Goal: Task Accomplishment & Management: Complete application form

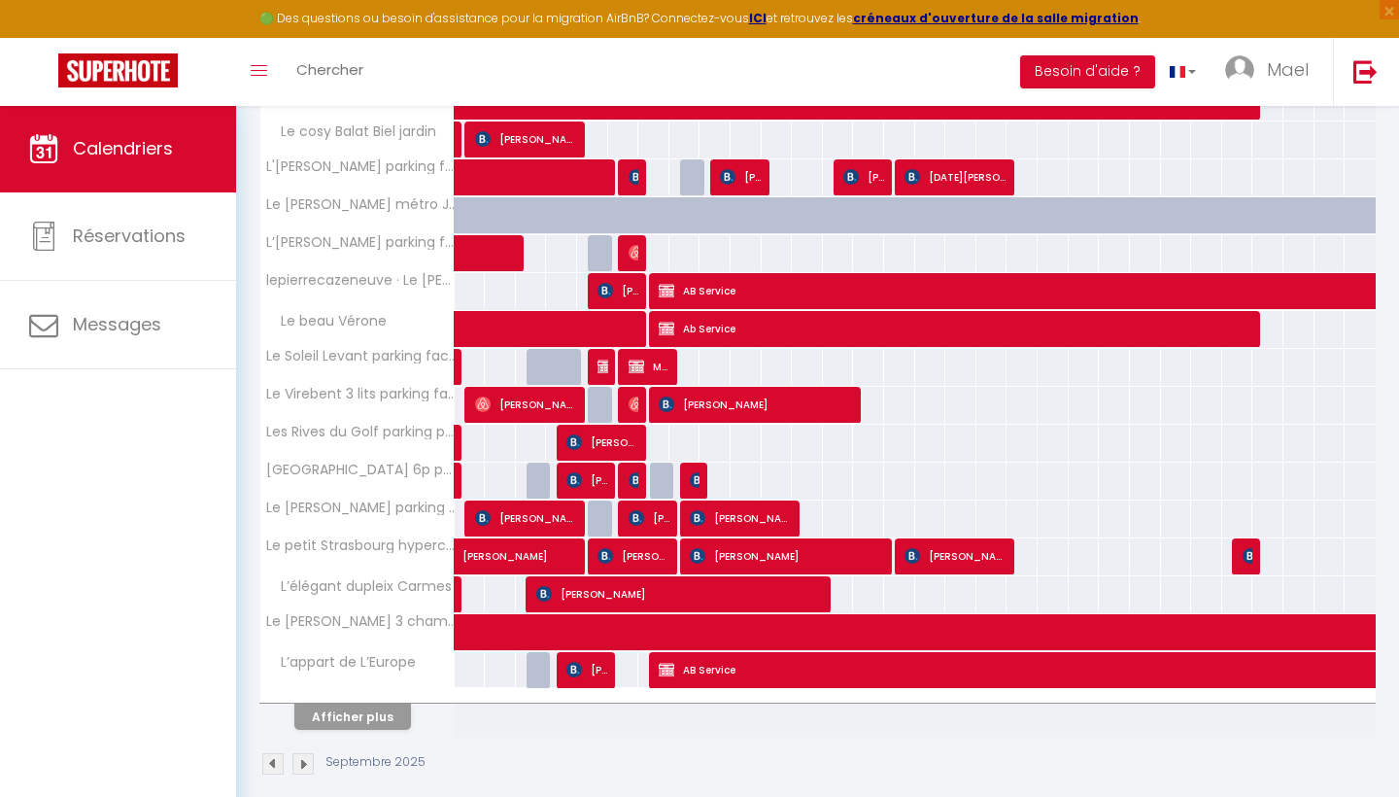
scroll to position [528, 0]
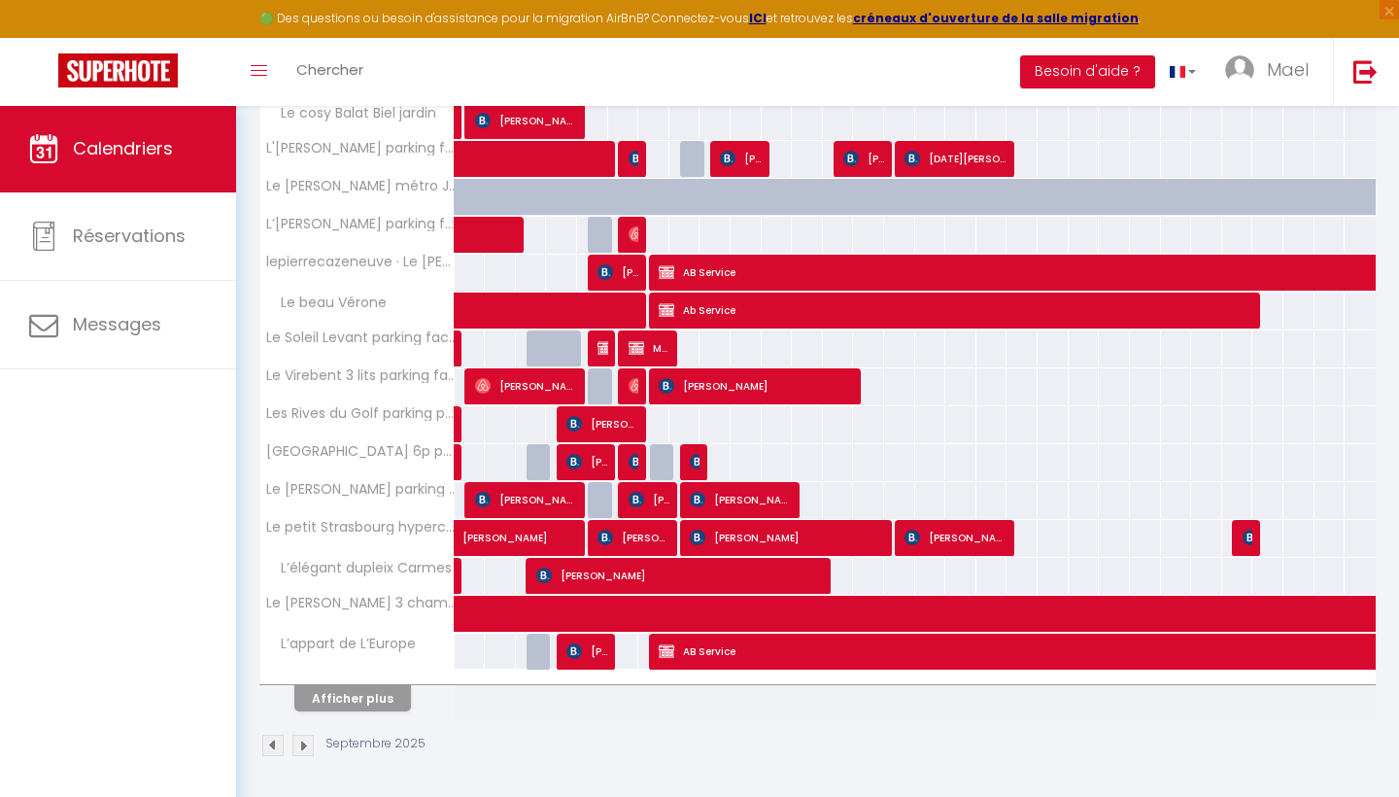
click at [370, 706] on button "Afficher plus" at bounding box center [352, 698] width 117 height 26
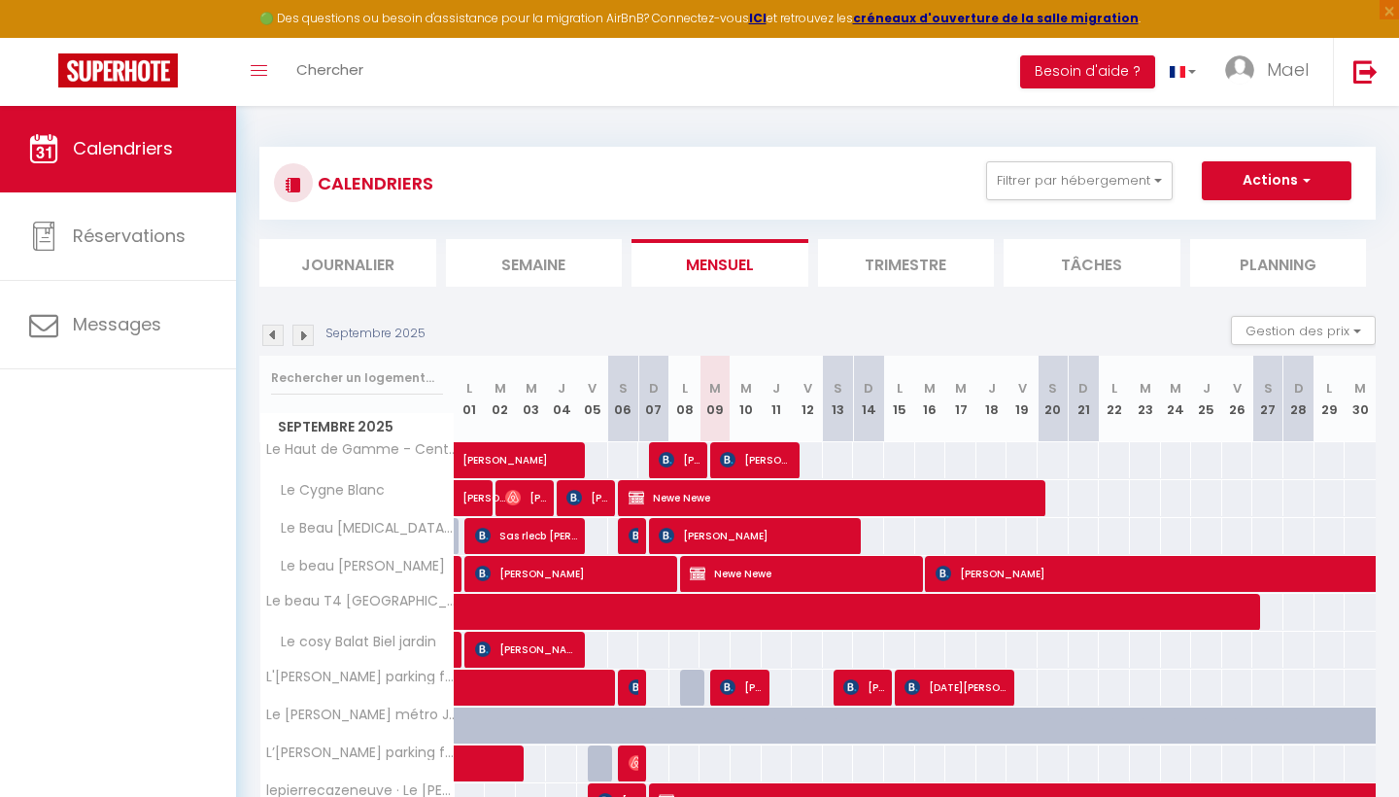
scroll to position [0, 0]
click at [1263, 176] on button "Actions" at bounding box center [1277, 180] width 150 height 39
click at [904, 163] on div "CALENDRIERS Filtrer par hébergement Tous Le Haut de Gamme - Centre historique […" at bounding box center [817, 183] width 1087 height 44
click at [1066, 163] on button "Filtrer par hébergement" at bounding box center [1079, 180] width 187 height 39
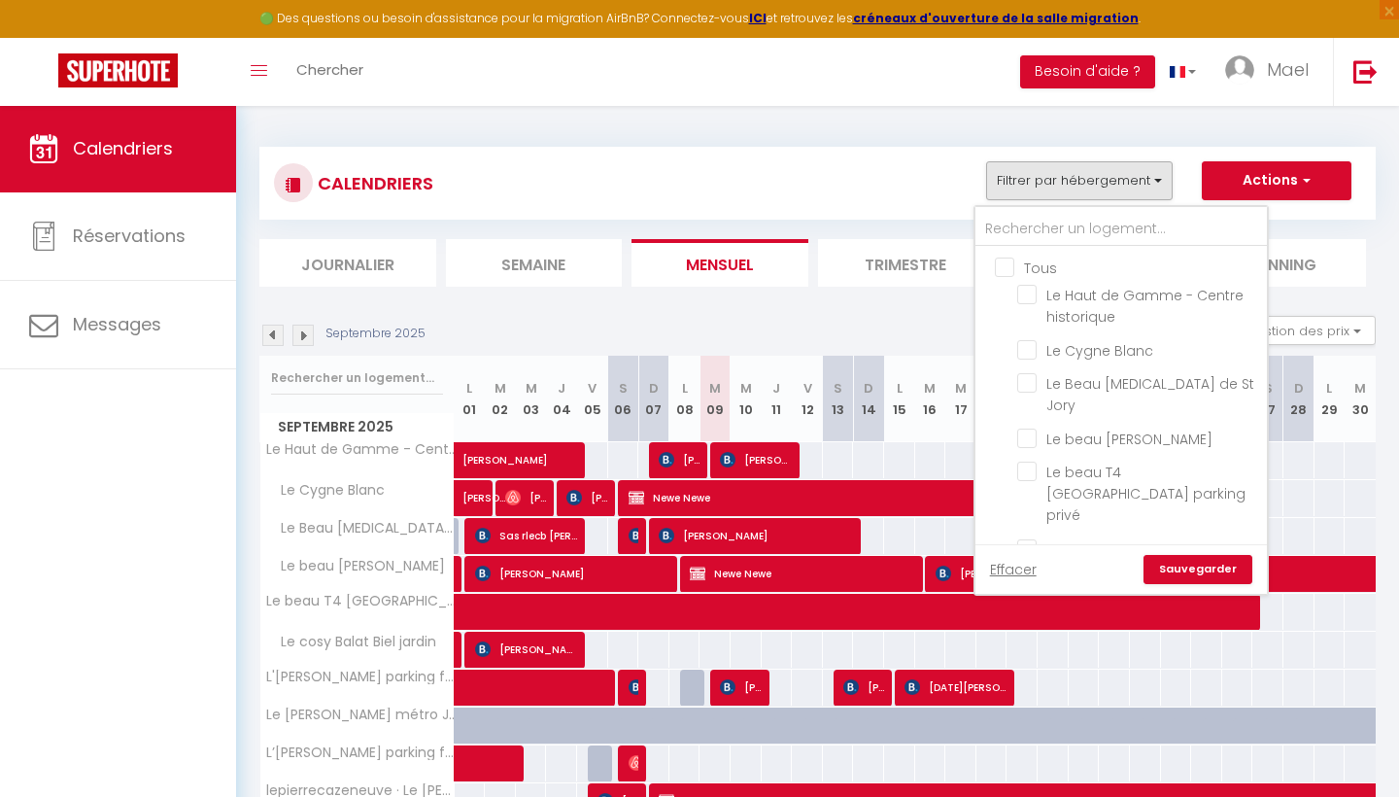
click at [1066, 163] on button "Filtrer par hébergement" at bounding box center [1079, 180] width 187 height 39
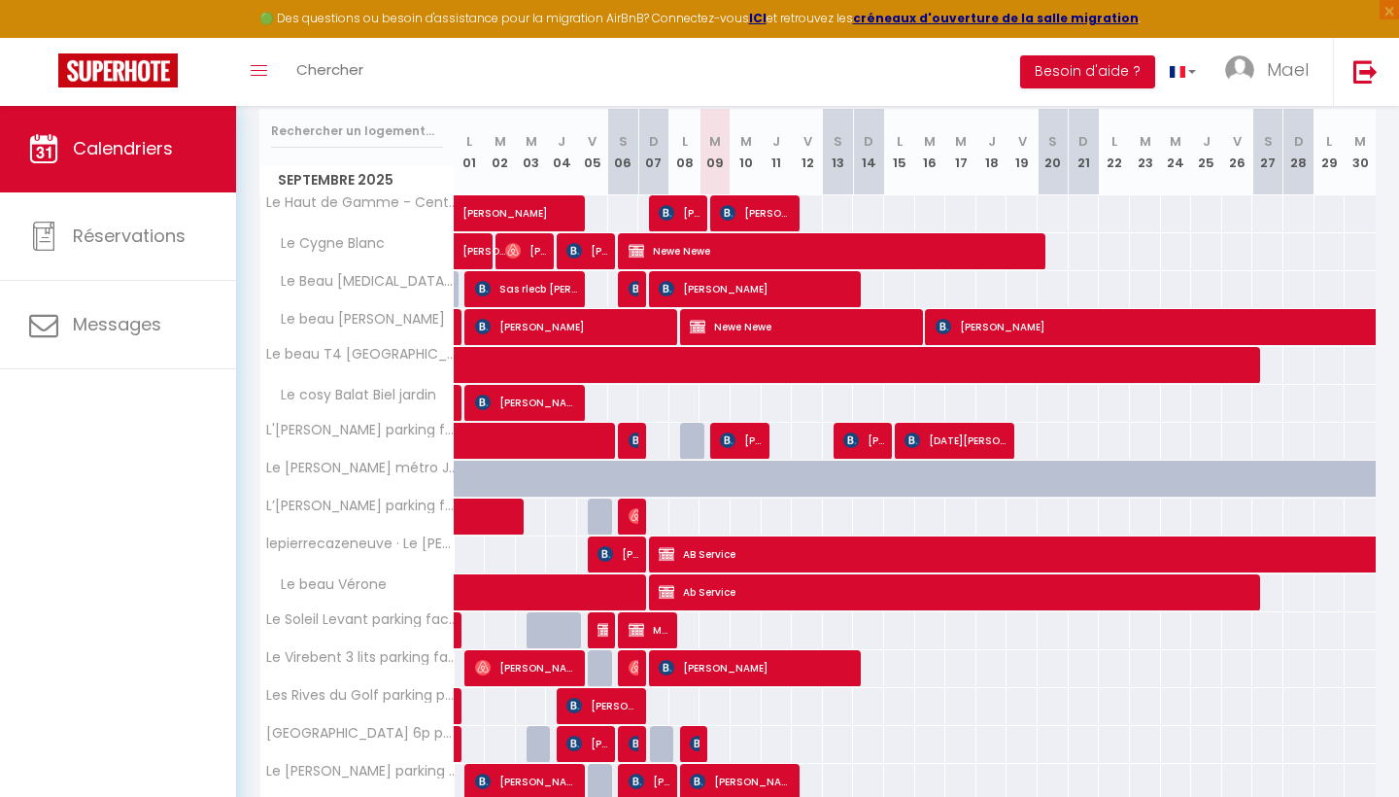
scroll to position [247, 0]
click at [695, 624] on div "71" at bounding box center [684, 630] width 32 height 36
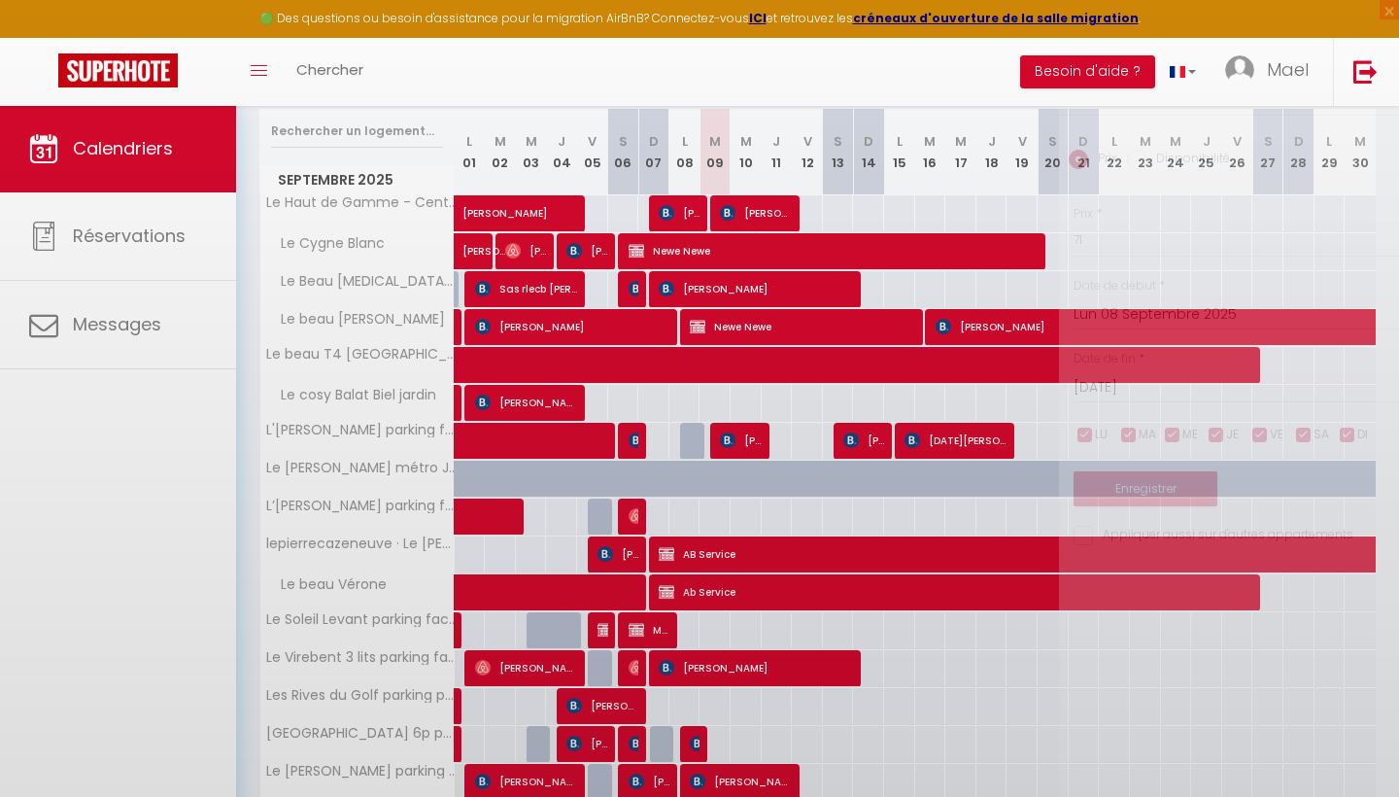
click at [695, 624] on div at bounding box center [699, 398] width 1399 height 797
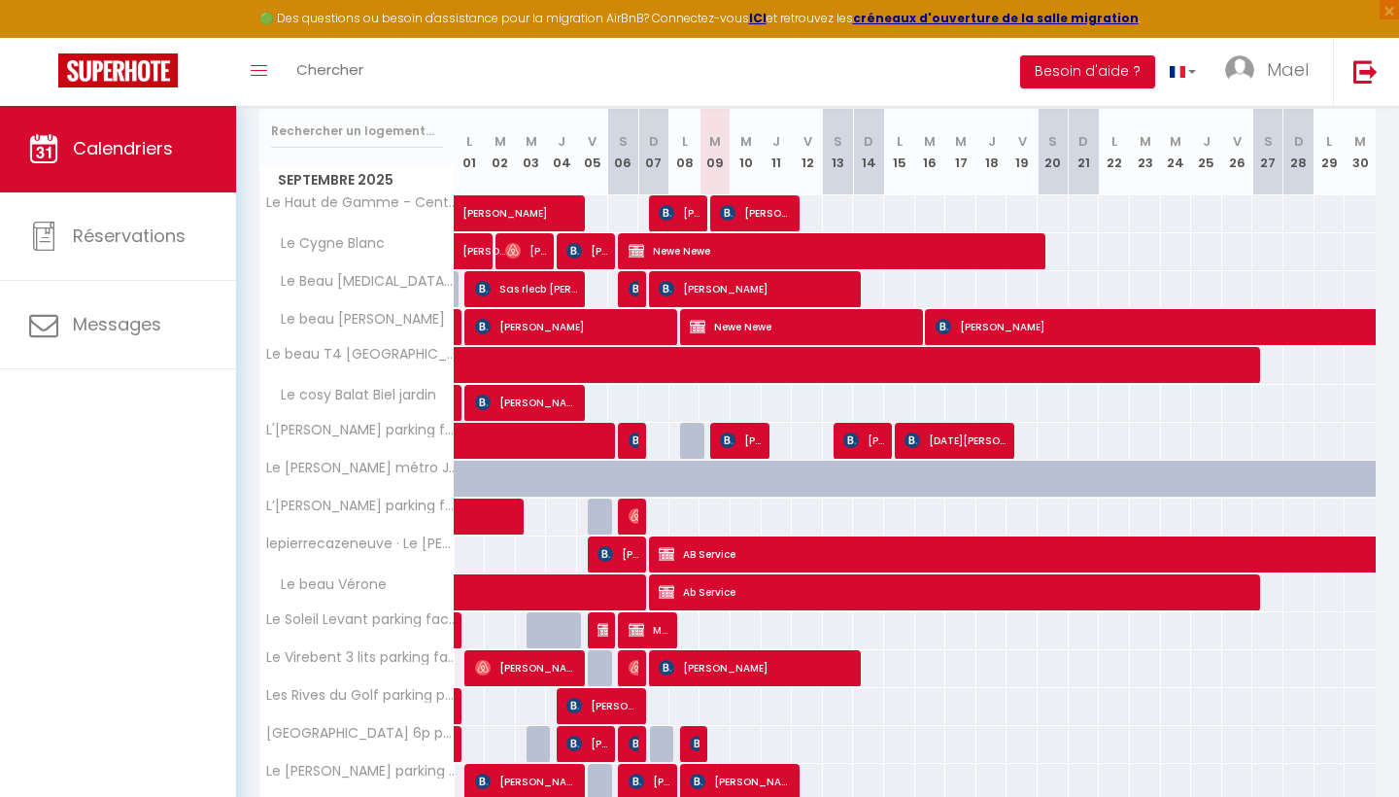
click at [695, 624] on div "71" at bounding box center [684, 630] width 32 height 36
type input "71"
type input "Lun 08 Septembre 2025"
type input "[DATE]"
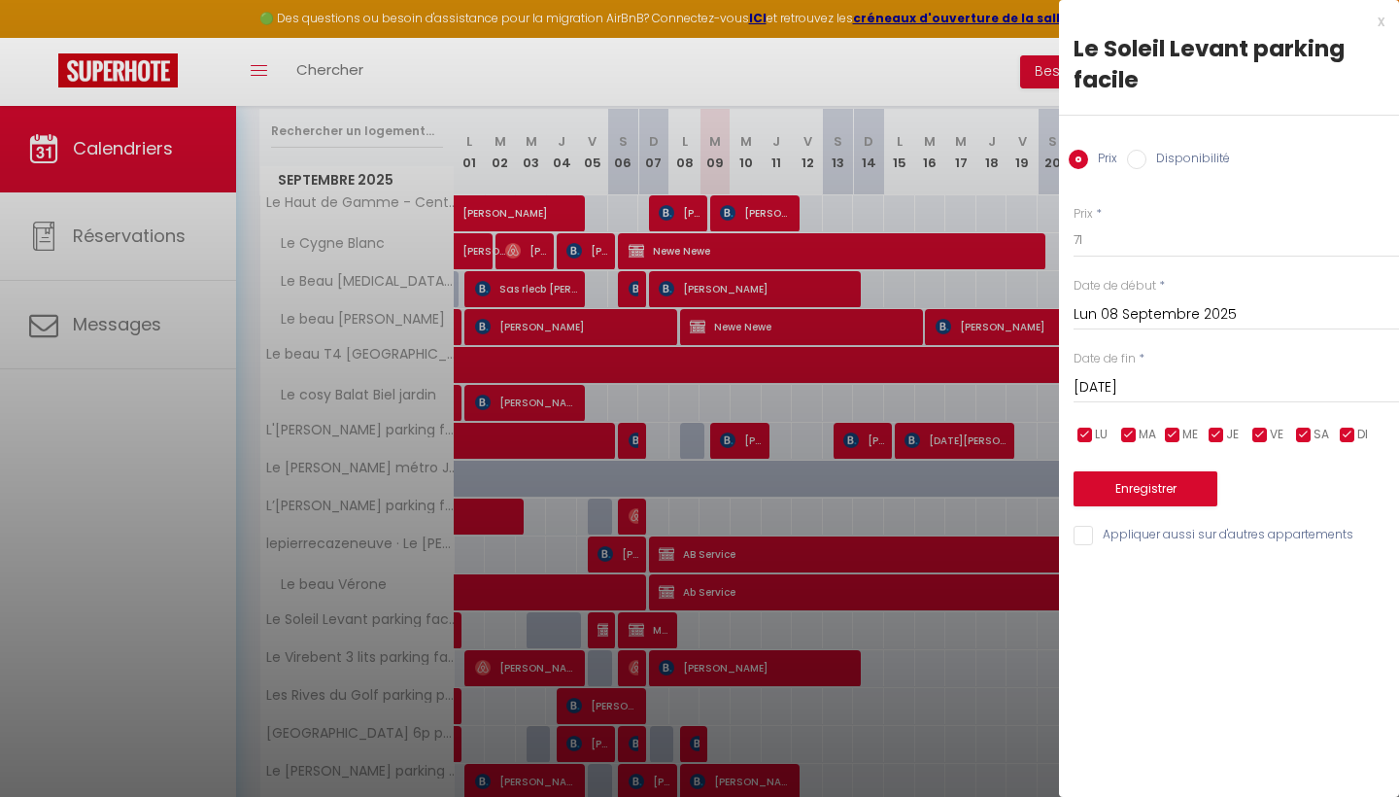
click at [1140, 156] on input "Disponibilité" at bounding box center [1136, 159] width 19 height 19
radio input "true"
radio input "false"
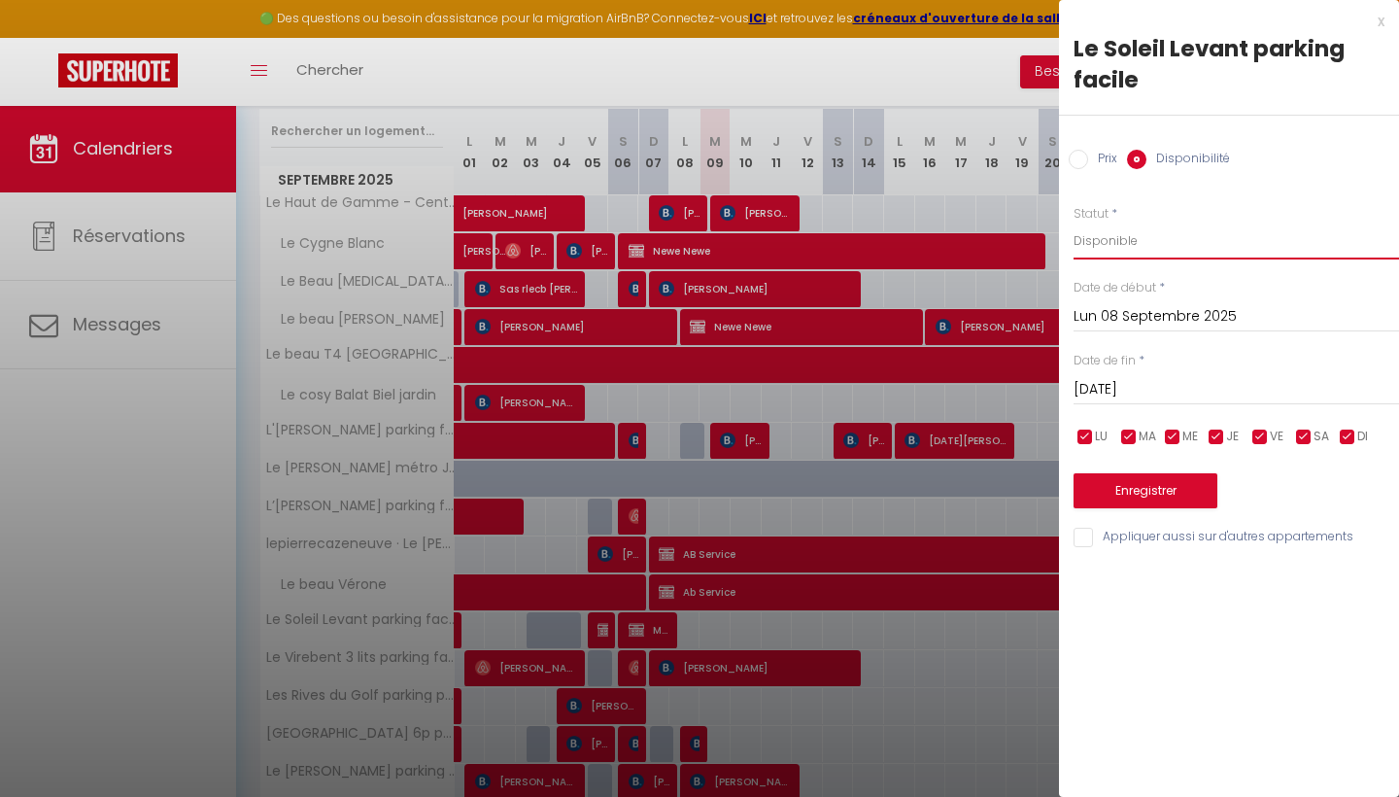
select select "0"
click at [1130, 432] on input "checkbox" at bounding box center [1128, 436] width 19 height 19
checkbox input "false"
click at [1103, 431] on span "LU" at bounding box center [1101, 436] width 13 height 18
checkbox input "false"
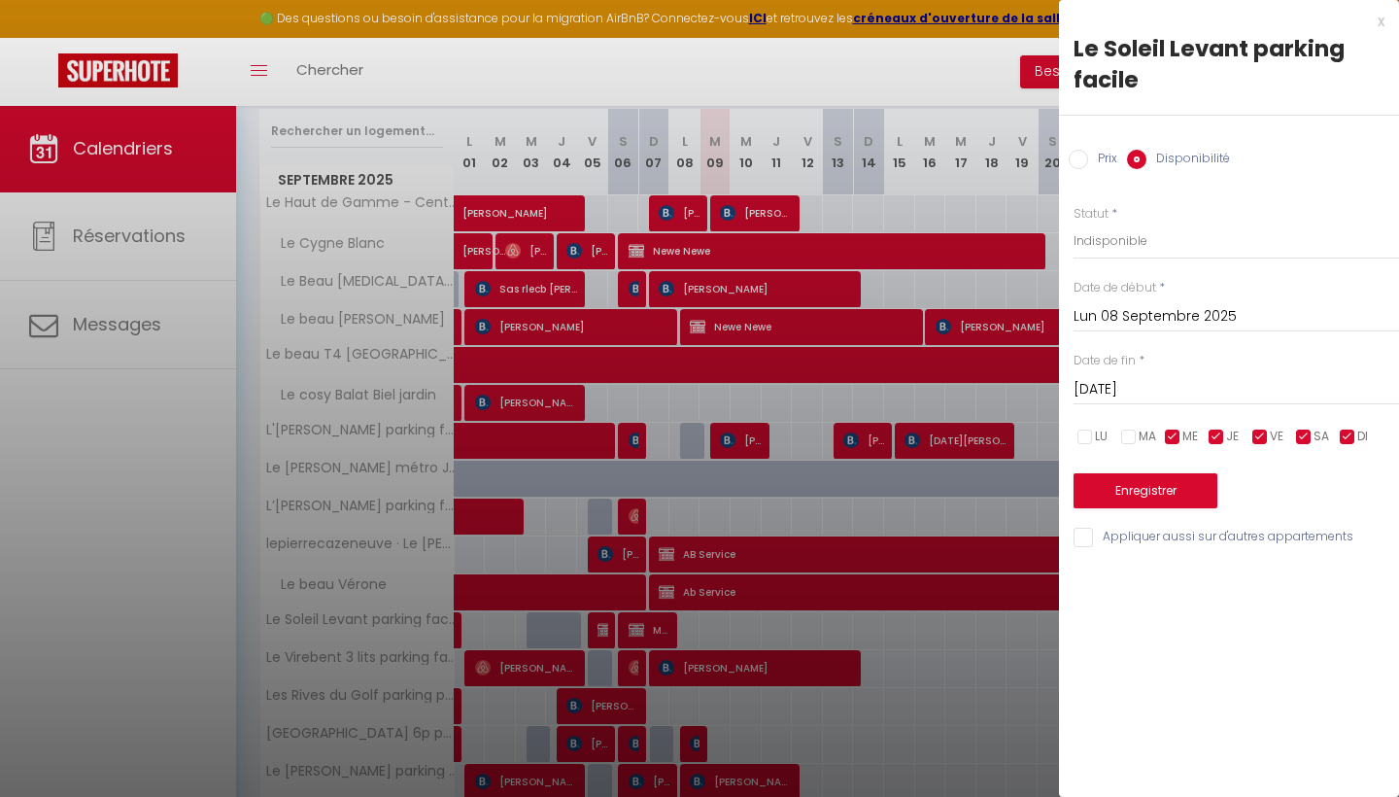
click at [1124, 427] on input "checkbox" at bounding box center [1128, 436] width 19 height 19
checkbox input "true"
click at [1089, 429] on input "checkbox" at bounding box center [1084, 436] width 19 height 19
checkbox input "true"
click at [1163, 429] on input "checkbox" at bounding box center [1172, 436] width 19 height 19
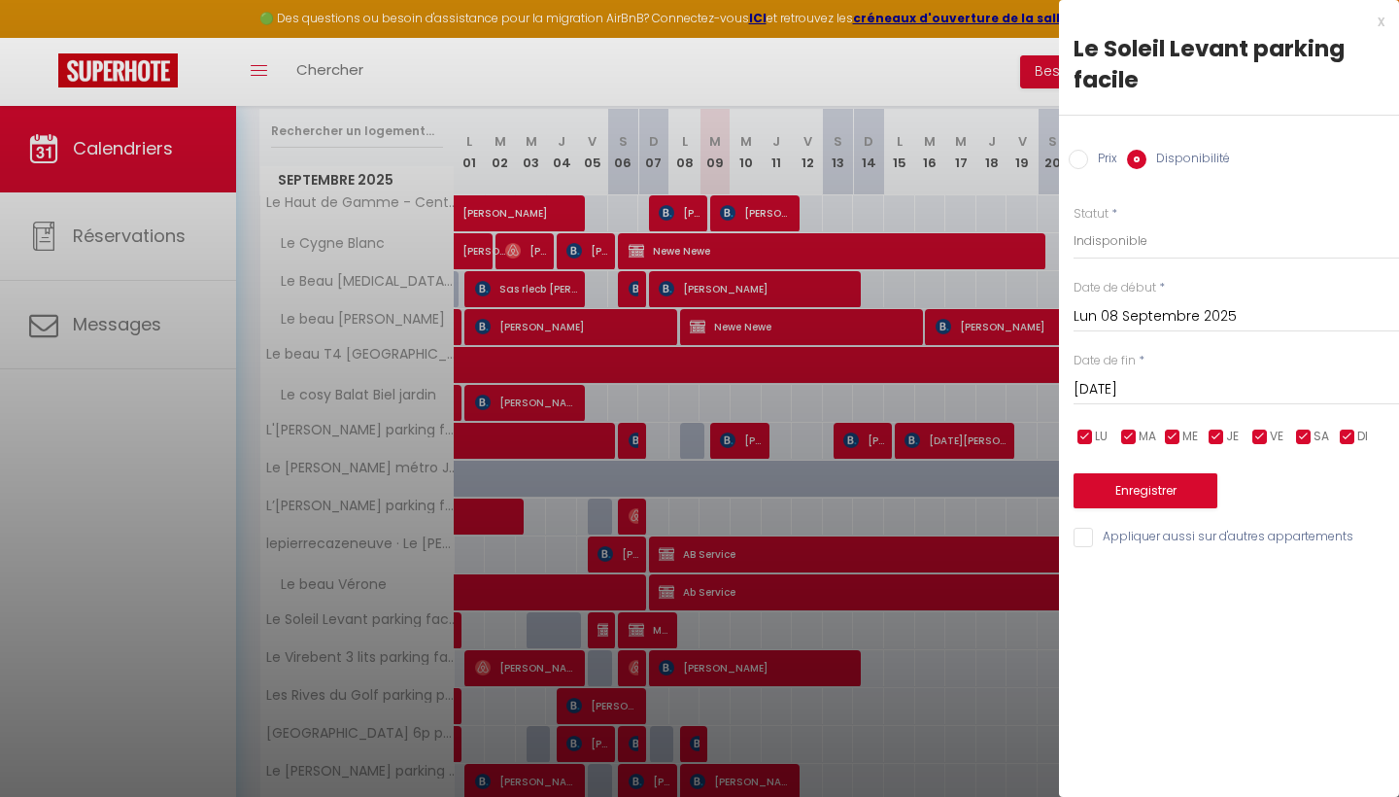
checkbox input "false"
click at [1225, 433] on input "checkbox" at bounding box center [1216, 436] width 19 height 19
checkbox input "false"
click at [1255, 433] on input "checkbox" at bounding box center [1259, 436] width 19 height 19
checkbox input "false"
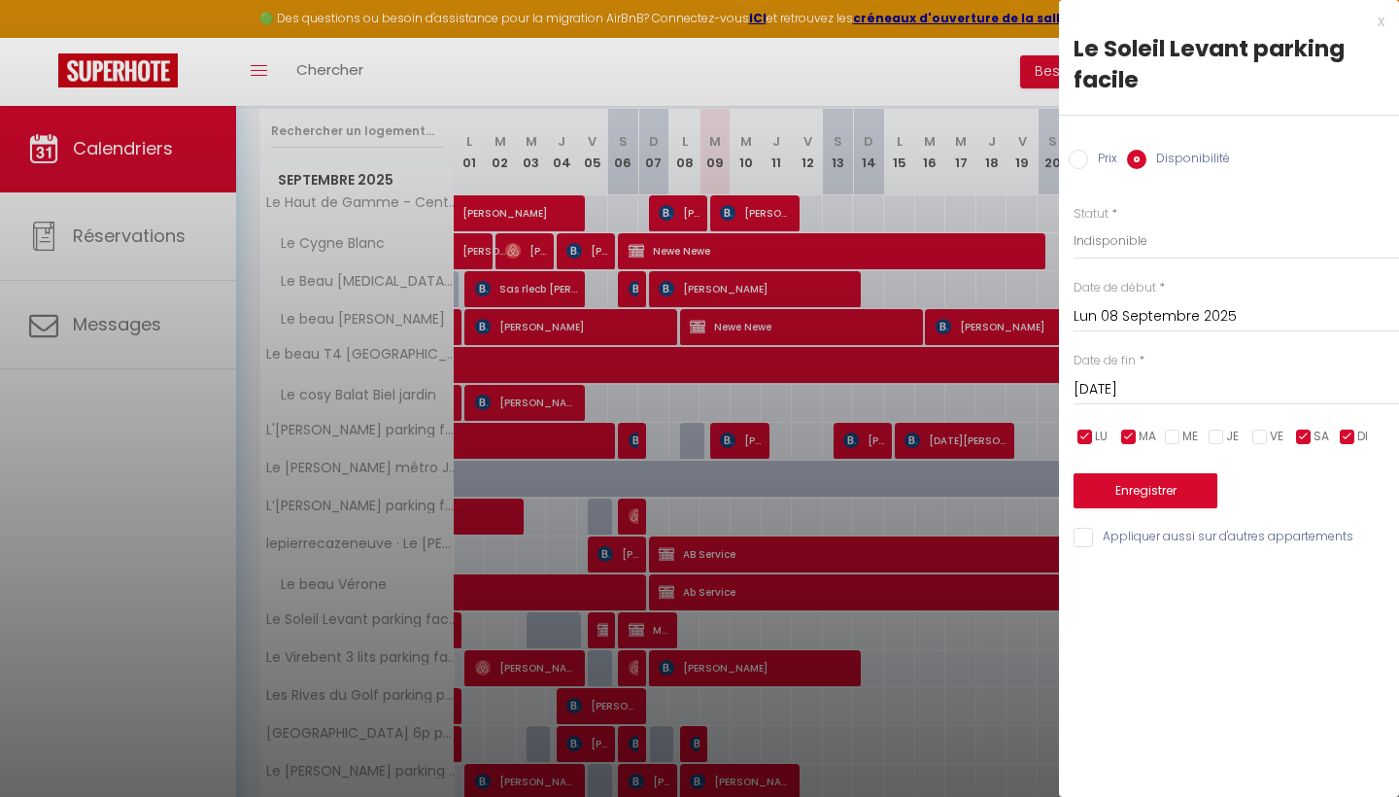
click at [1286, 433] on div "LU MA ME JE VE SA DI" at bounding box center [1236, 437] width 351 height 24
click at [1294, 433] on input "checkbox" at bounding box center [1303, 436] width 19 height 19
checkbox input "false"
click at [1349, 429] on input "checkbox" at bounding box center [1347, 436] width 19 height 19
checkbox input "false"
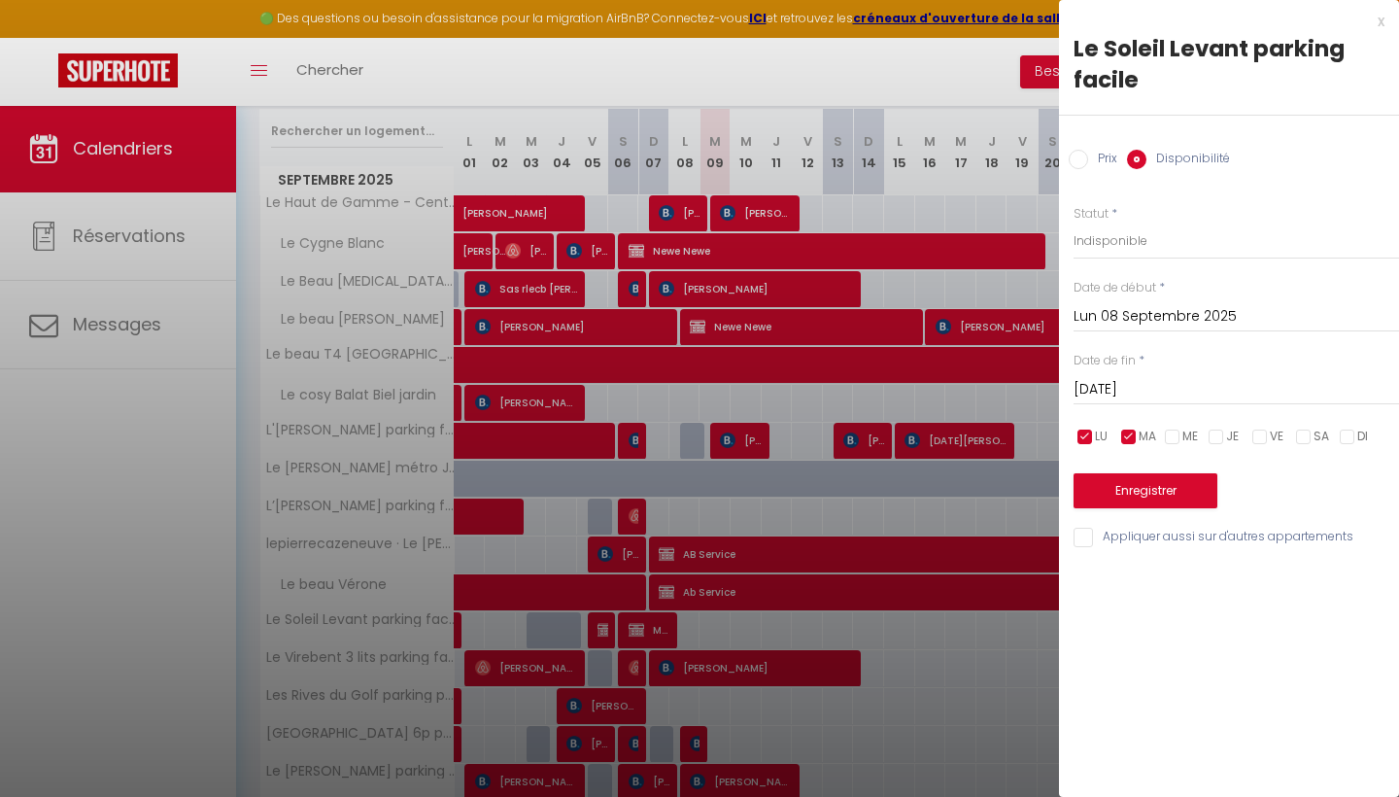
click at [1158, 490] on button "Enregistrer" at bounding box center [1145, 490] width 144 height 35
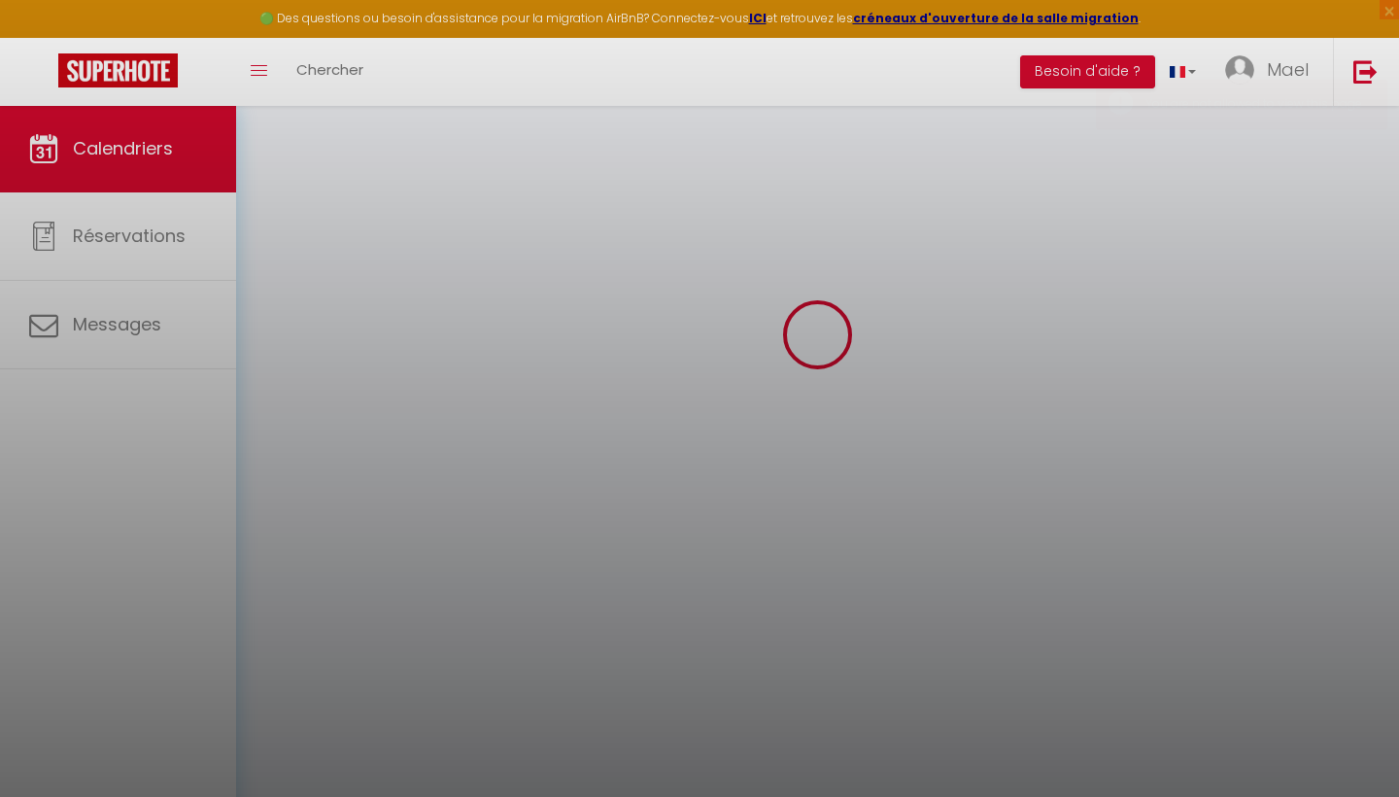
scroll to position [105, 0]
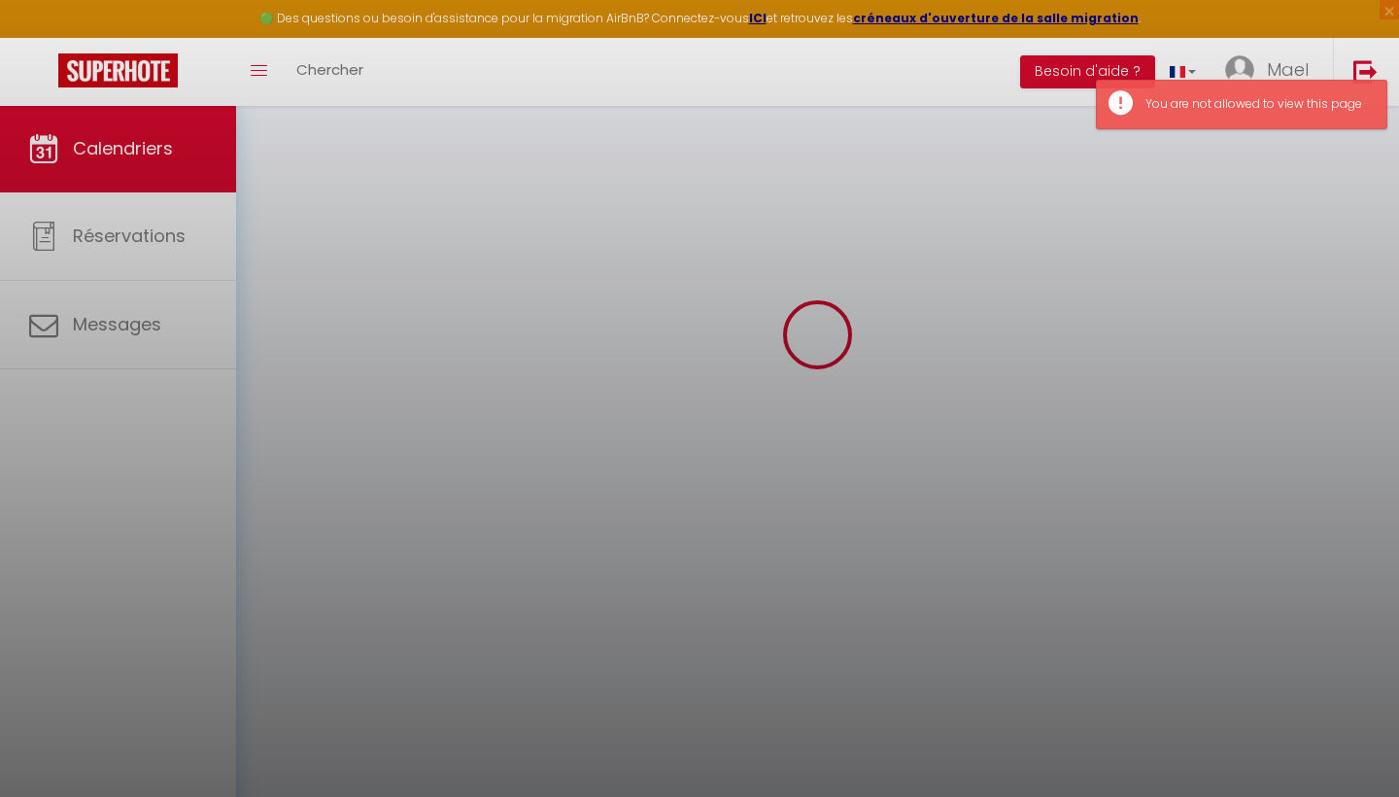
select select "0"
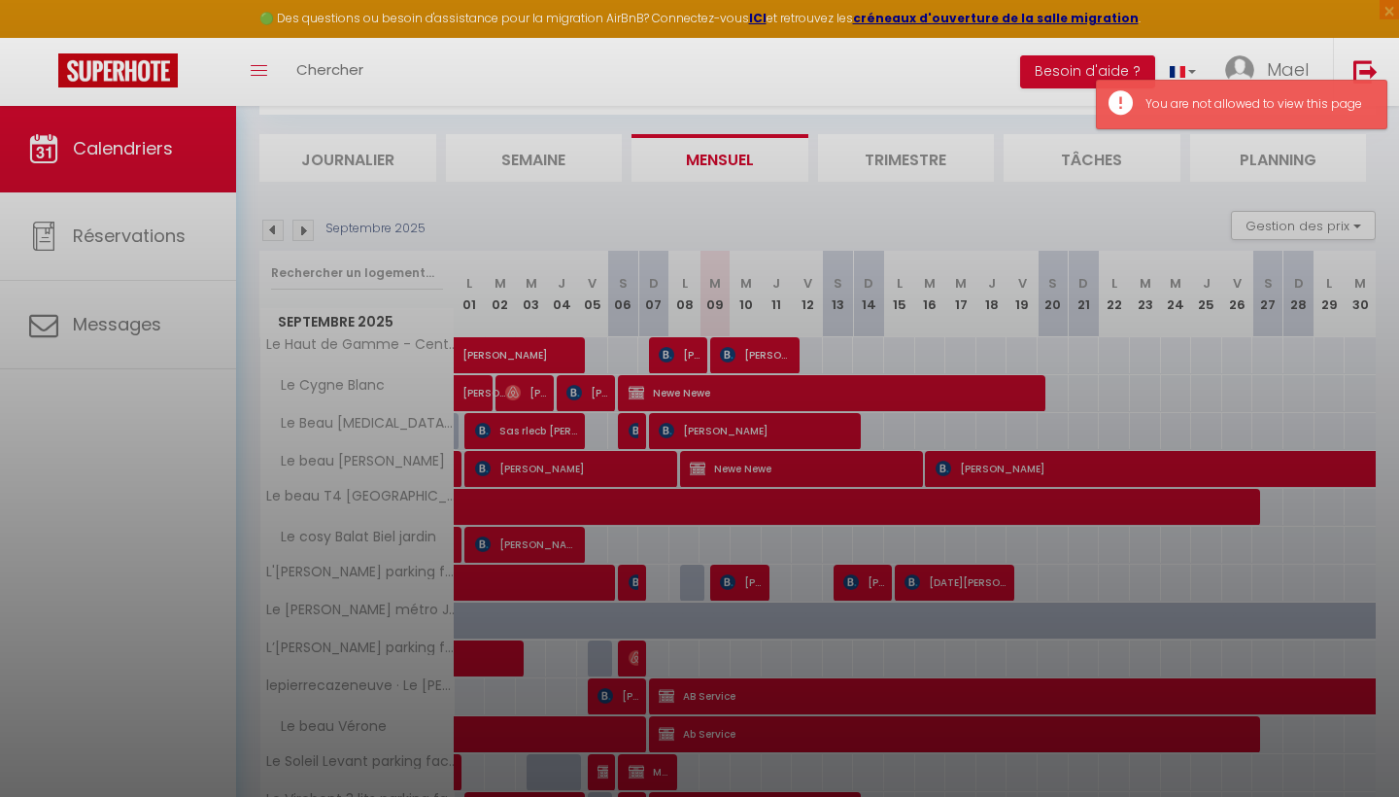
click at [1170, 185] on div at bounding box center [699, 398] width 1399 height 797
select select
checkbox input "true"
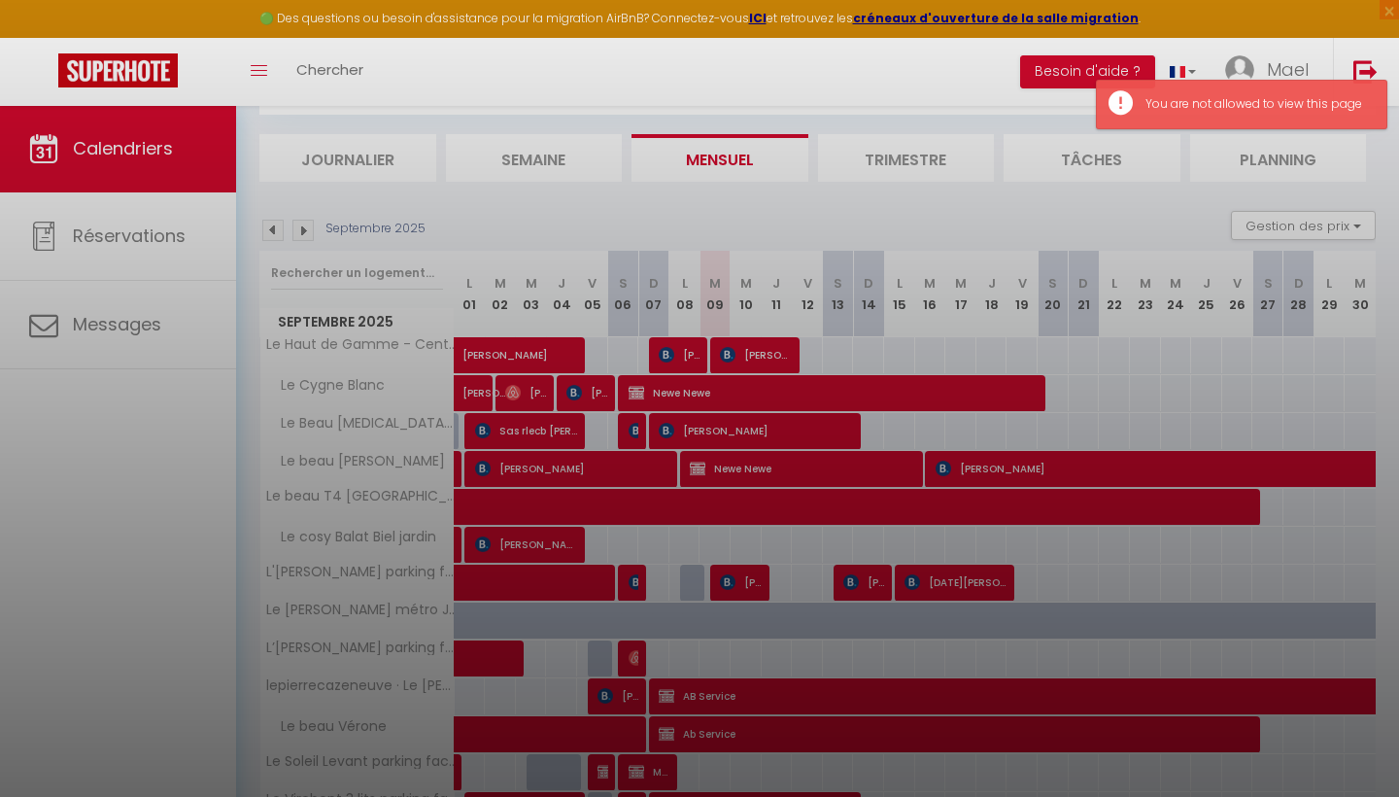
checkbox input "true"
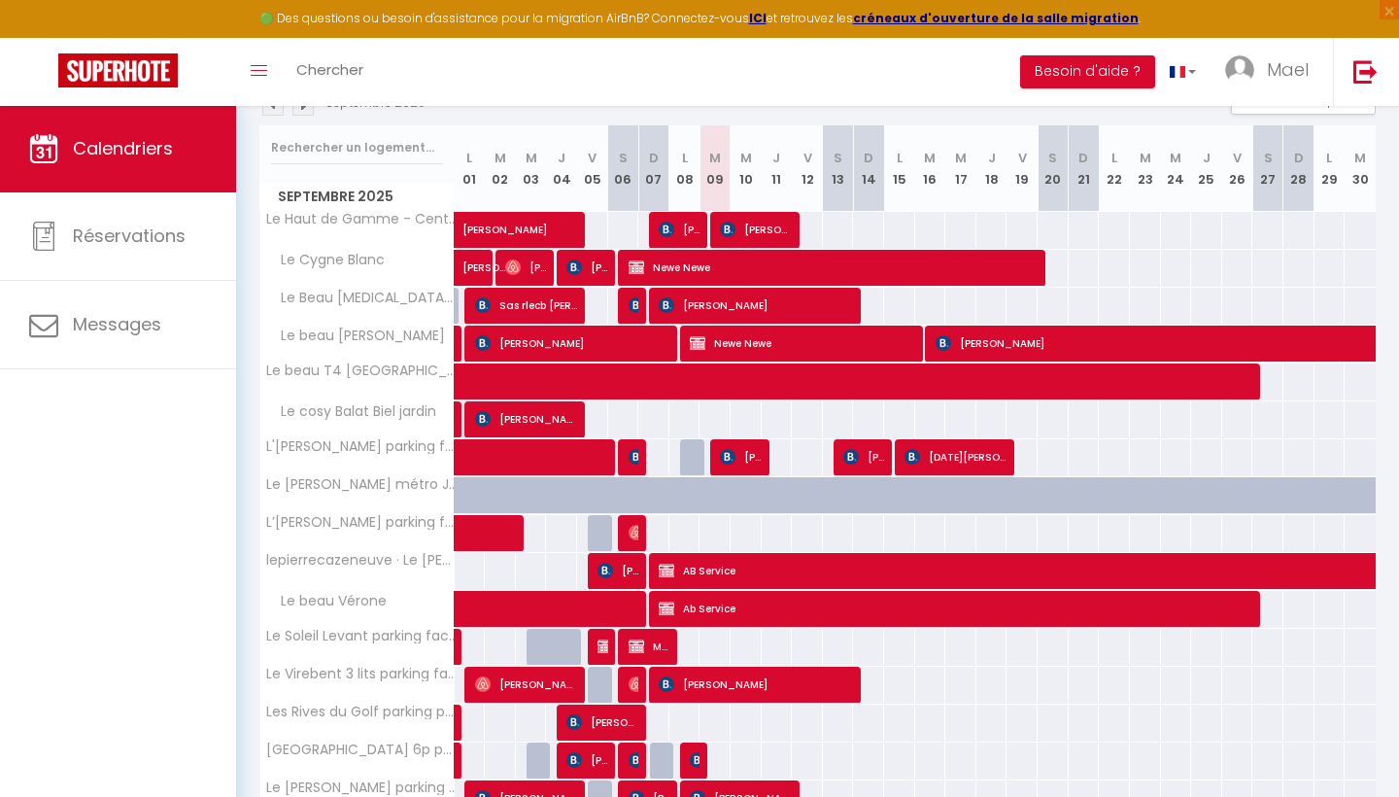
scroll to position [236, 0]
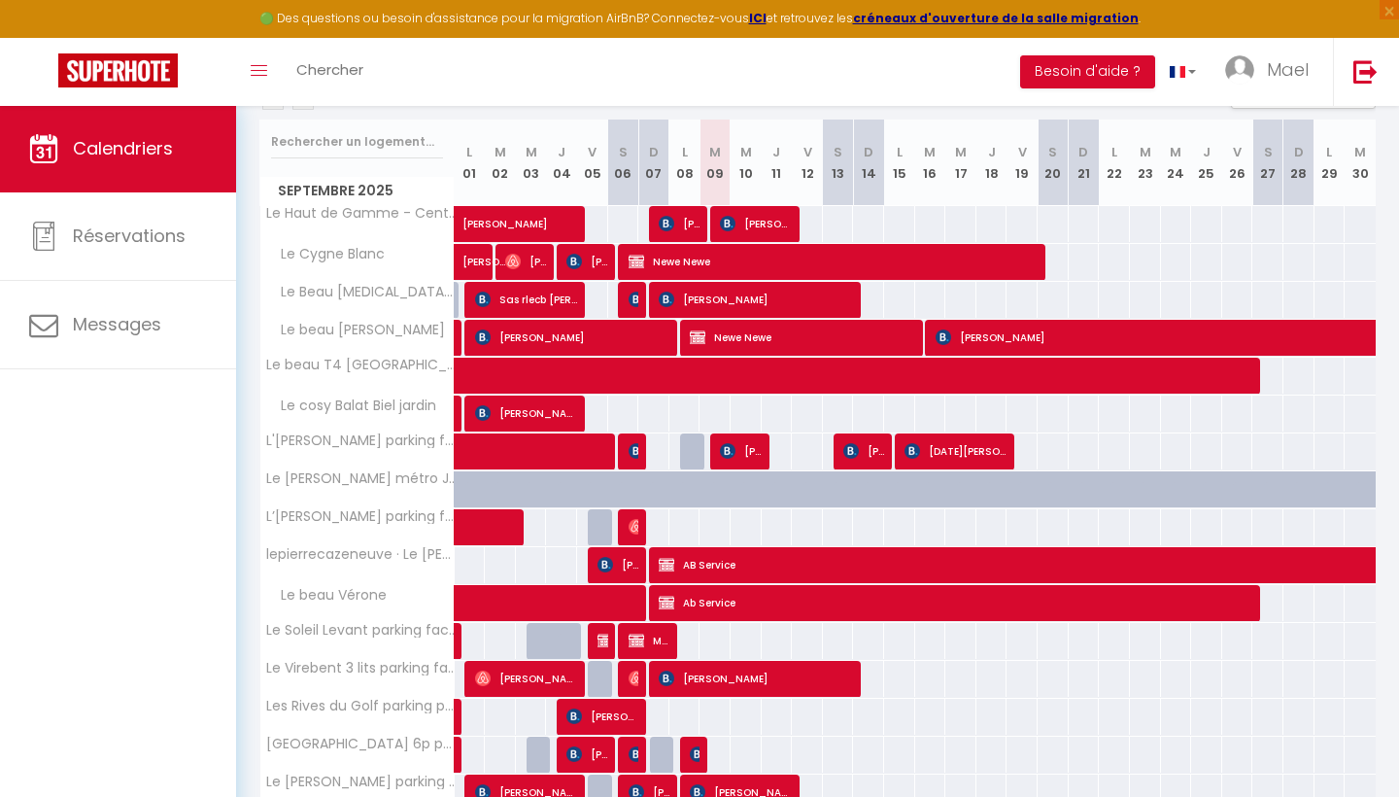
click at [694, 641] on div "71" at bounding box center [684, 641] width 32 height 36
select select "1"
type input "Lun 08 Septembre 2025"
type input "[DATE]"
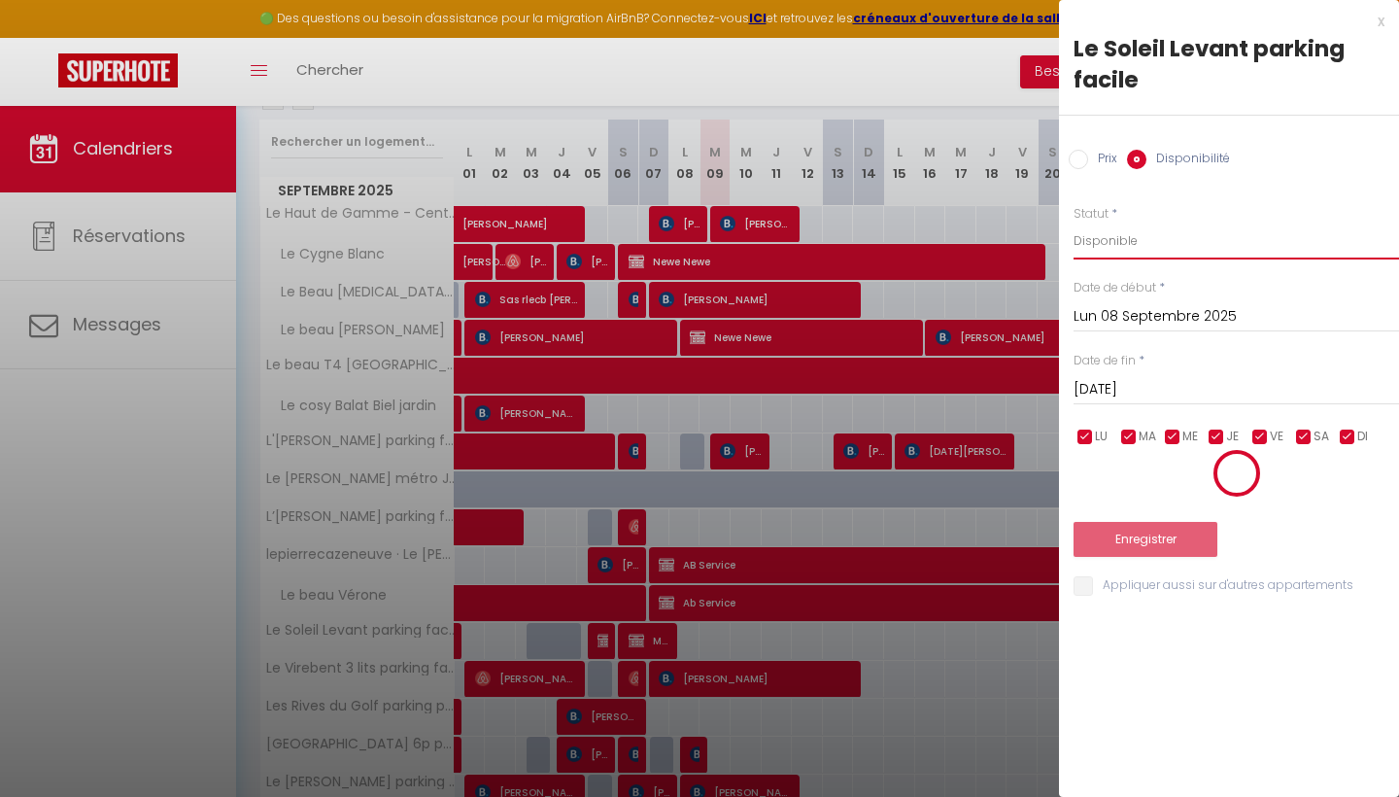
select select "0"
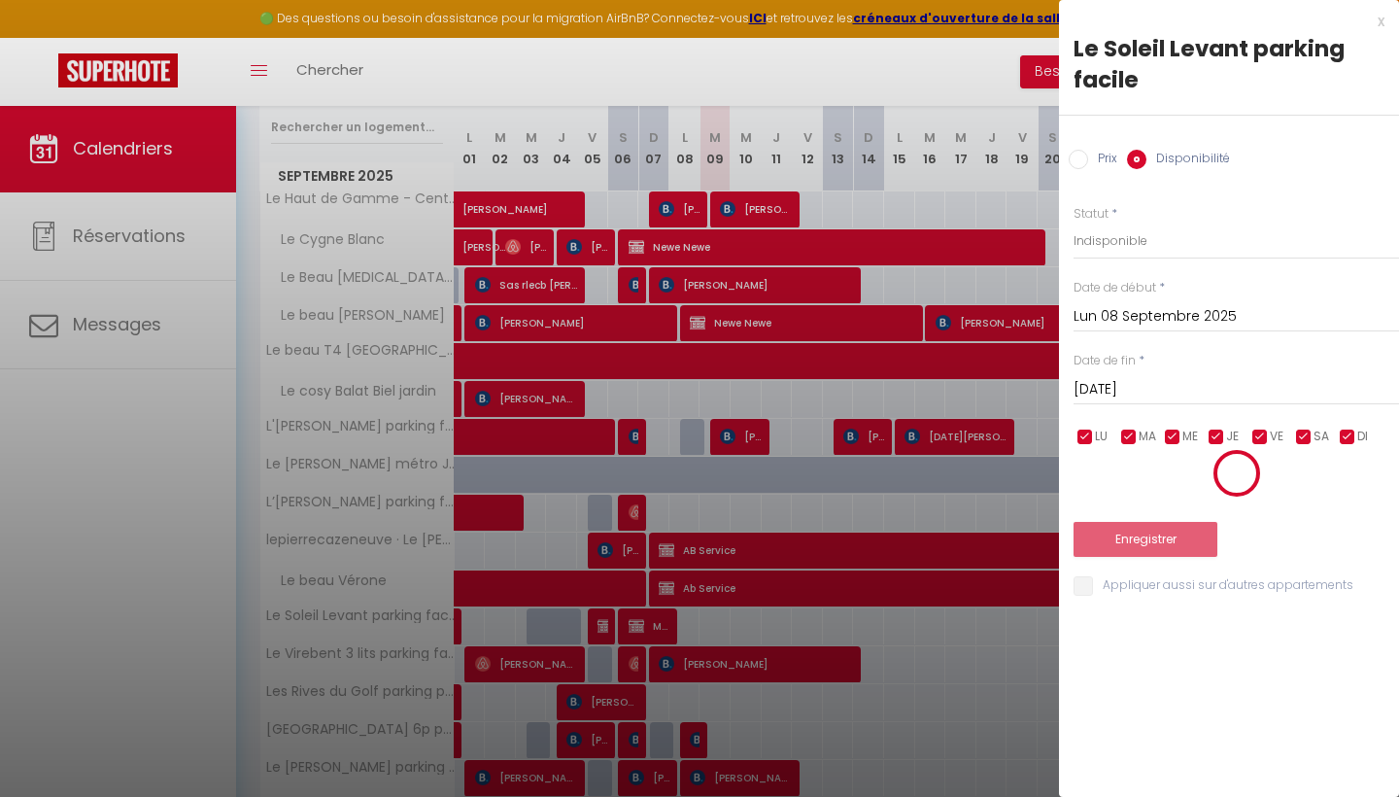
click at [1179, 434] on input "checkbox" at bounding box center [1172, 436] width 19 height 19
checkbox input "true"
click at [987, 198] on div at bounding box center [699, 398] width 1399 height 797
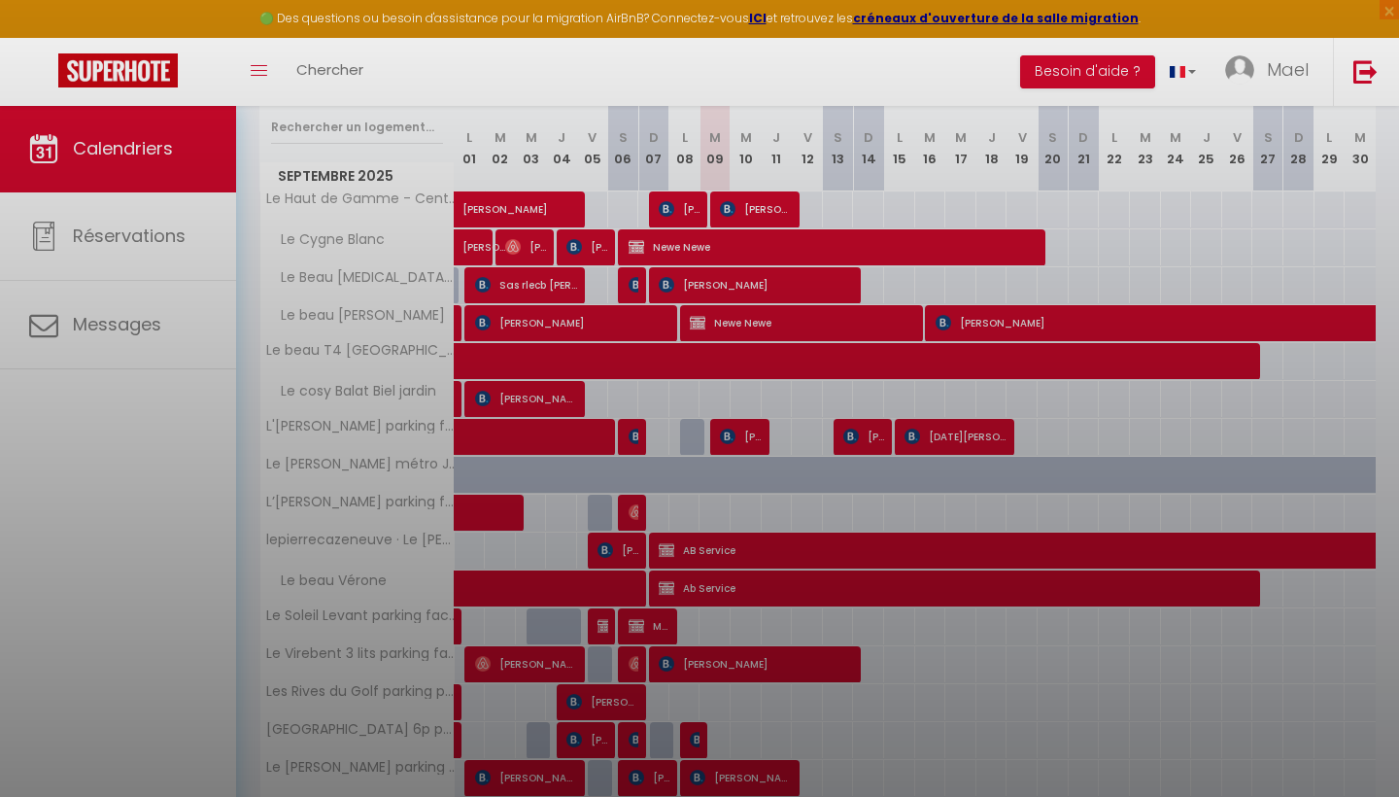
select select
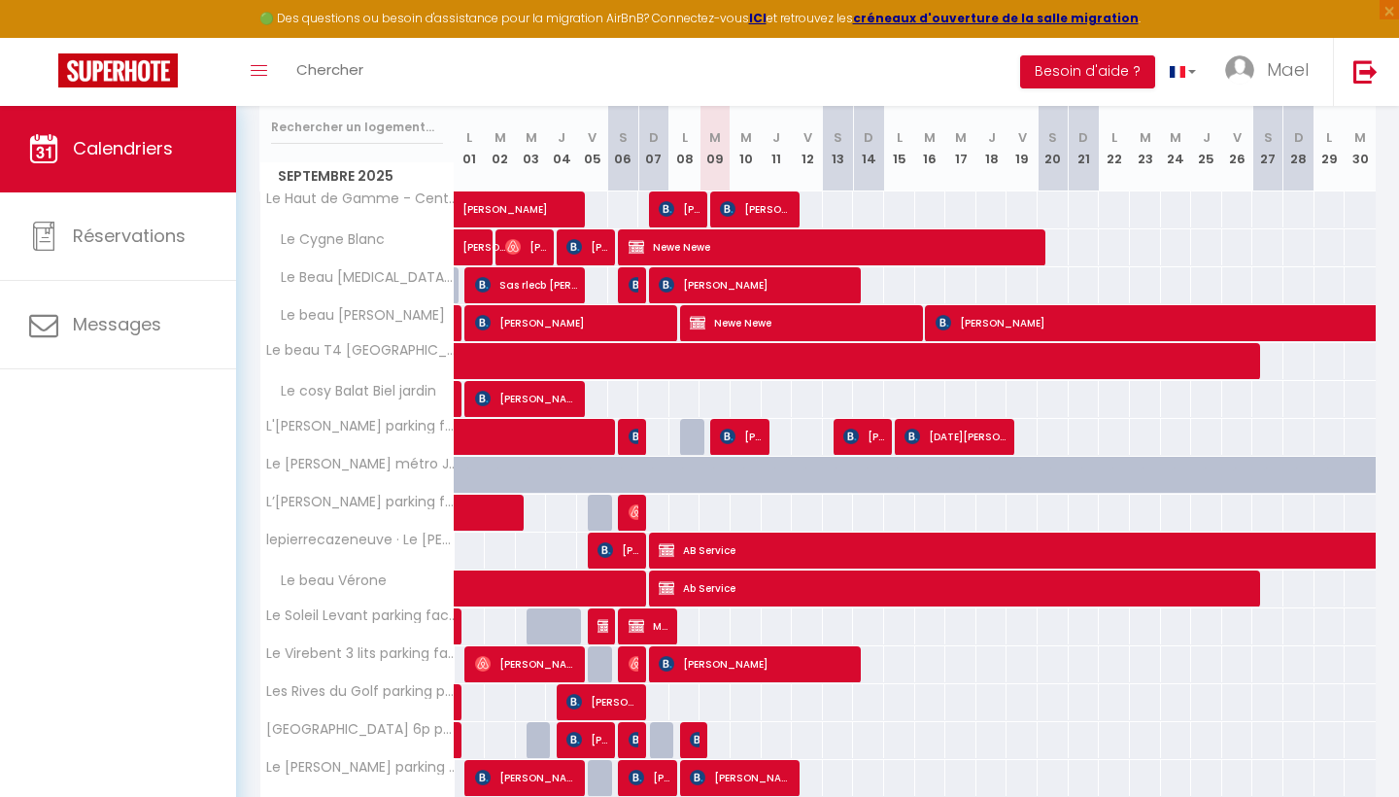
click at [684, 622] on div "71" at bounding box center [684, 626] width 32 height 36
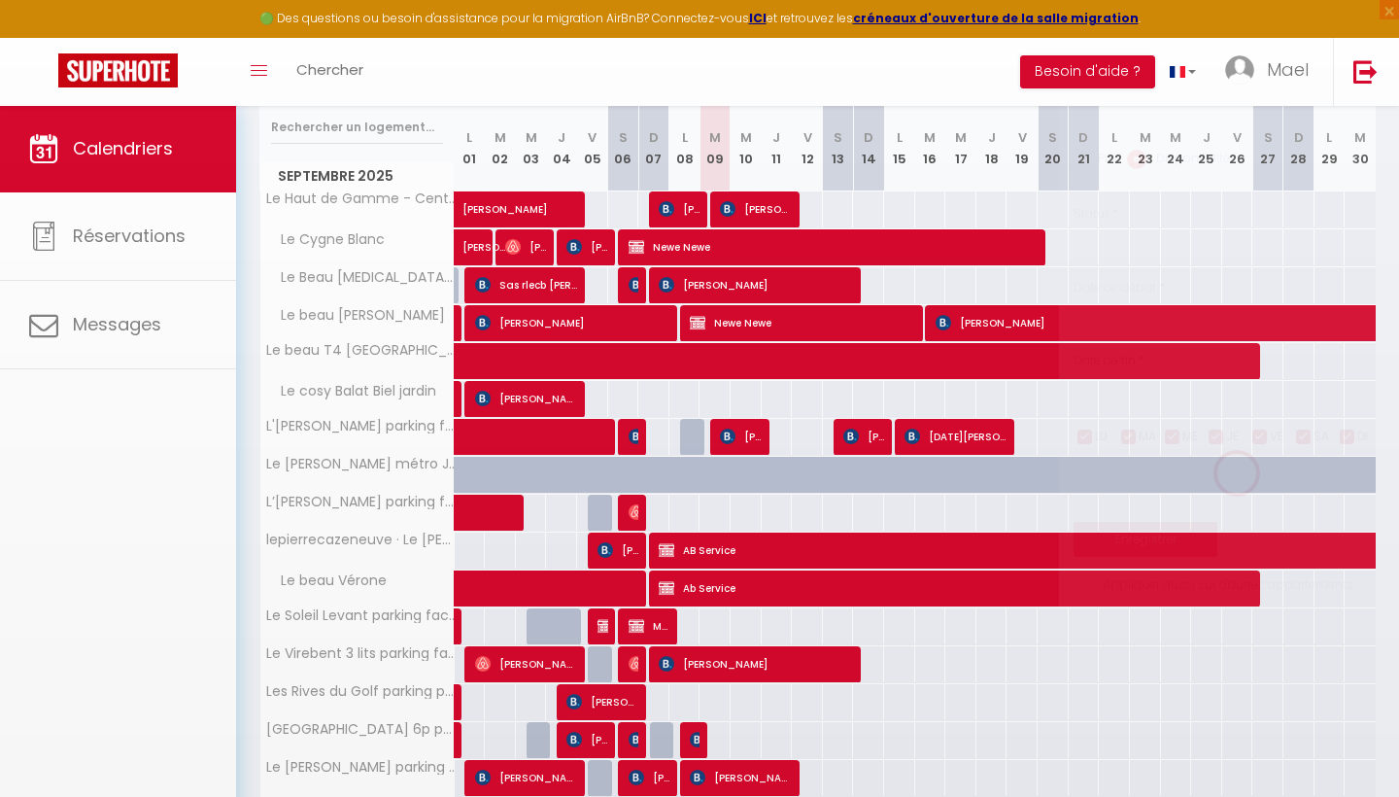
select select "1"
type input "Lun 08 Septembre 2025"
type input "[DATE]"
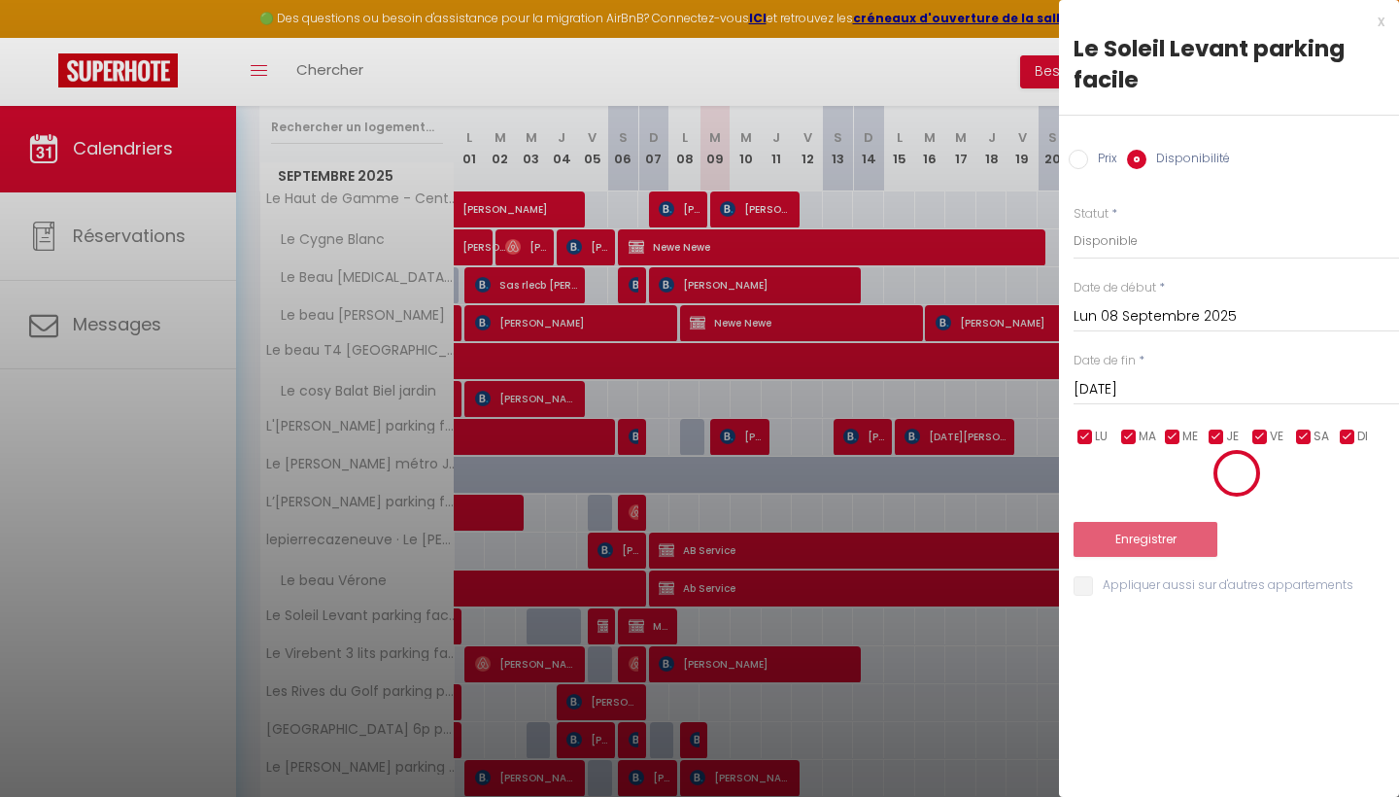
click at [1124, 262] on div "Prix * 71 Statut * Disponible Indisponible Date de début * [DATE] < [DATE] > Di…" at bounding box center [1229, 390] width 340 height 418
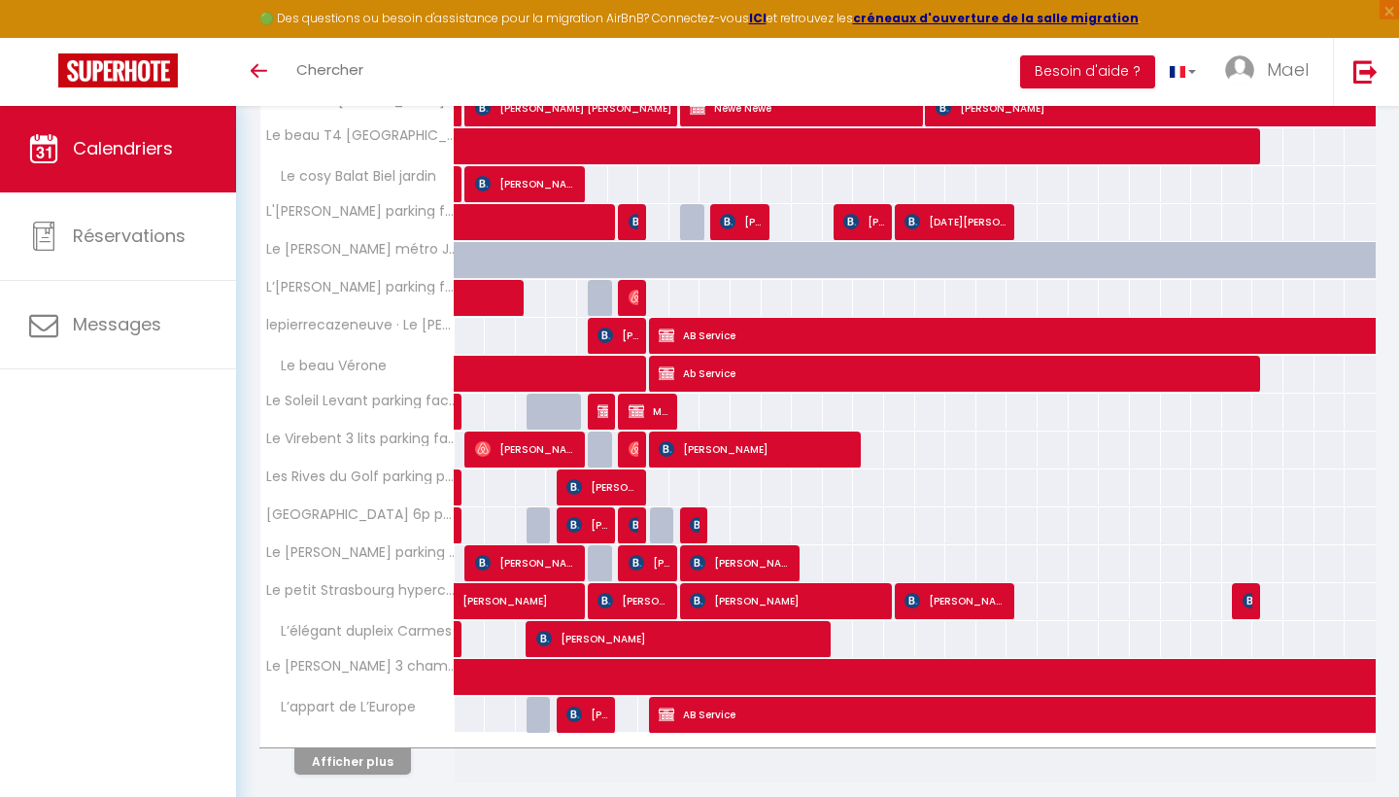
scroll to position [484, 0]
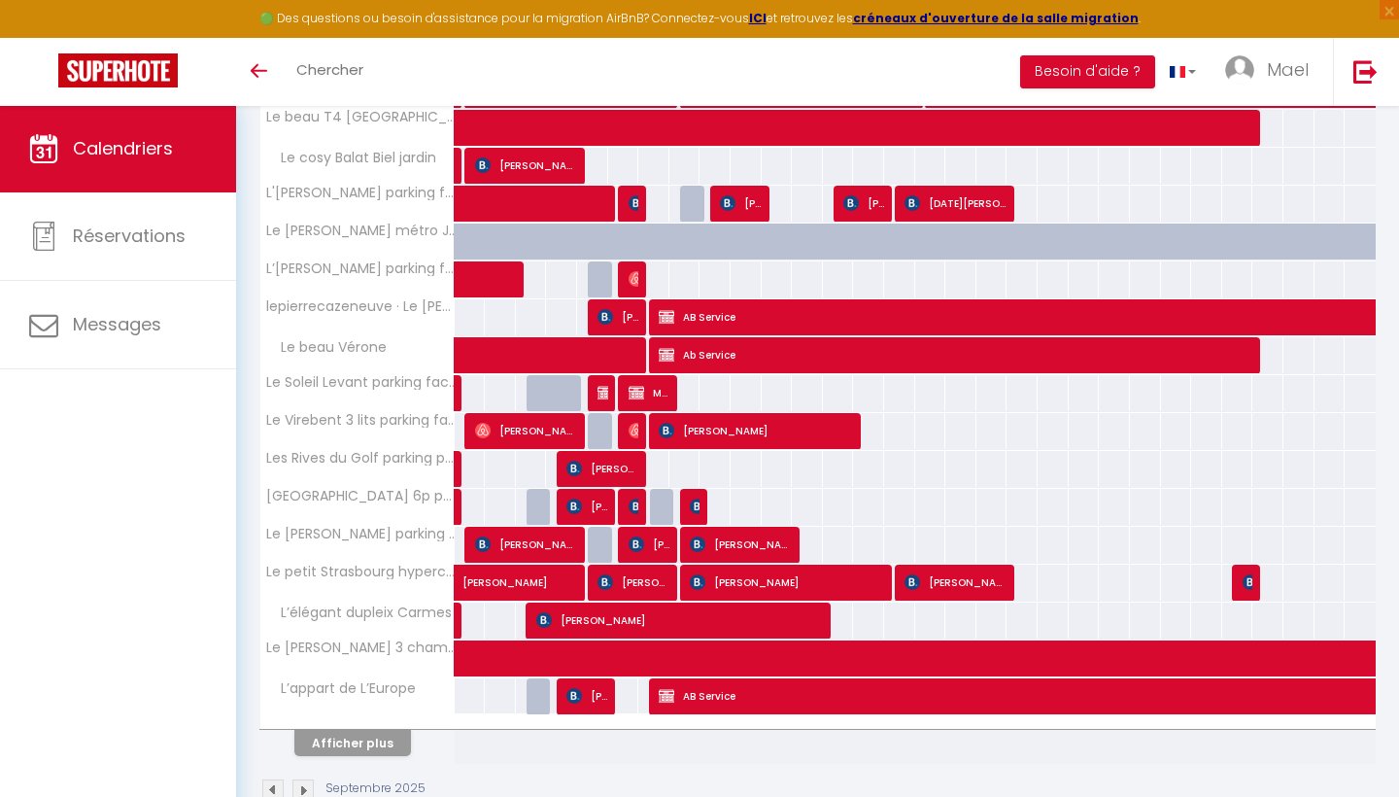
click at [365, 742] on button "Afficher plus" at bounding box center [352, 743] width 117 height 26
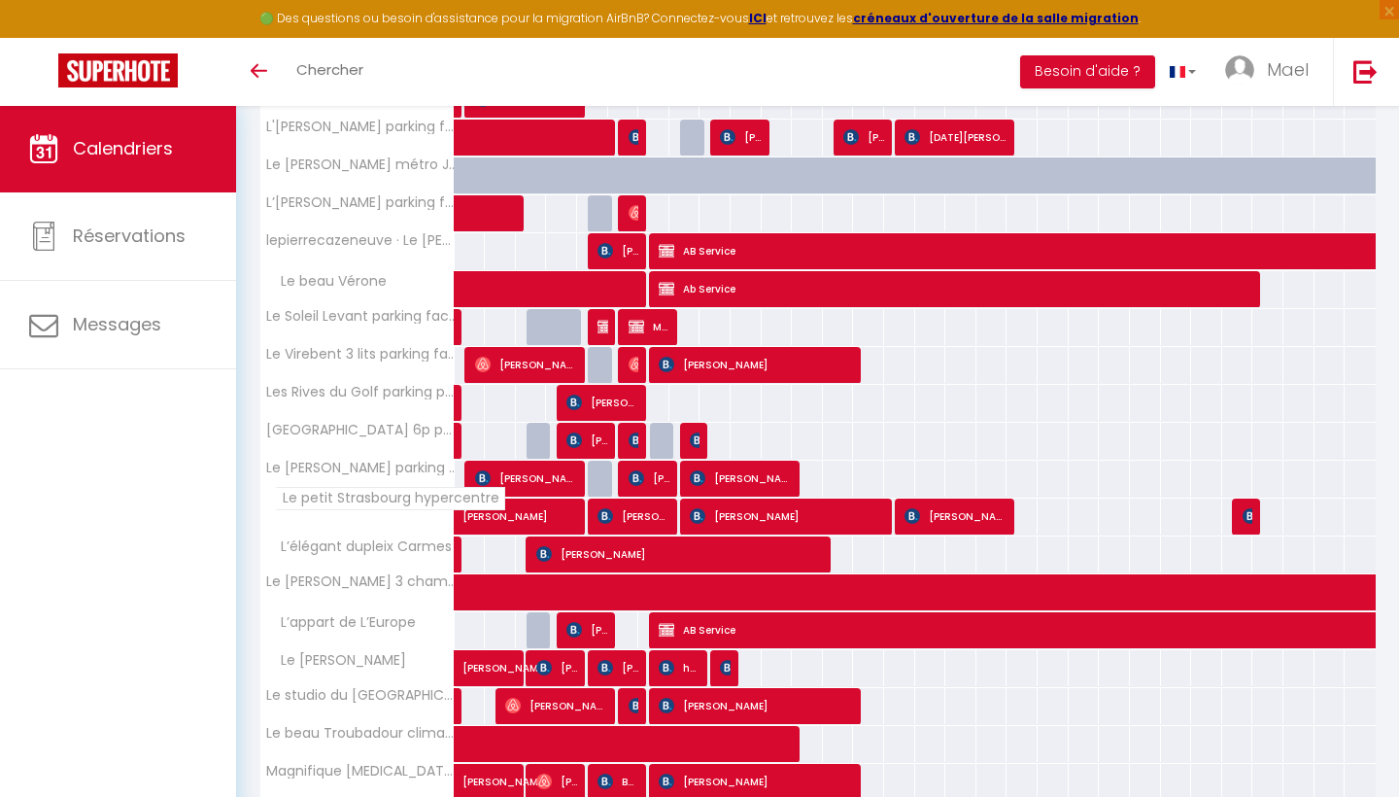
scroll to position [548, 0]
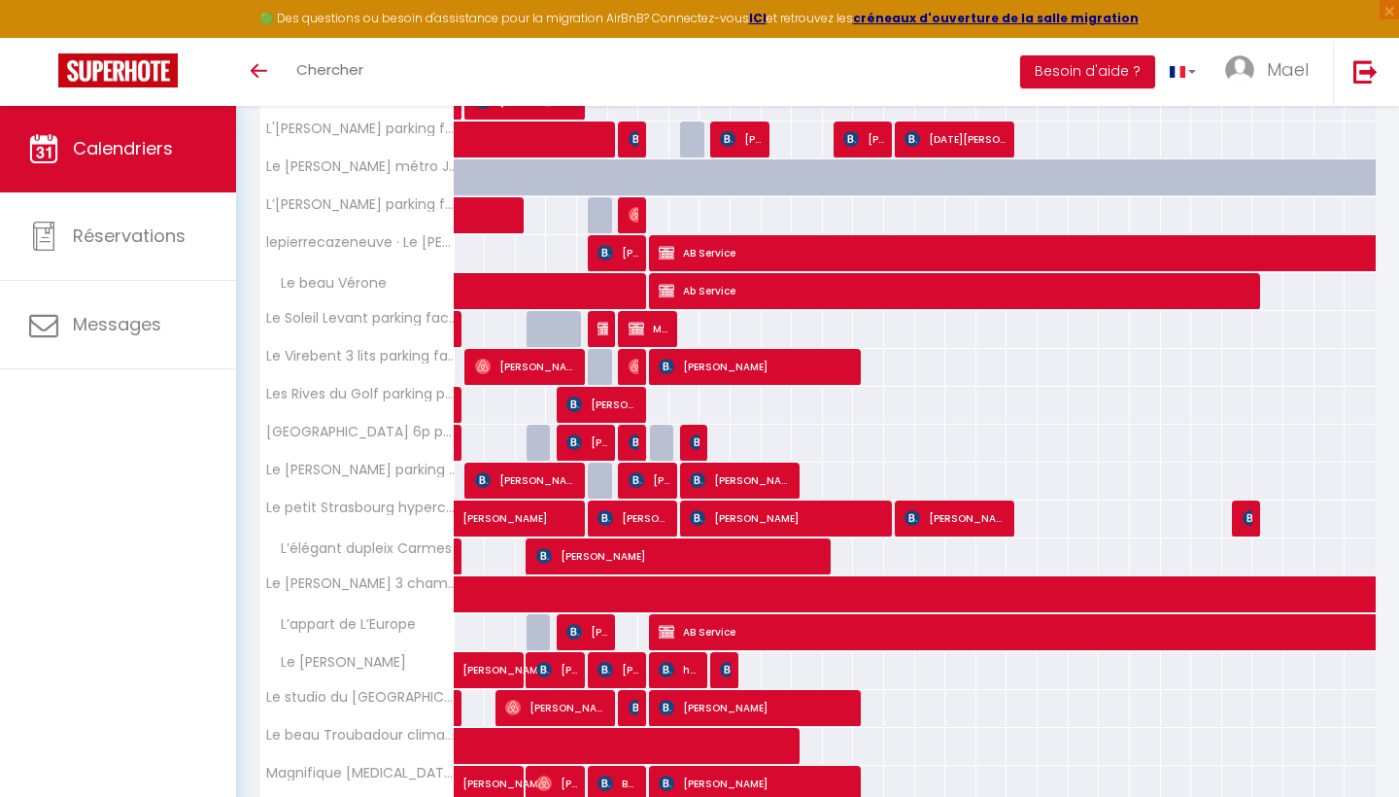
click at [695, 324] on div "71" at bounding box center [684, 329] width 32 height 36
type input "71"
type input "Lun 08 Septembre 2025"
type input "[DATE]"
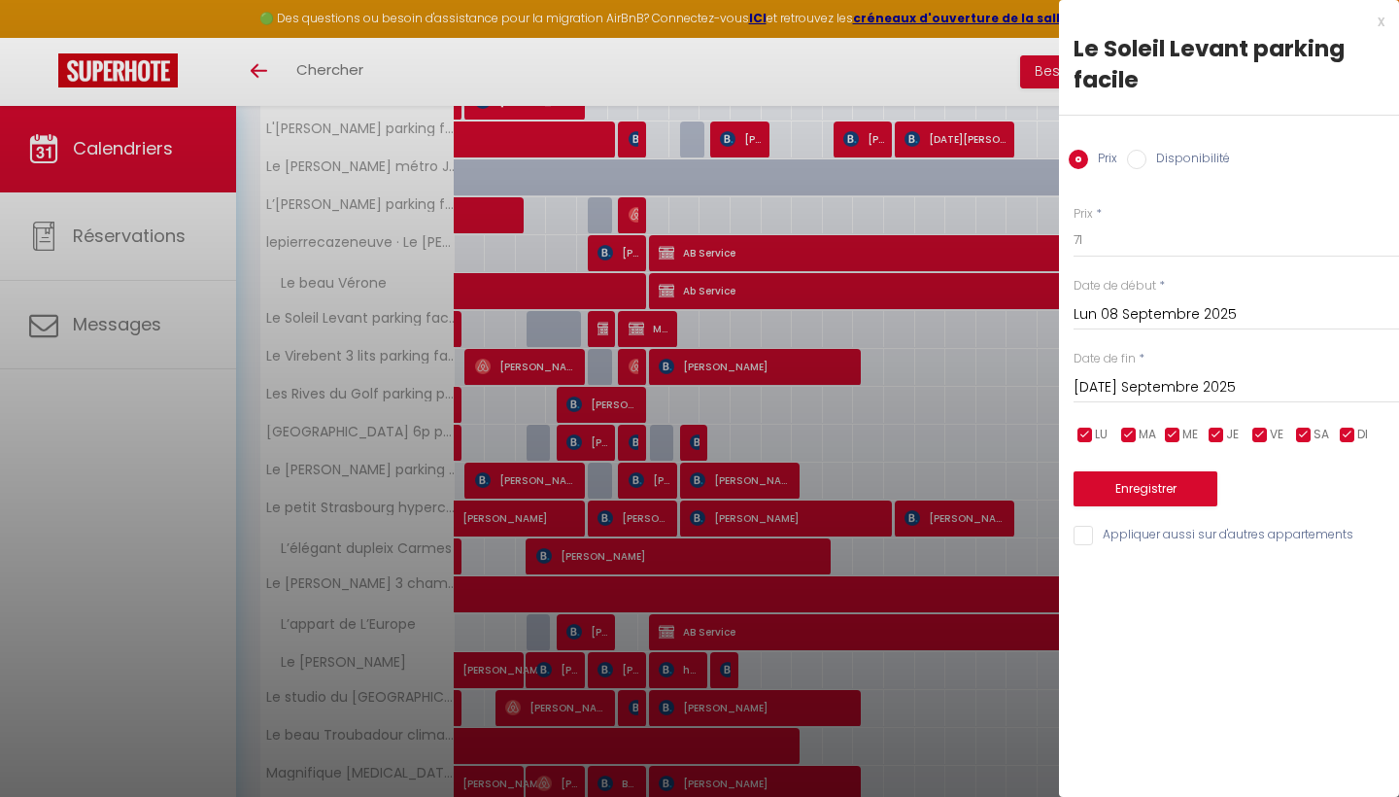
click at [1131, 163] on input "Disponibilité" at bounding box center [1136, 159] width 19 height 19
radio input "true"
radio input "false"
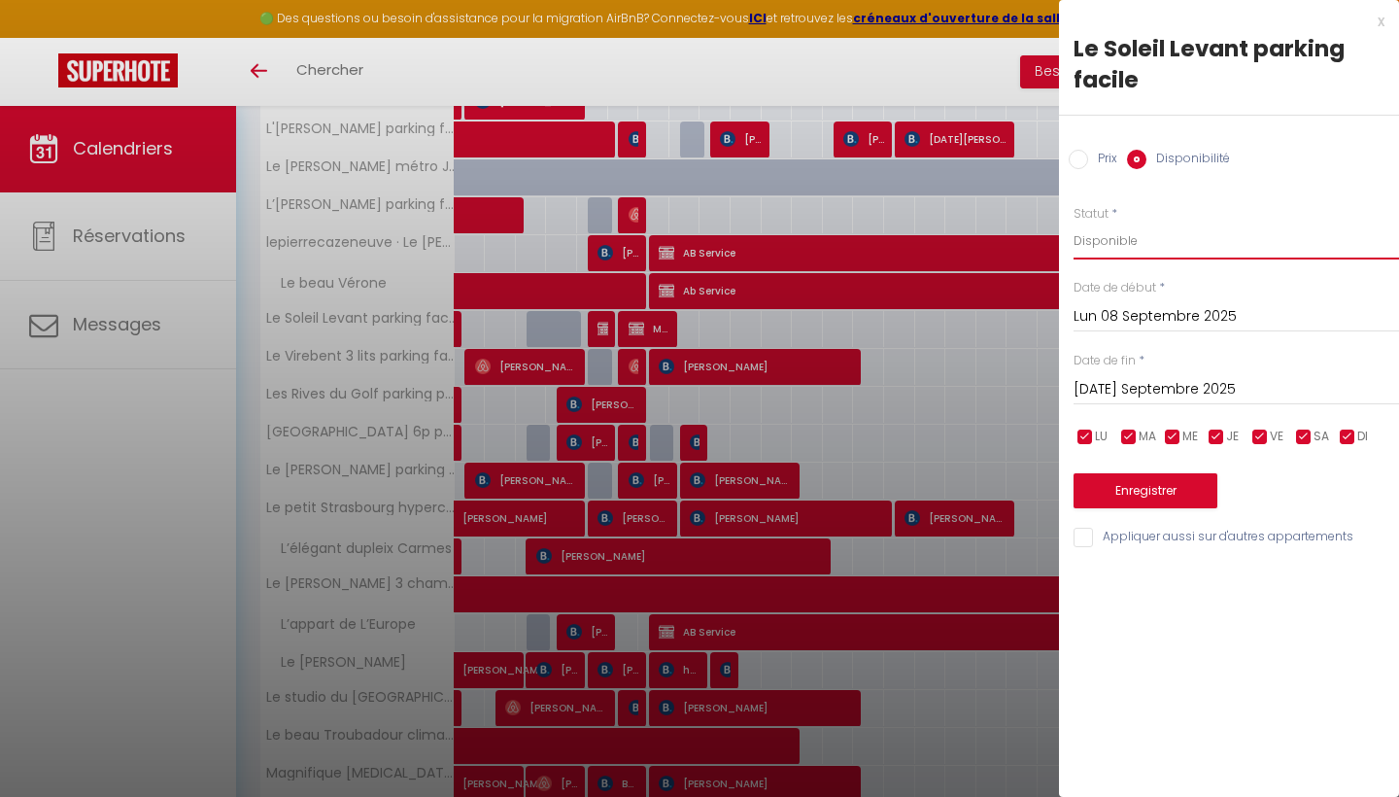
select select "0"
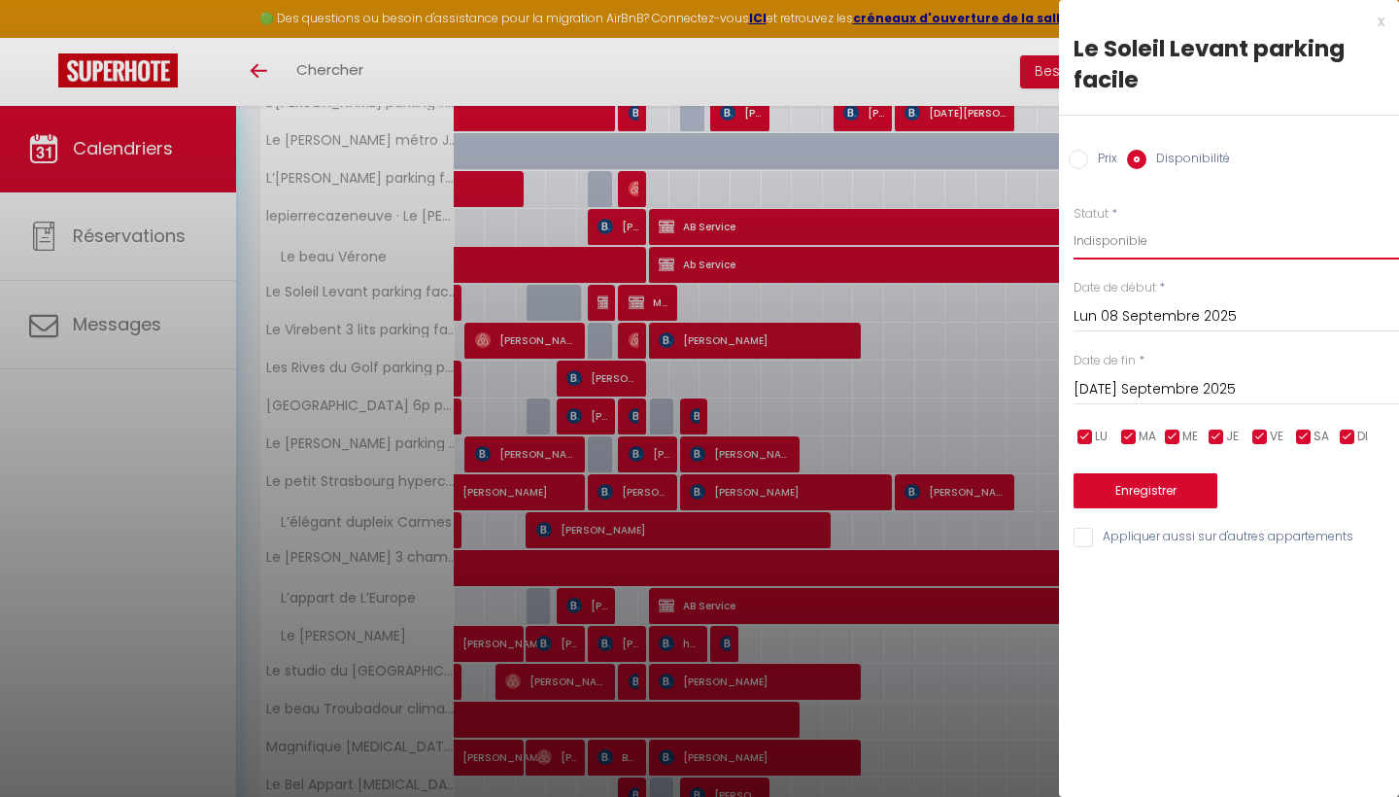
scroll to position [576, 0]
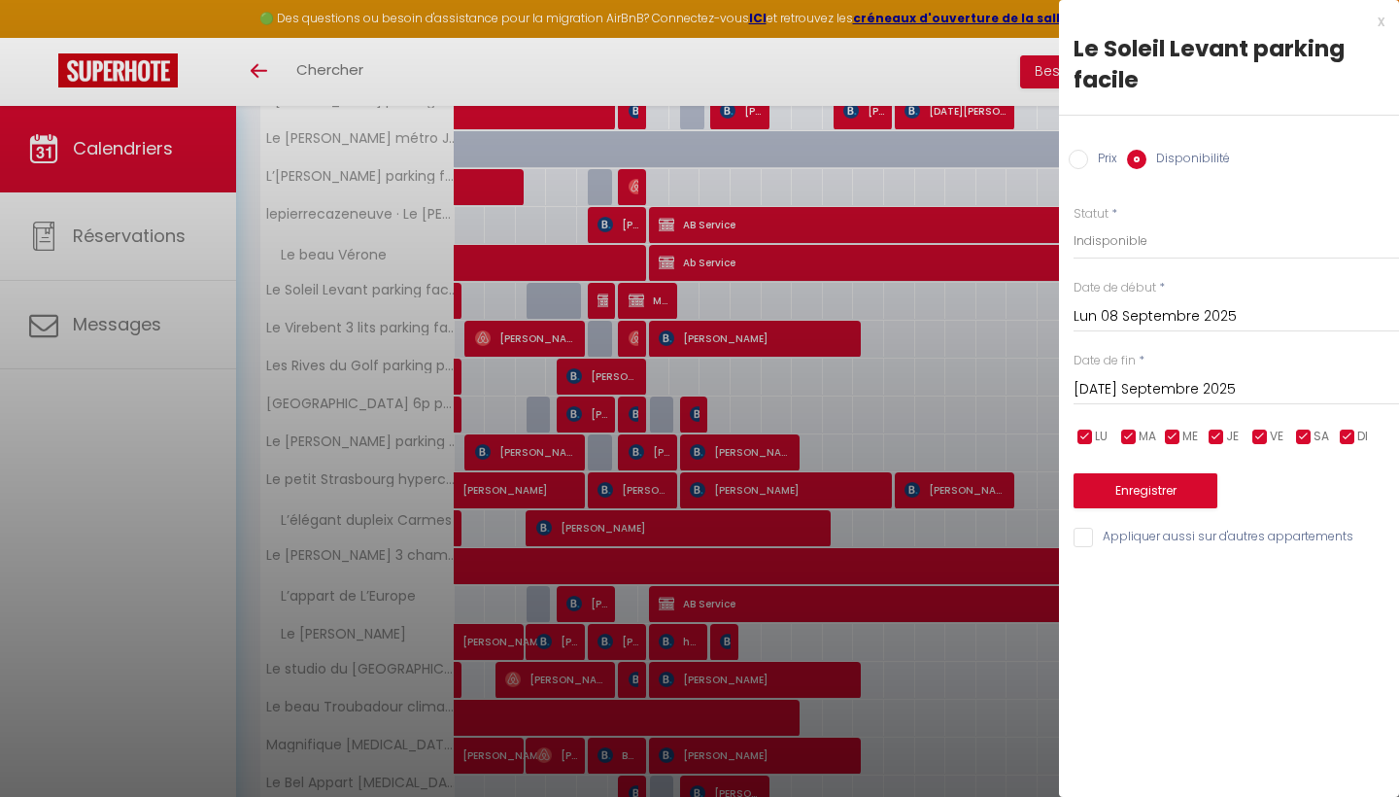
click at [1122, 495] on button "Enregistrer" at bounding box center [1145, 490] width 144 height 35
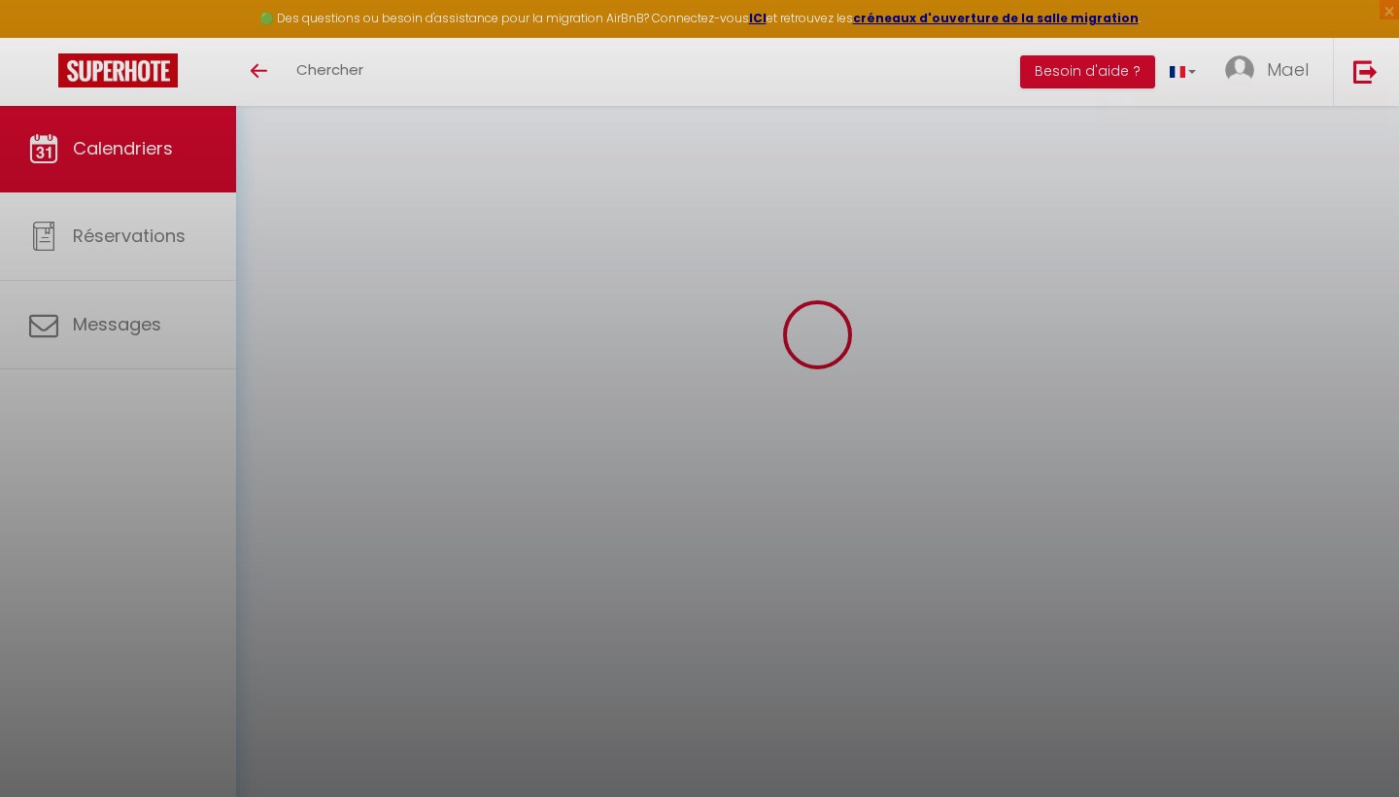
scroll to position [105, 0]
select select "0"
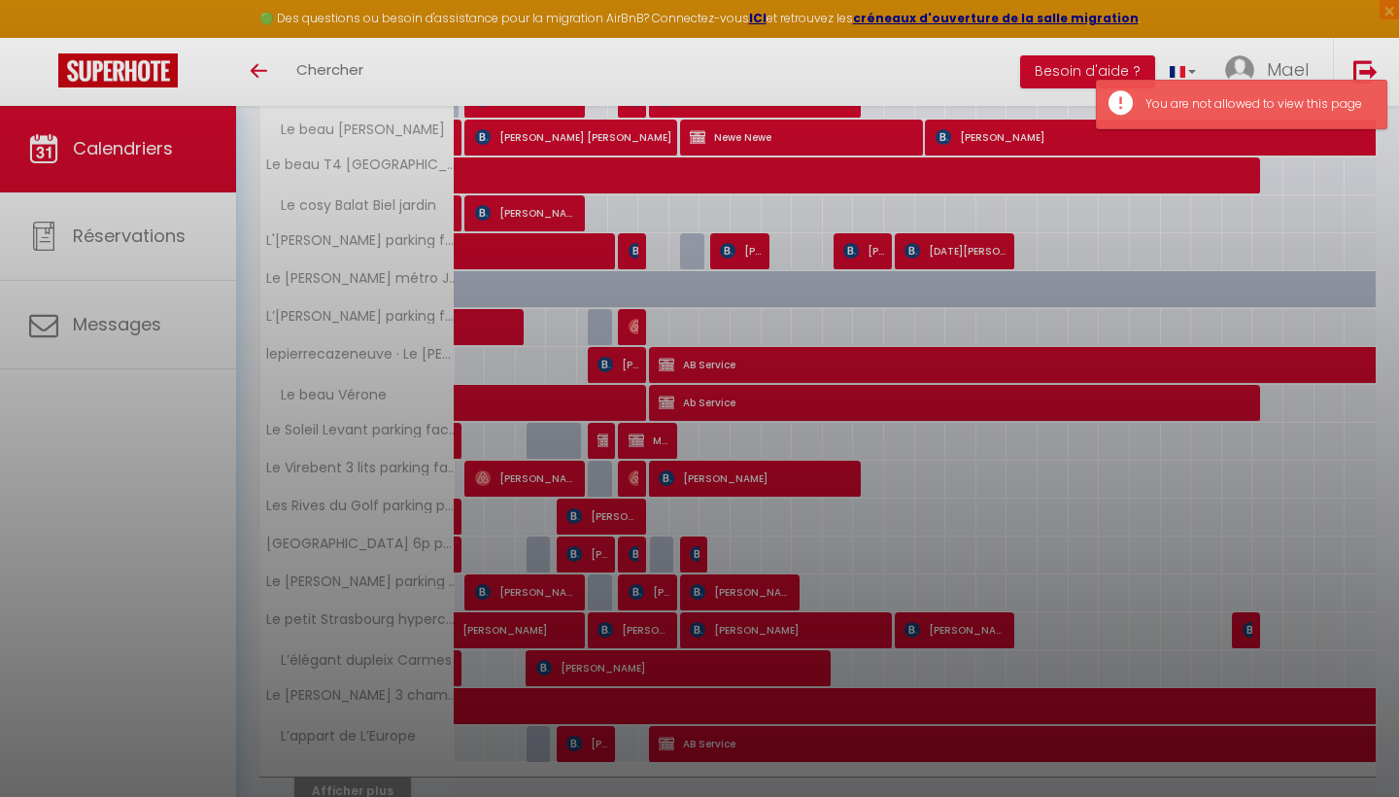
scroll to position [529, 0]
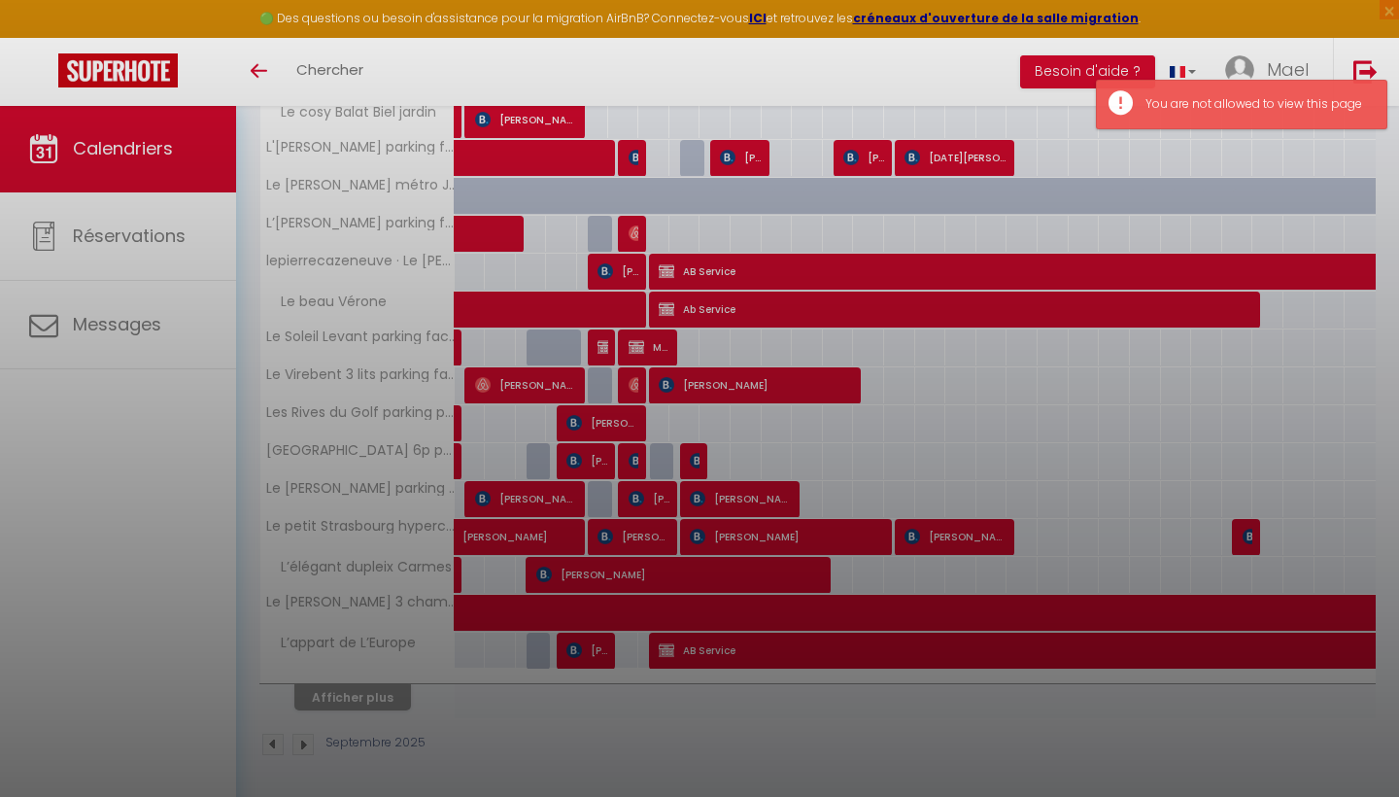
click at [1000, 613] on div at bounding box center [699, 398] width 1399 height 797
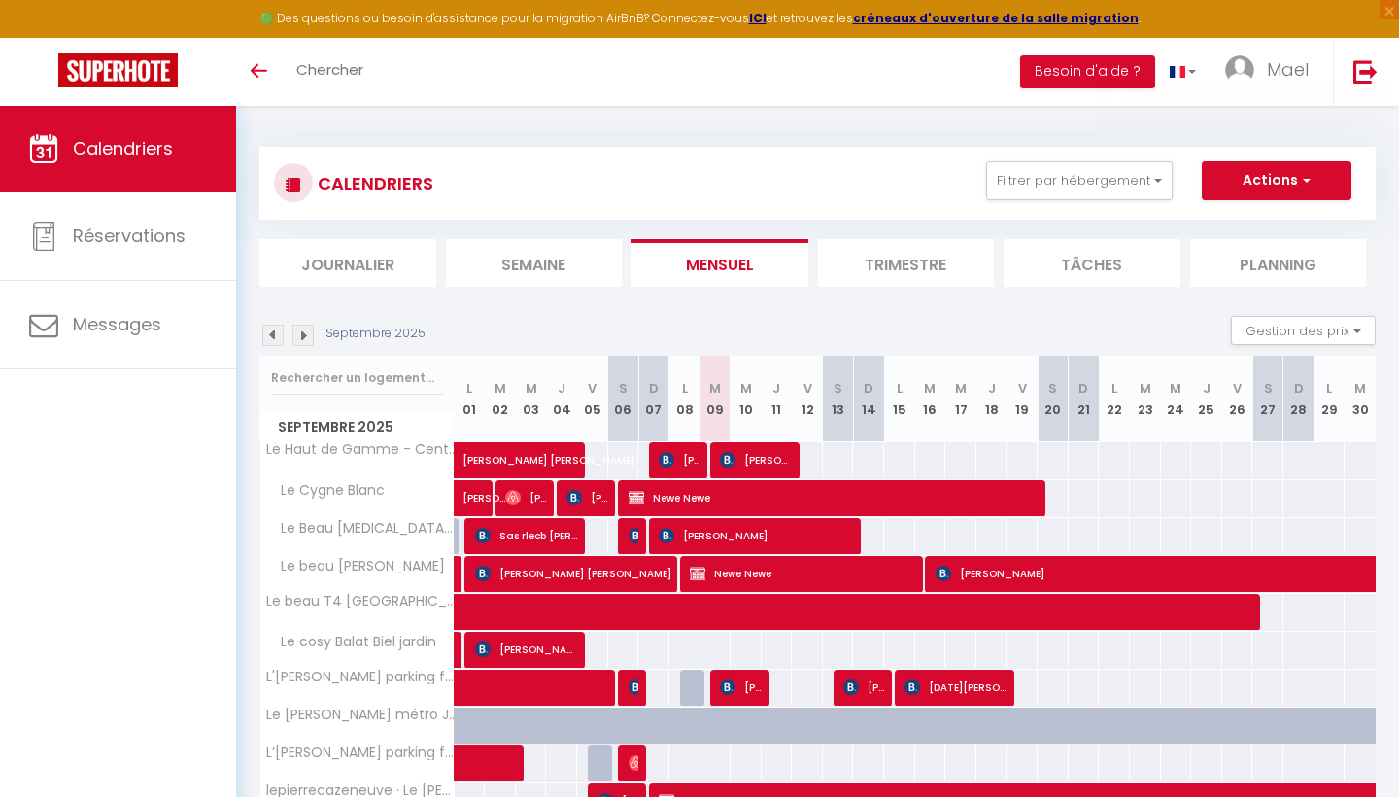
scroll to position [0, 0]
click at [1253, 184] on button "Actions" at bounding box center [1277, 180] width 150 height 39
click at [1233, 220] on link "Nouvelle réservation" at bounding box center [1256, 225] width 169 height 29
select select
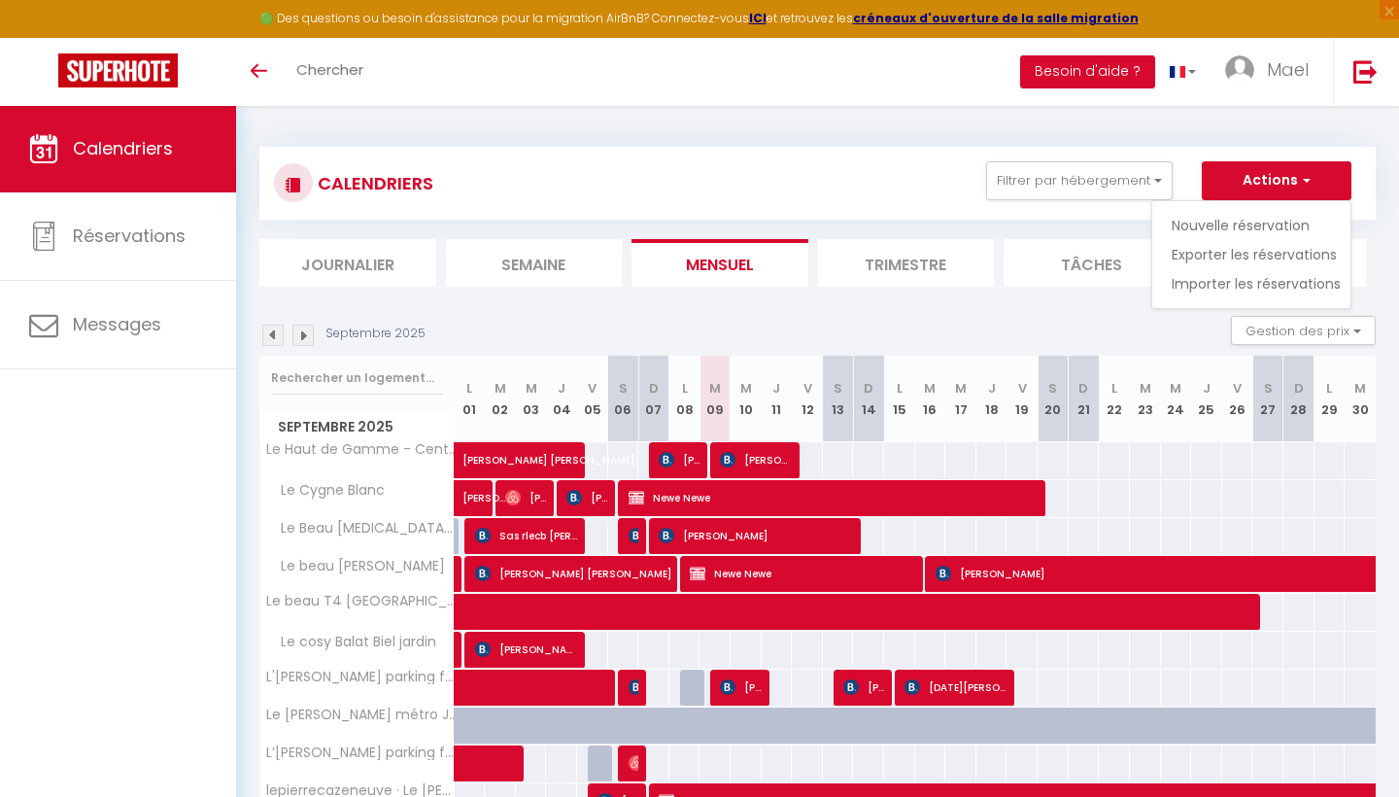
select select
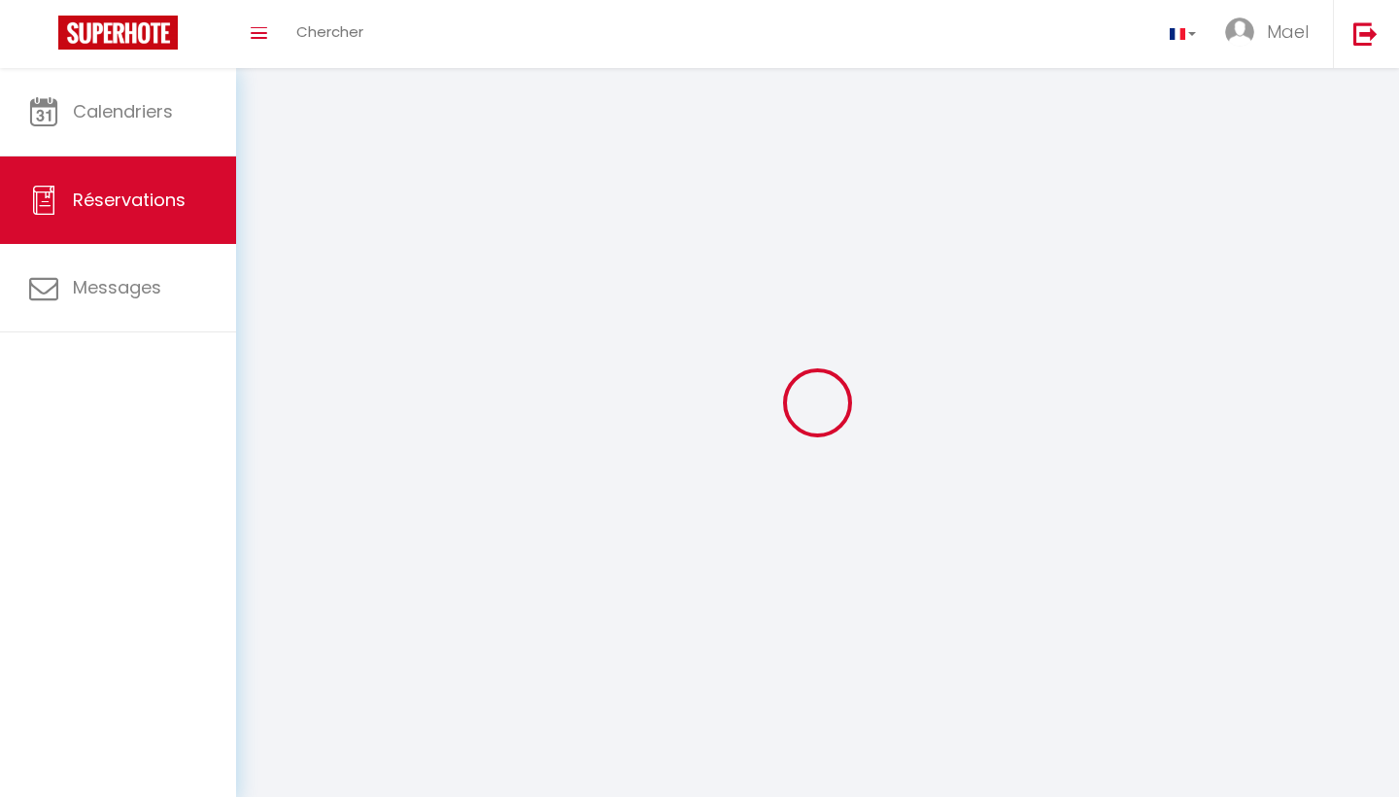
select select
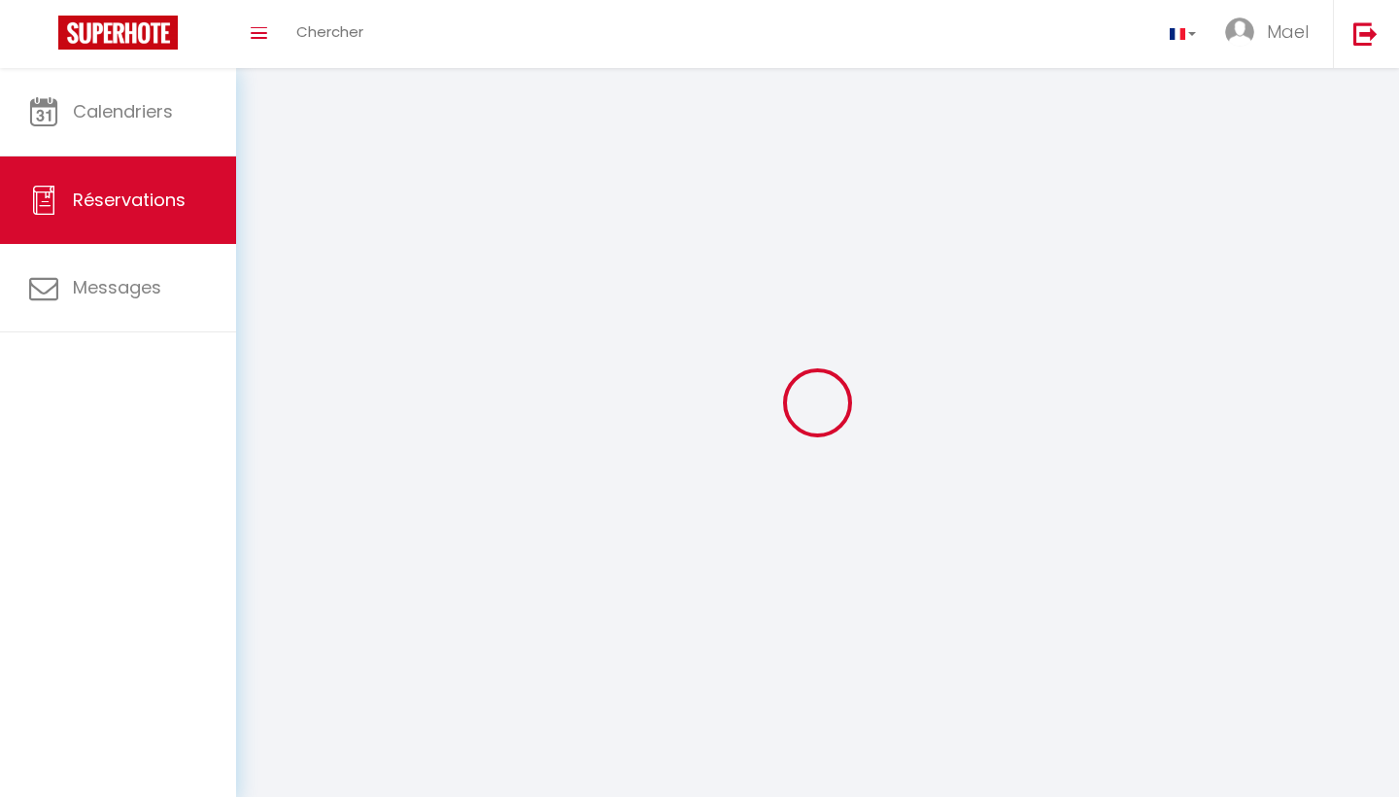
select select
checkbox input "false"
select select
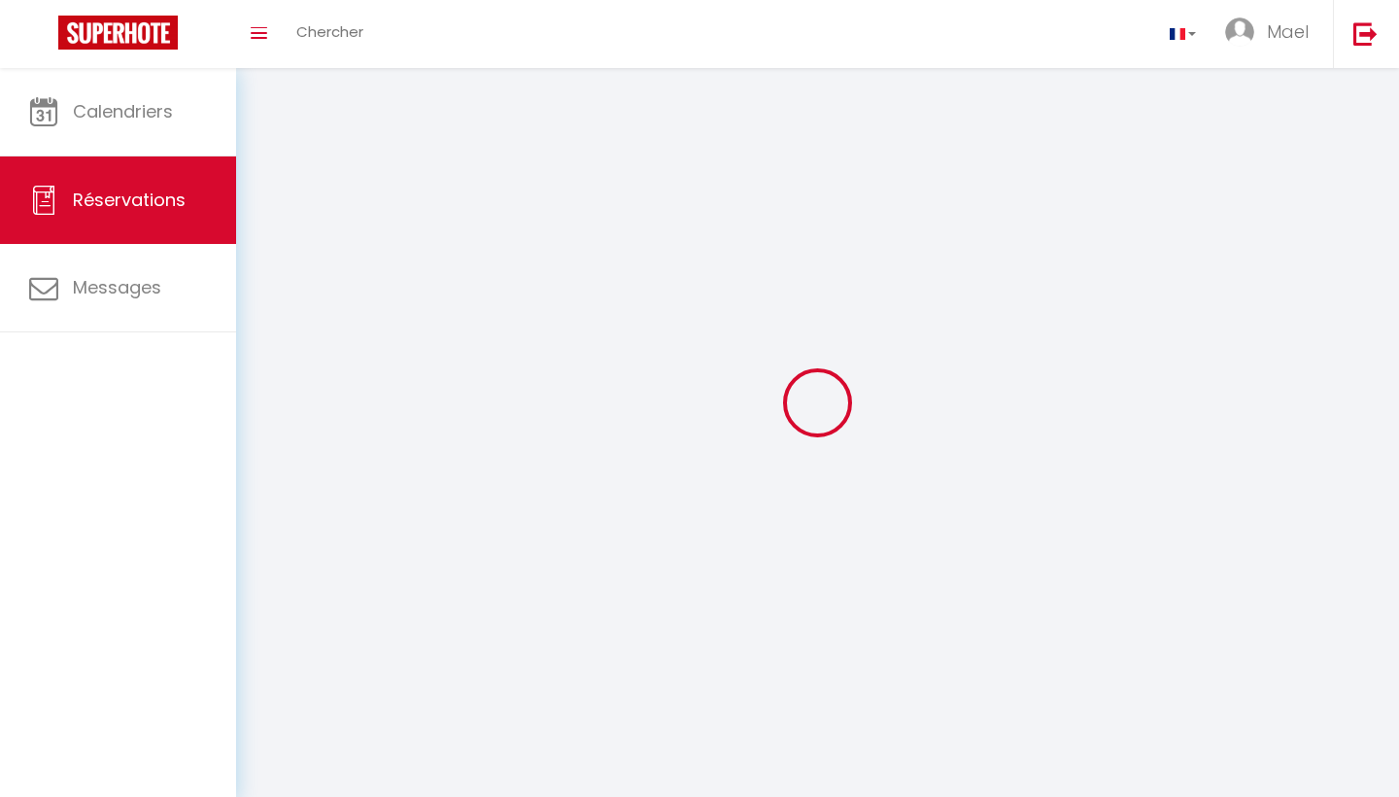
select select
checkbox input "false"
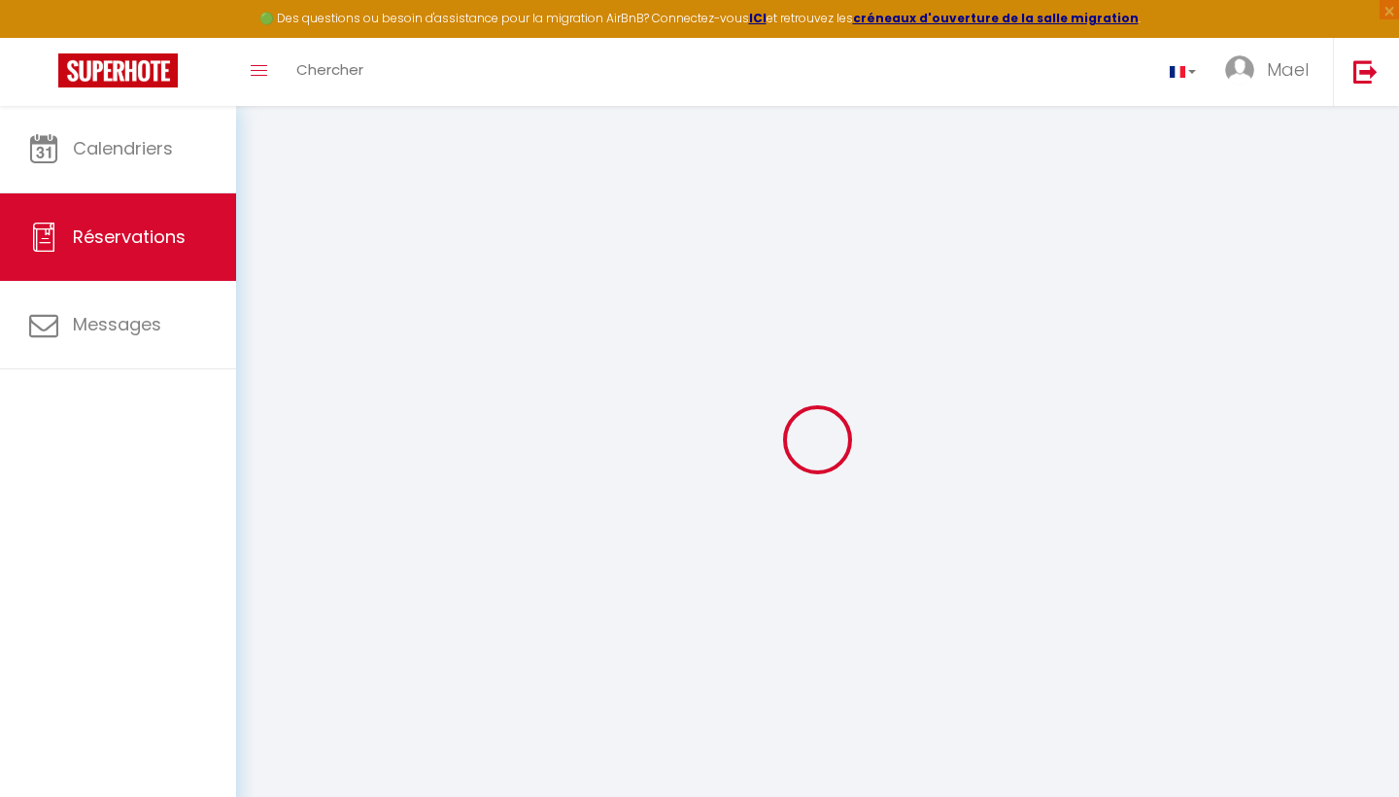
select select
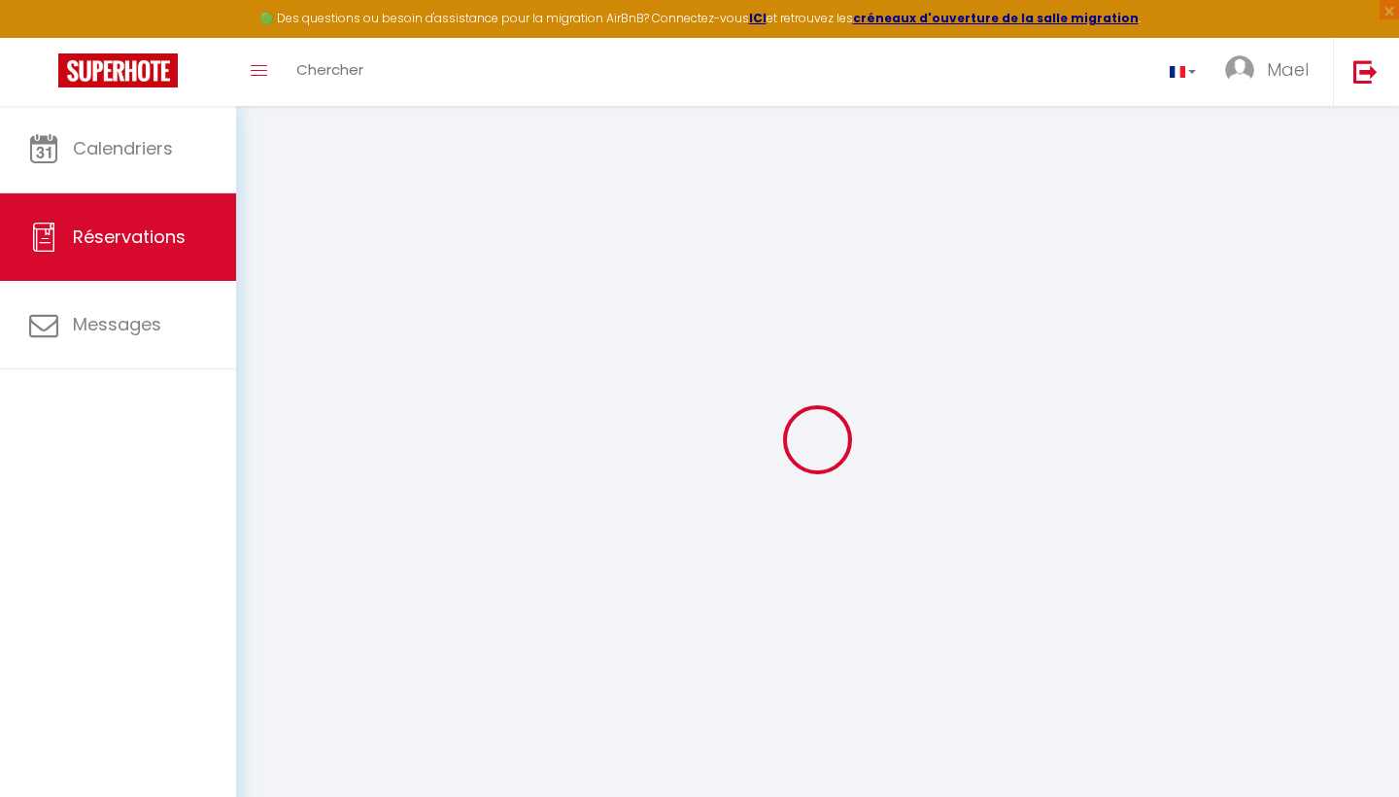
select select
checkbox input "false"
select select
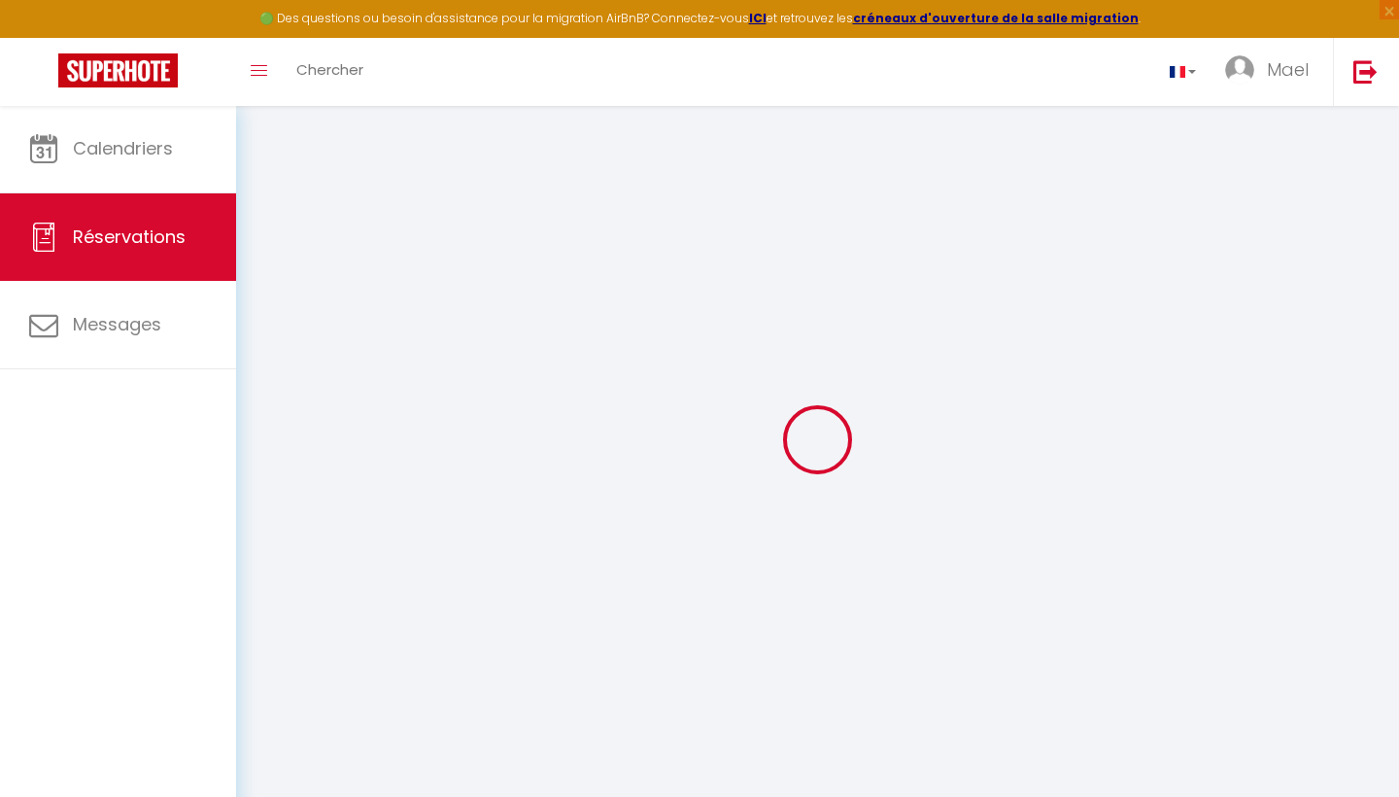
select select
checkbox input "false"
select select
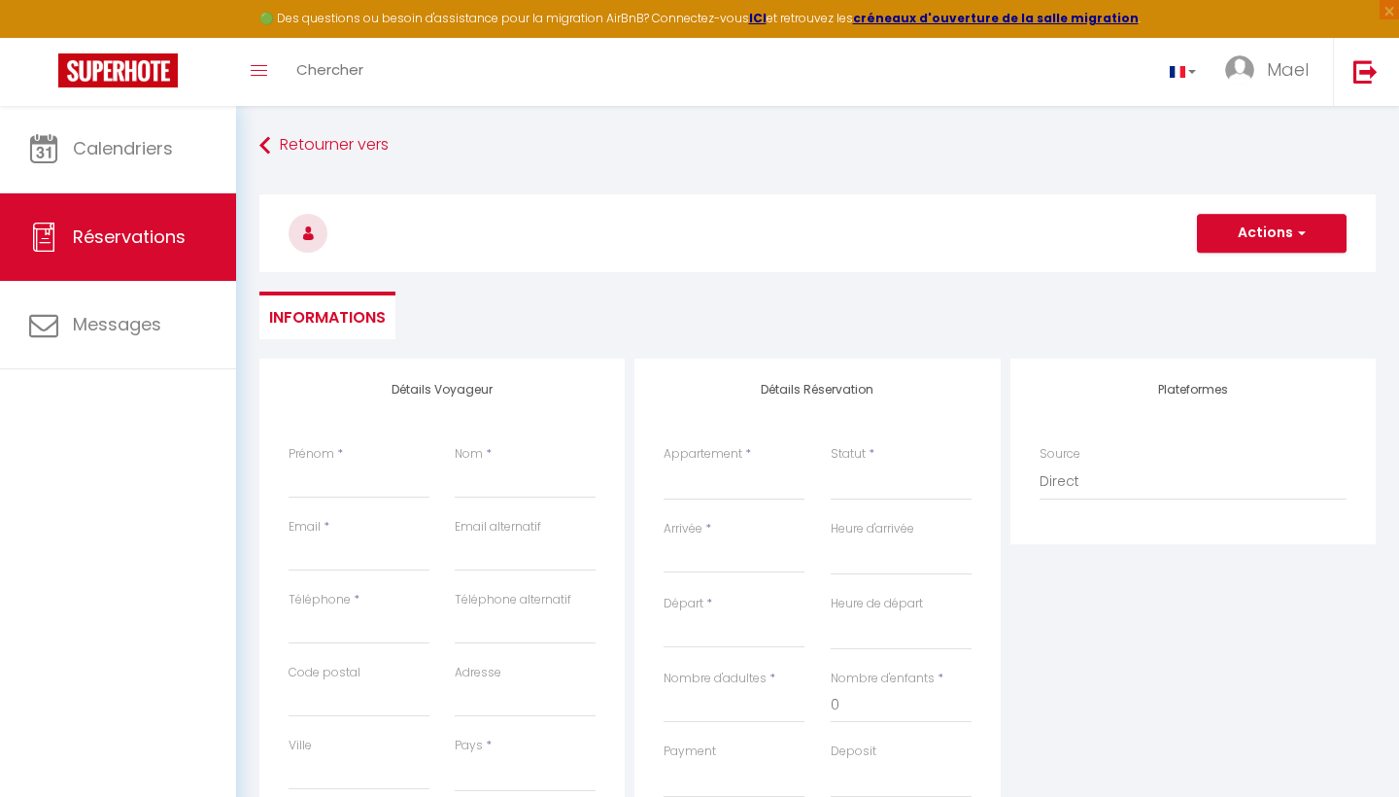
select select
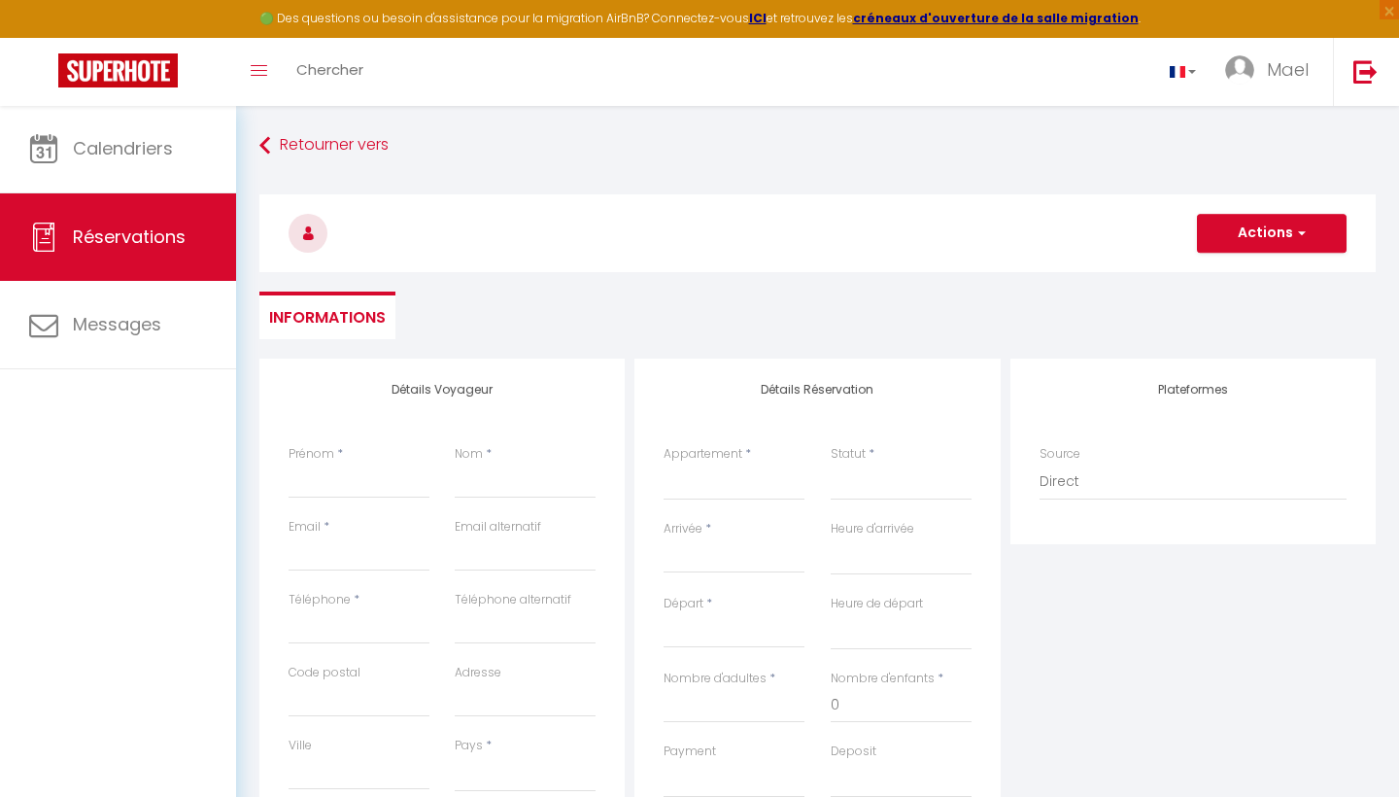
checkbox input "false"
select select
type input "M"
select select
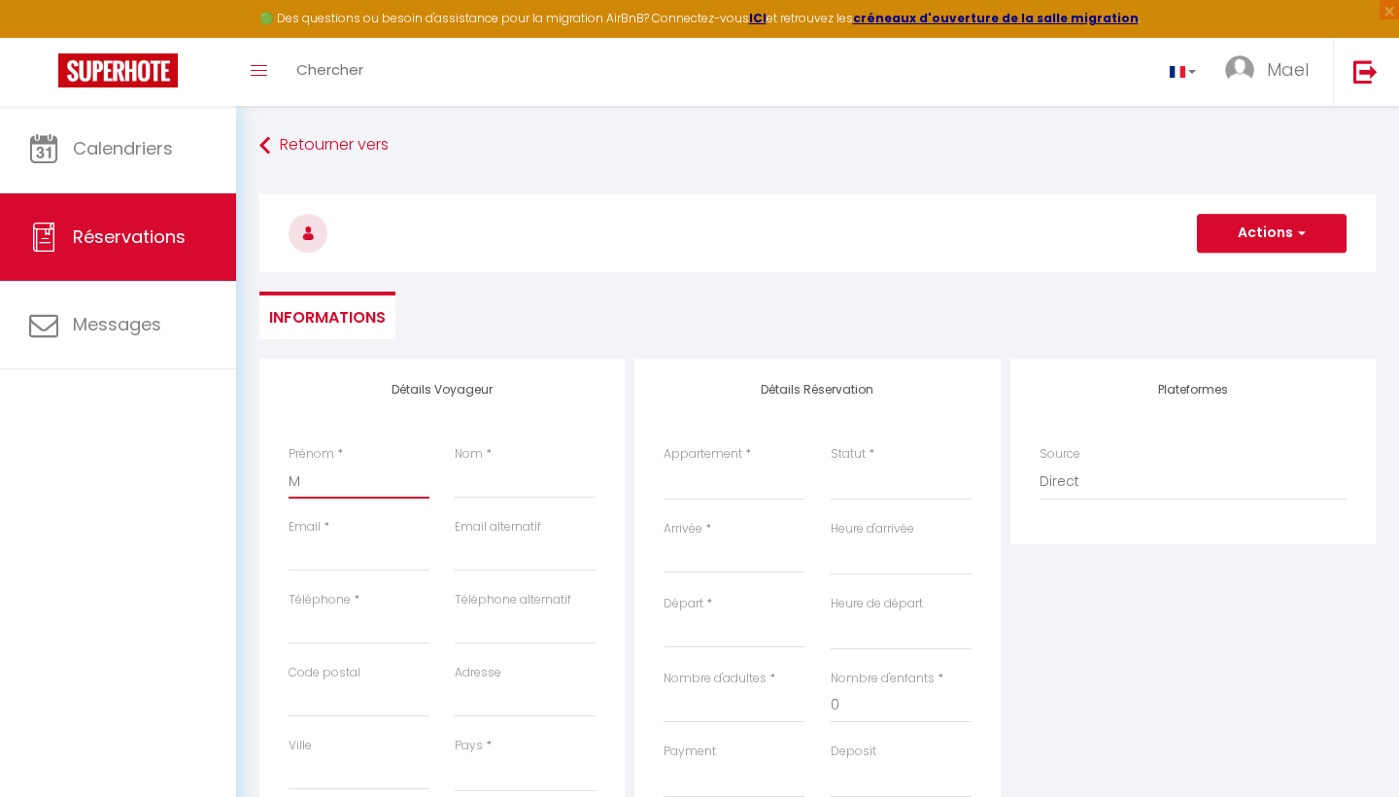
select select
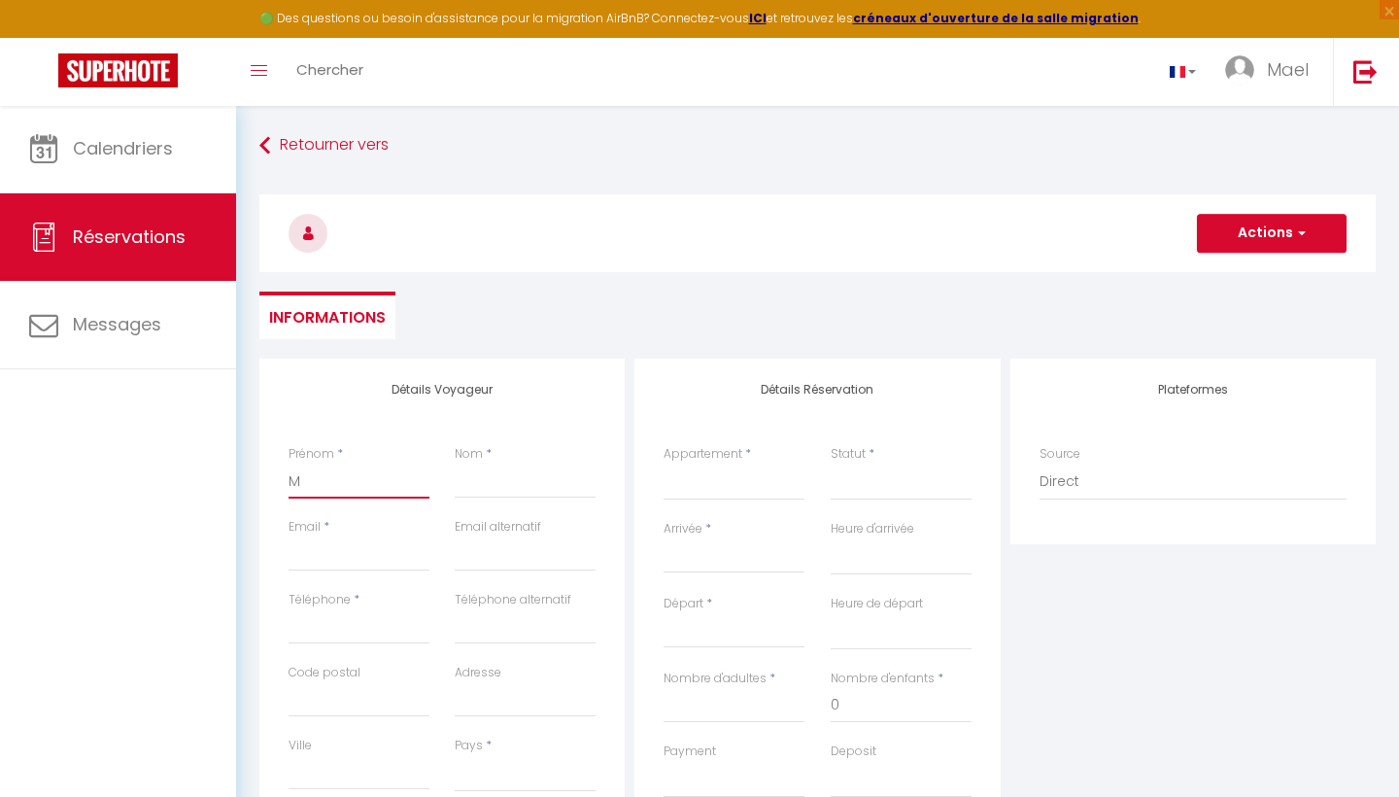
select select
checkbox input "false"
type input "M"
select select
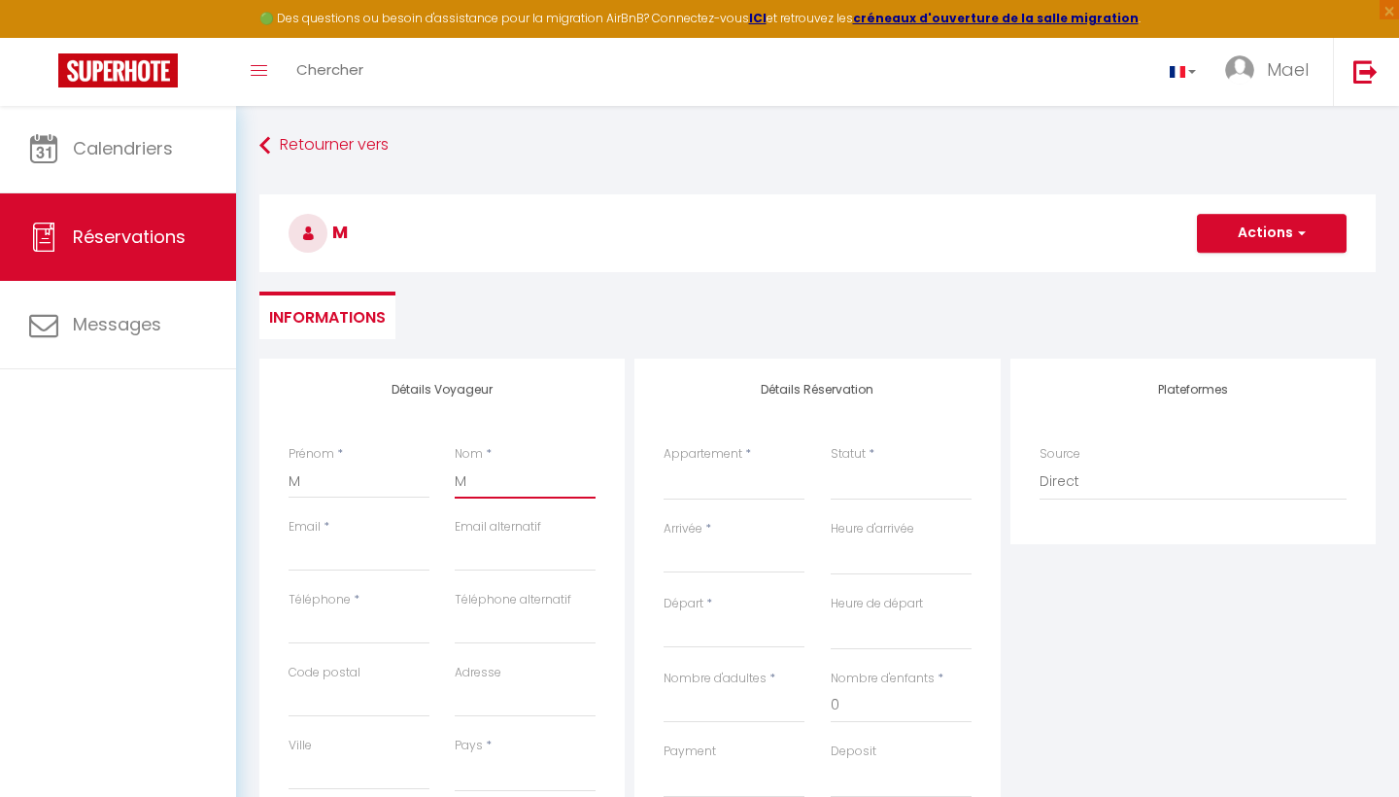
select select
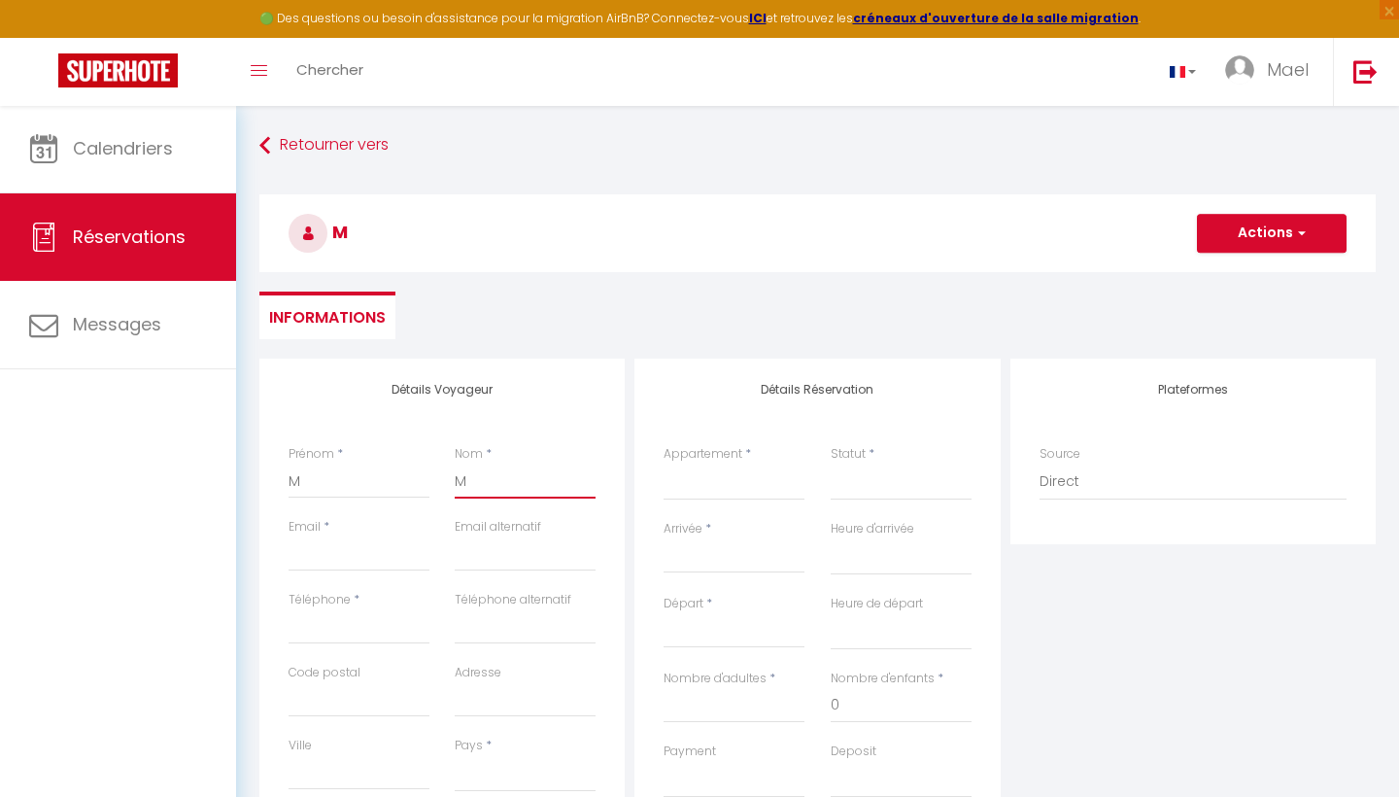
select select
checkbox input "false"
select select
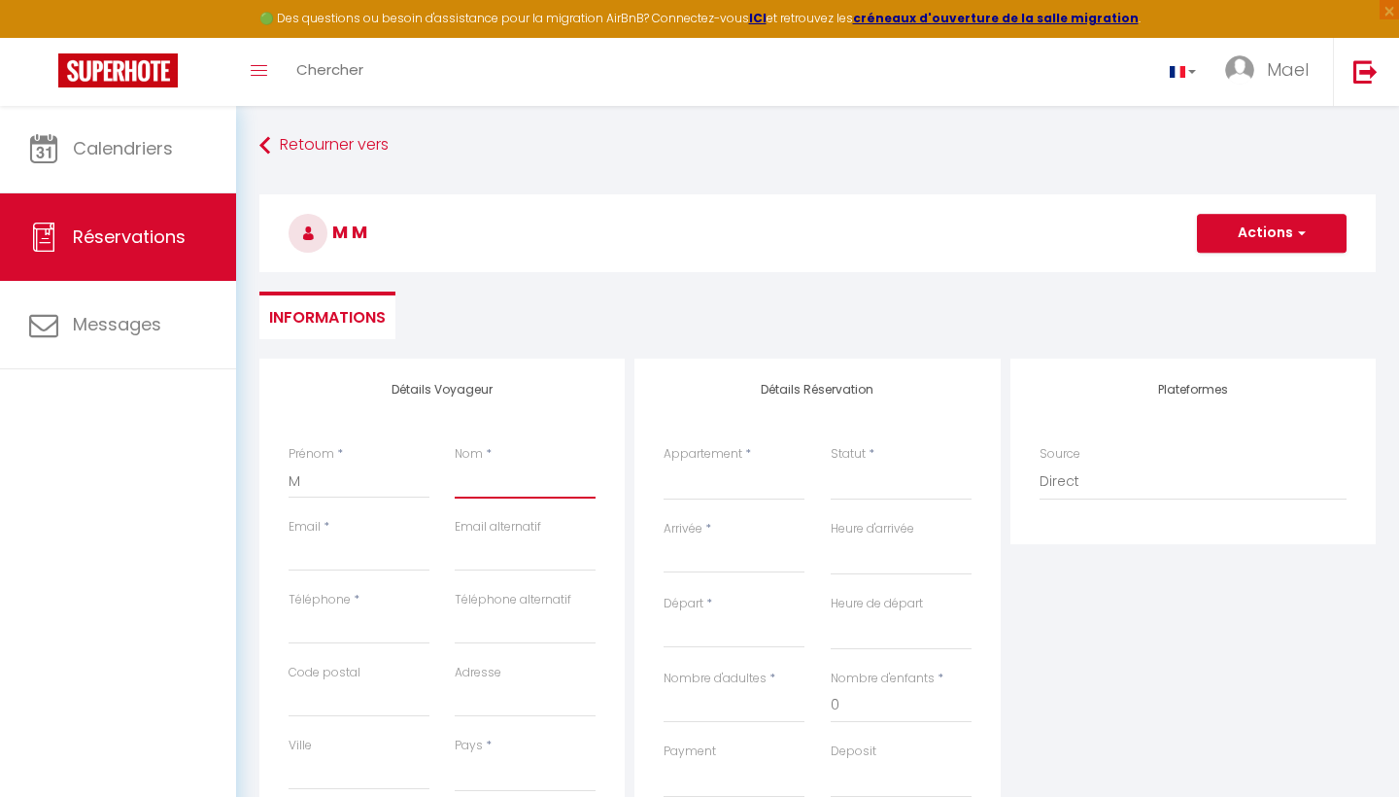
select select
checkbox input "false"
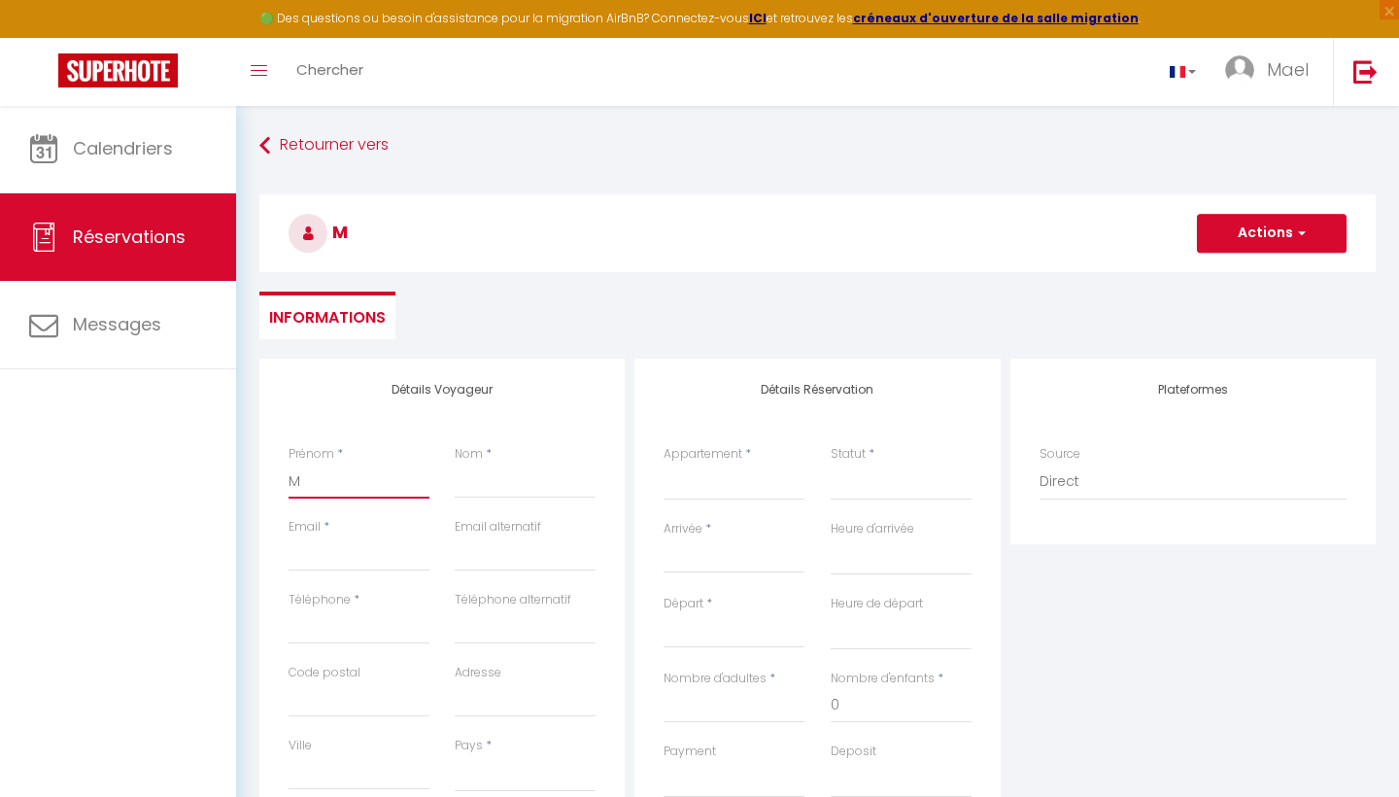
click at [384, 478] on input "M" at bounding box center [359, 480] width 141 height 35
select select
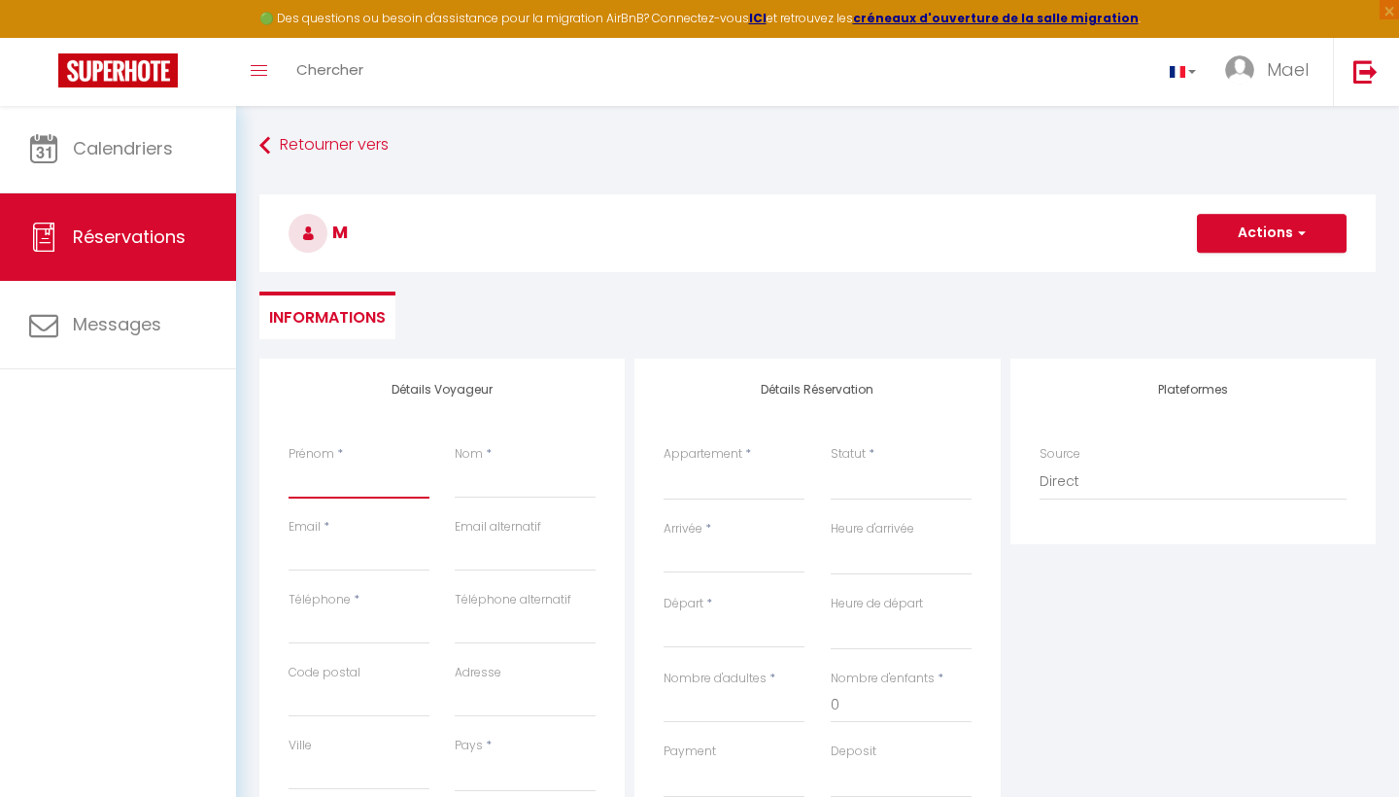
select select
checkbox input "false"
type input "B"
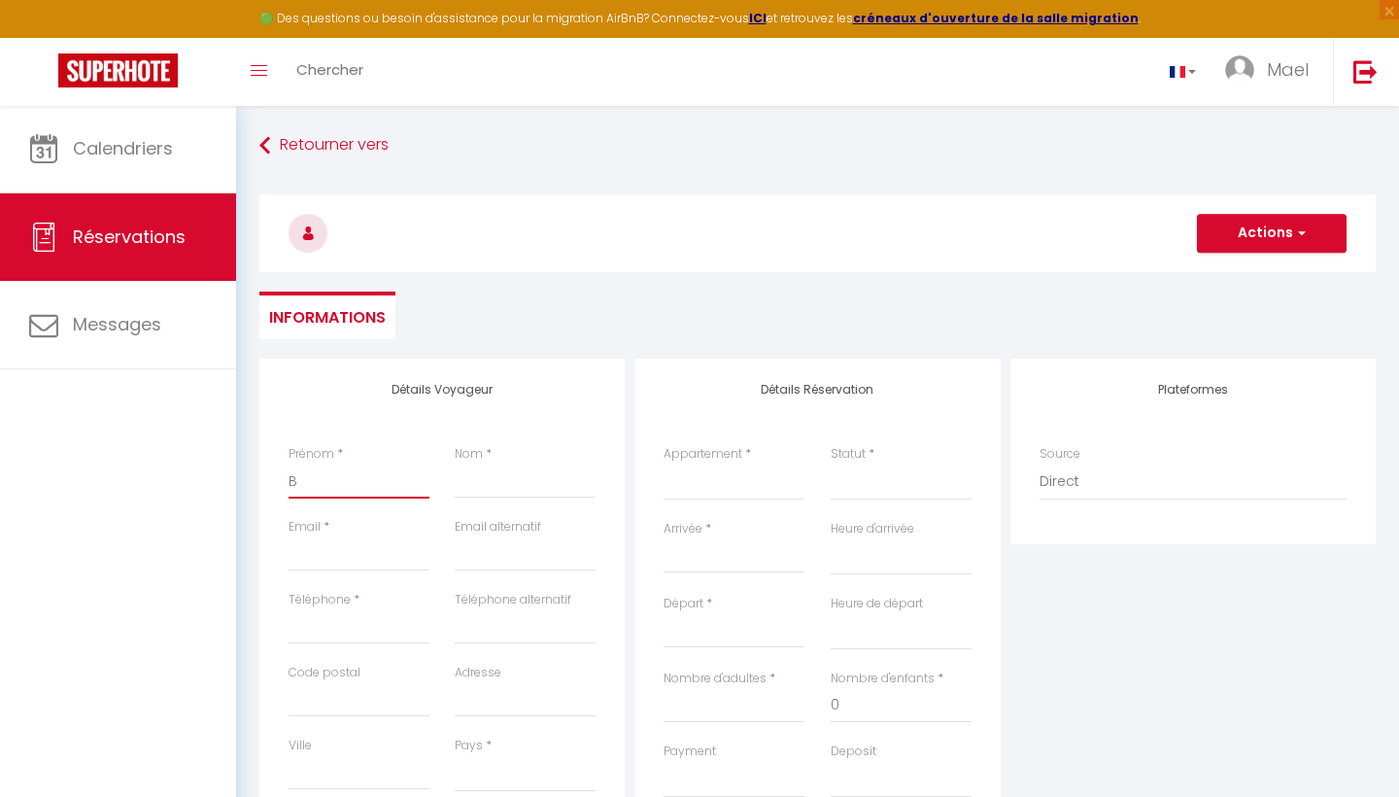
select select
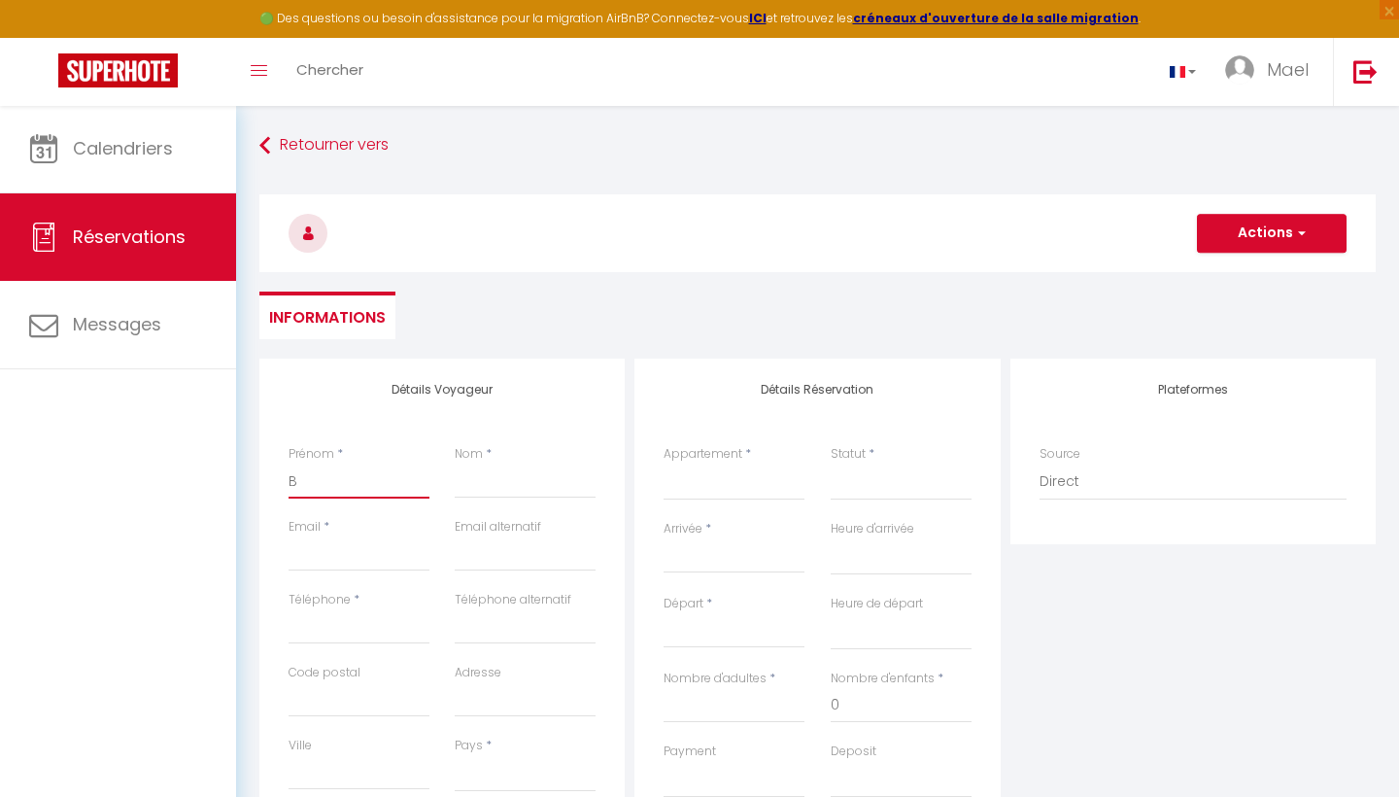
select select
checkbox input "false"
type input "Bl"
select select
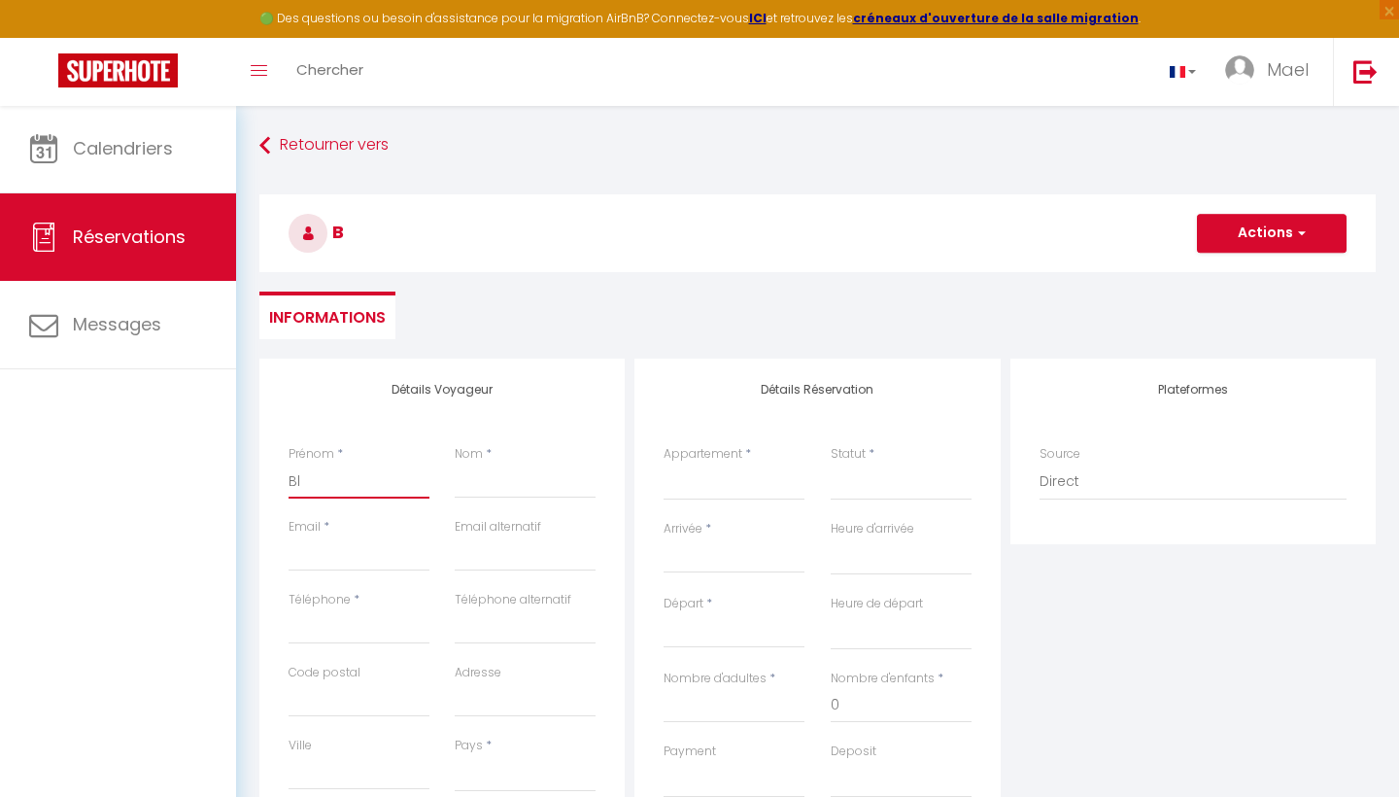
select select
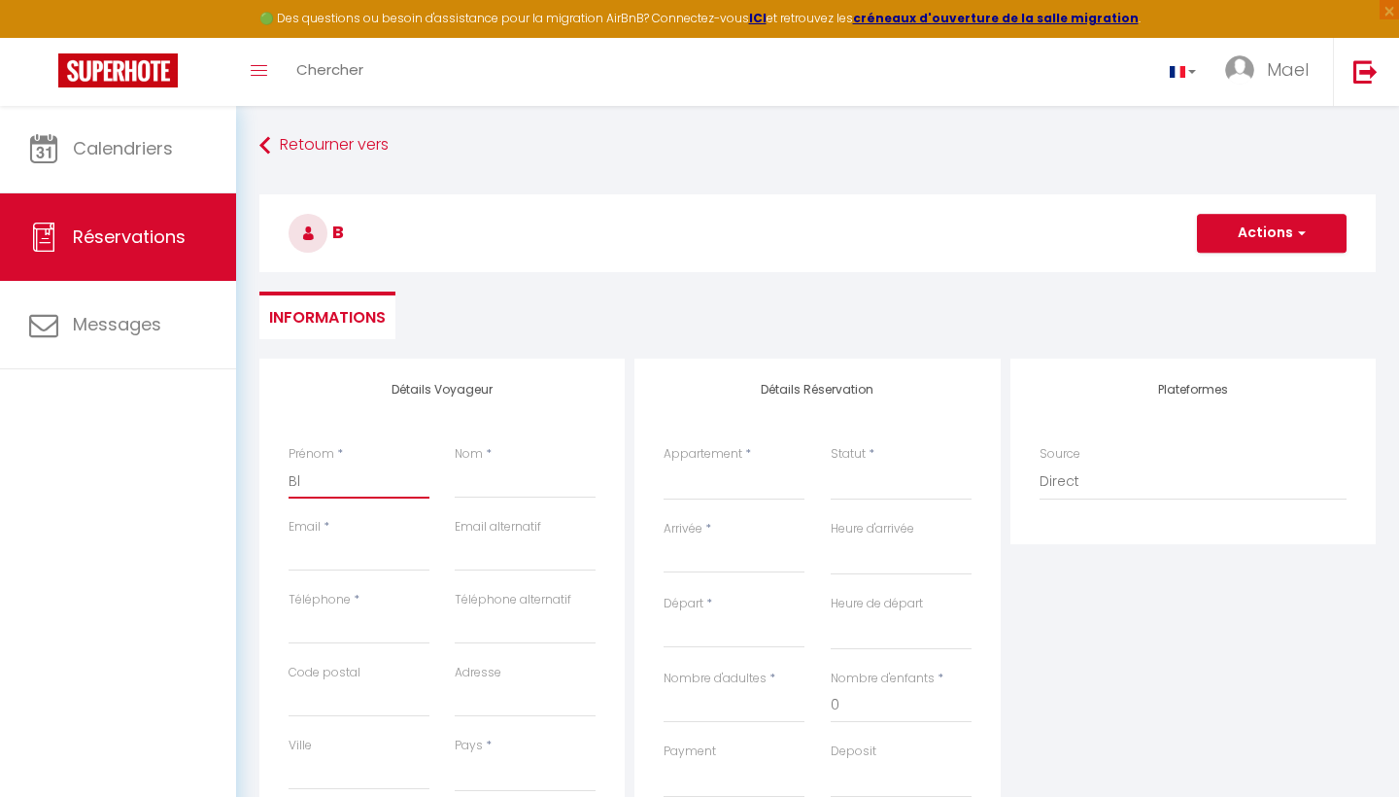
select select
checkbox input "false"
type input "Blo"
select select
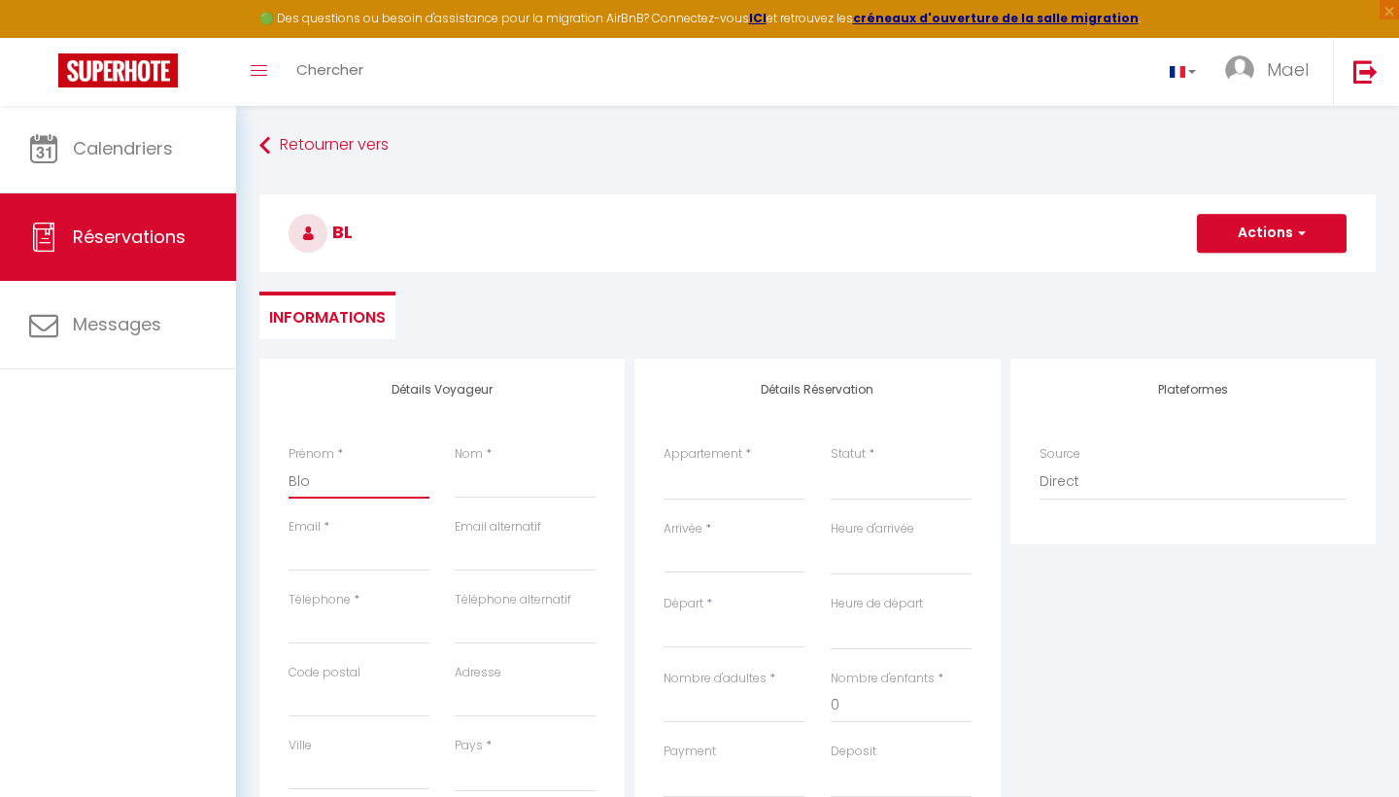
select select
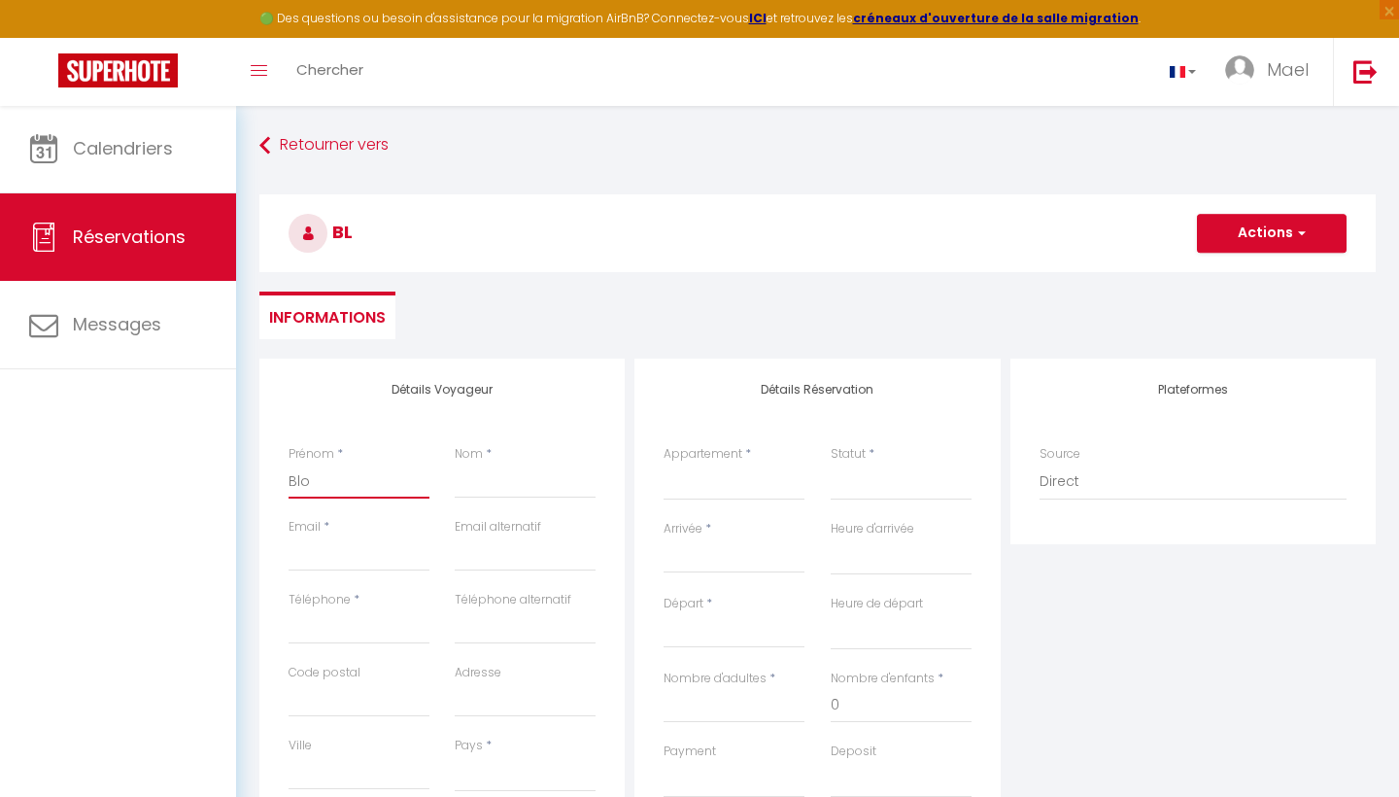
checkbox input "false"
type input "Bloq"
select select
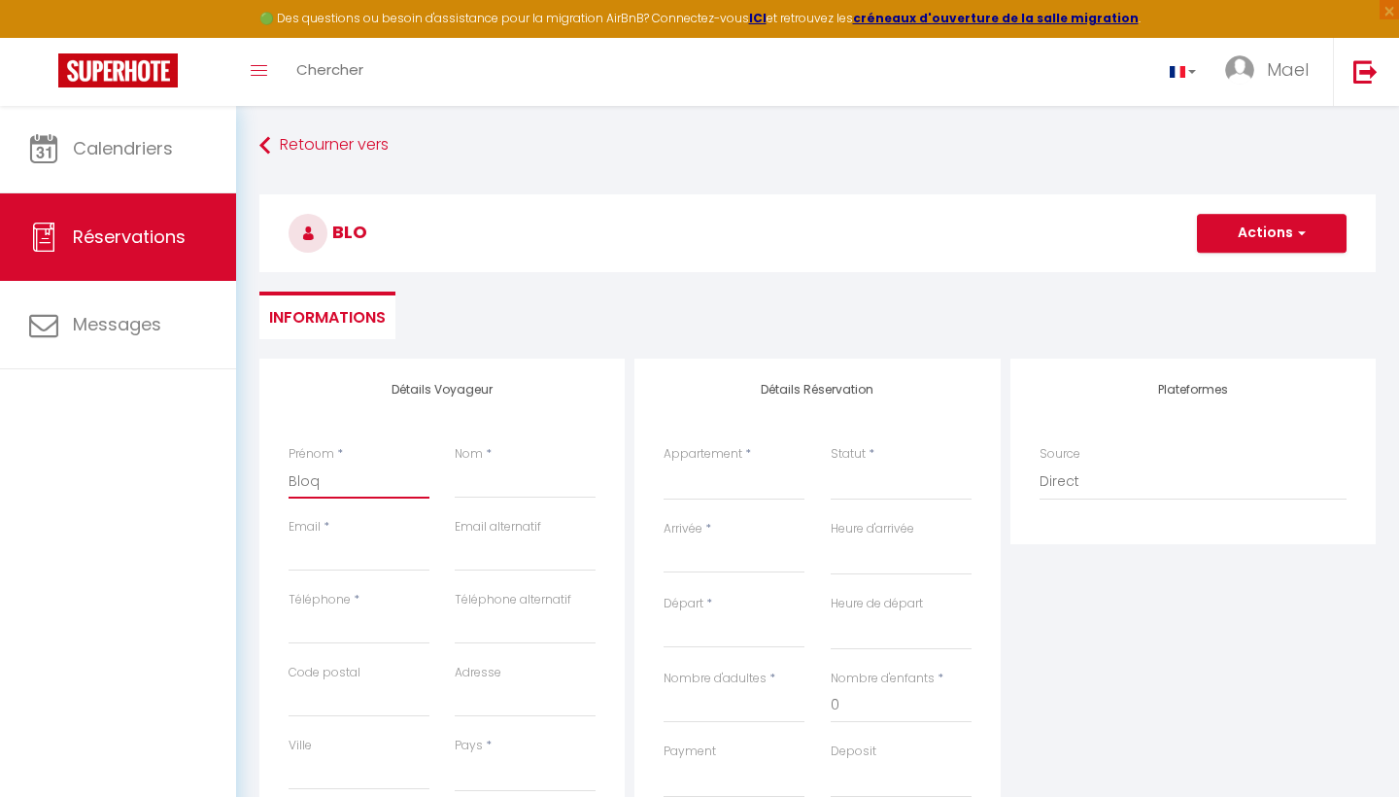
select select
checkbox input "false"
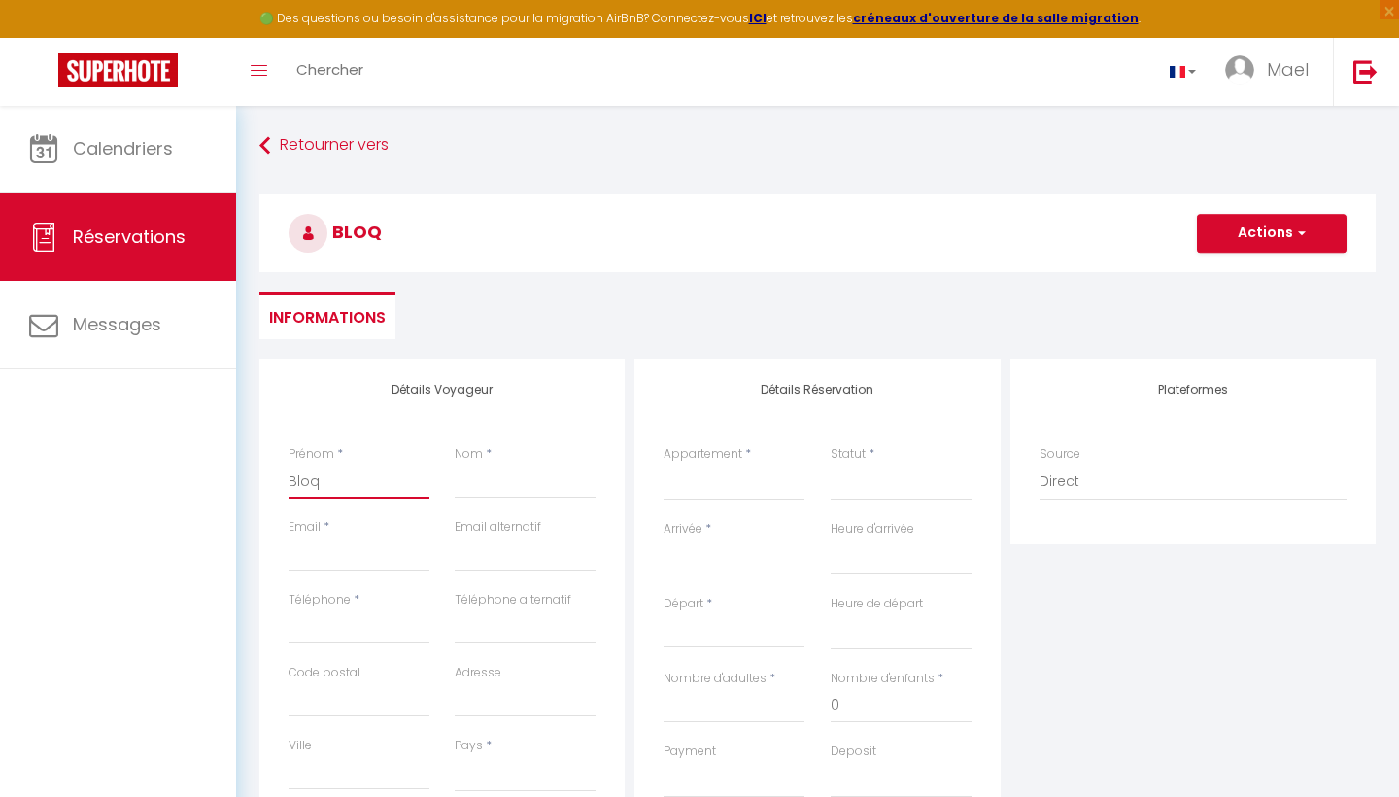
type input "Bloqu"
select select
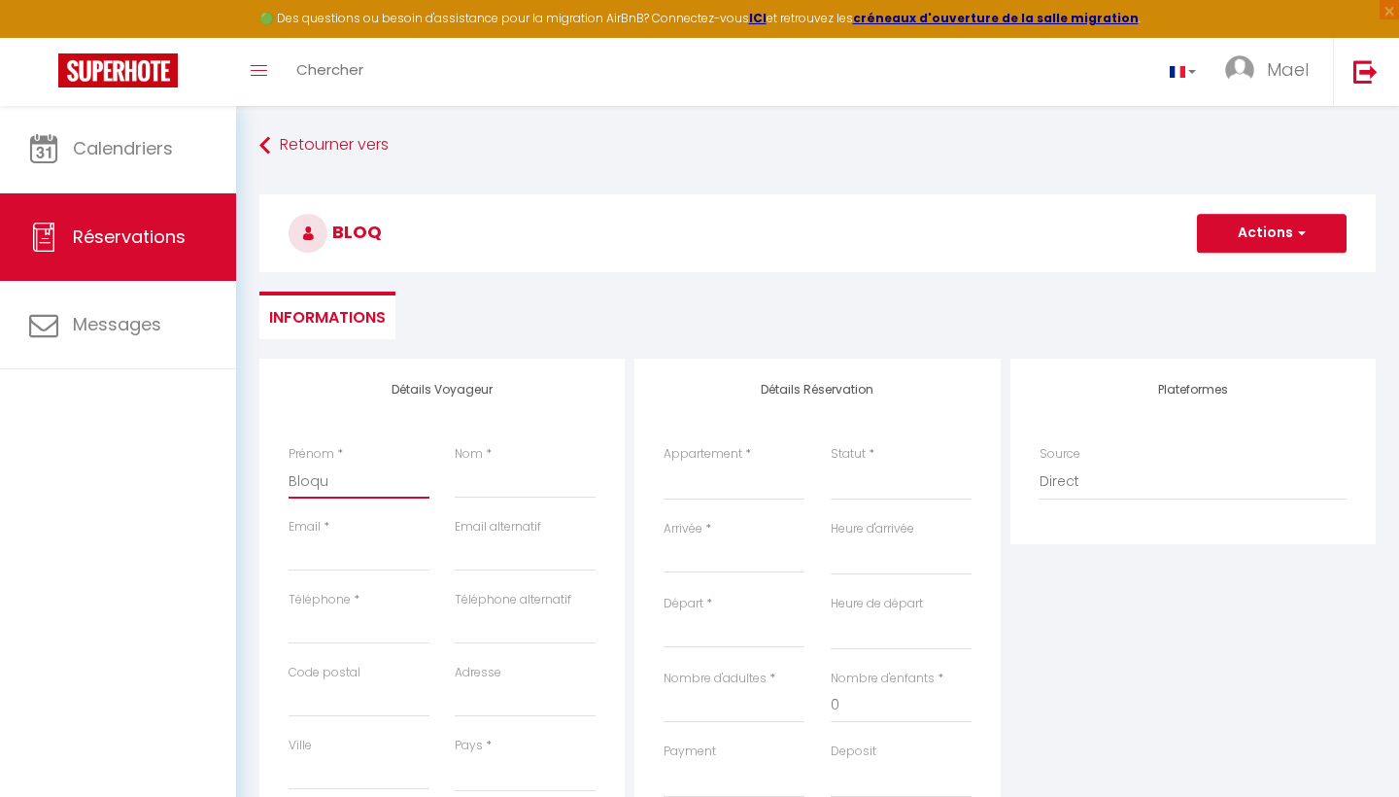
select select
checkbox input "false"
type input "Bloqué"
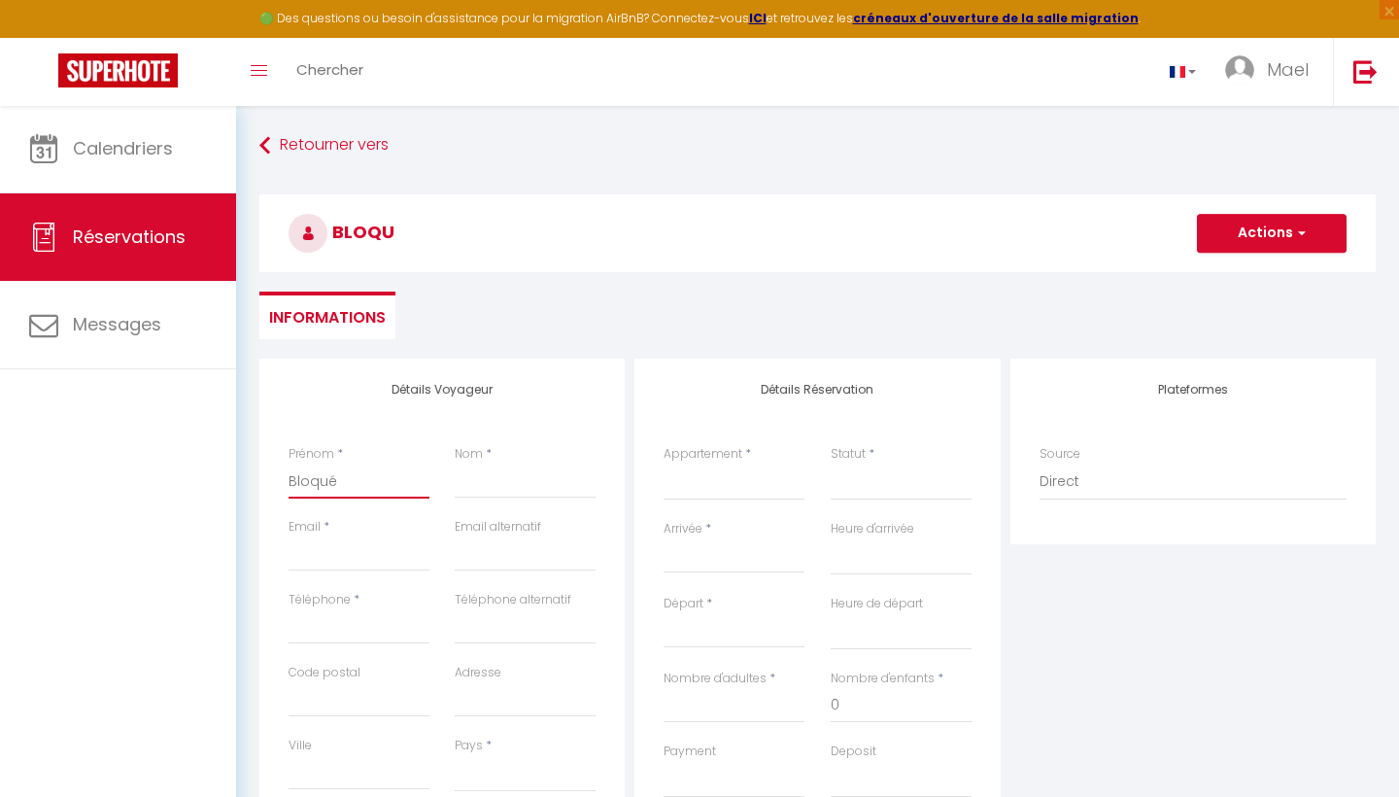
select select
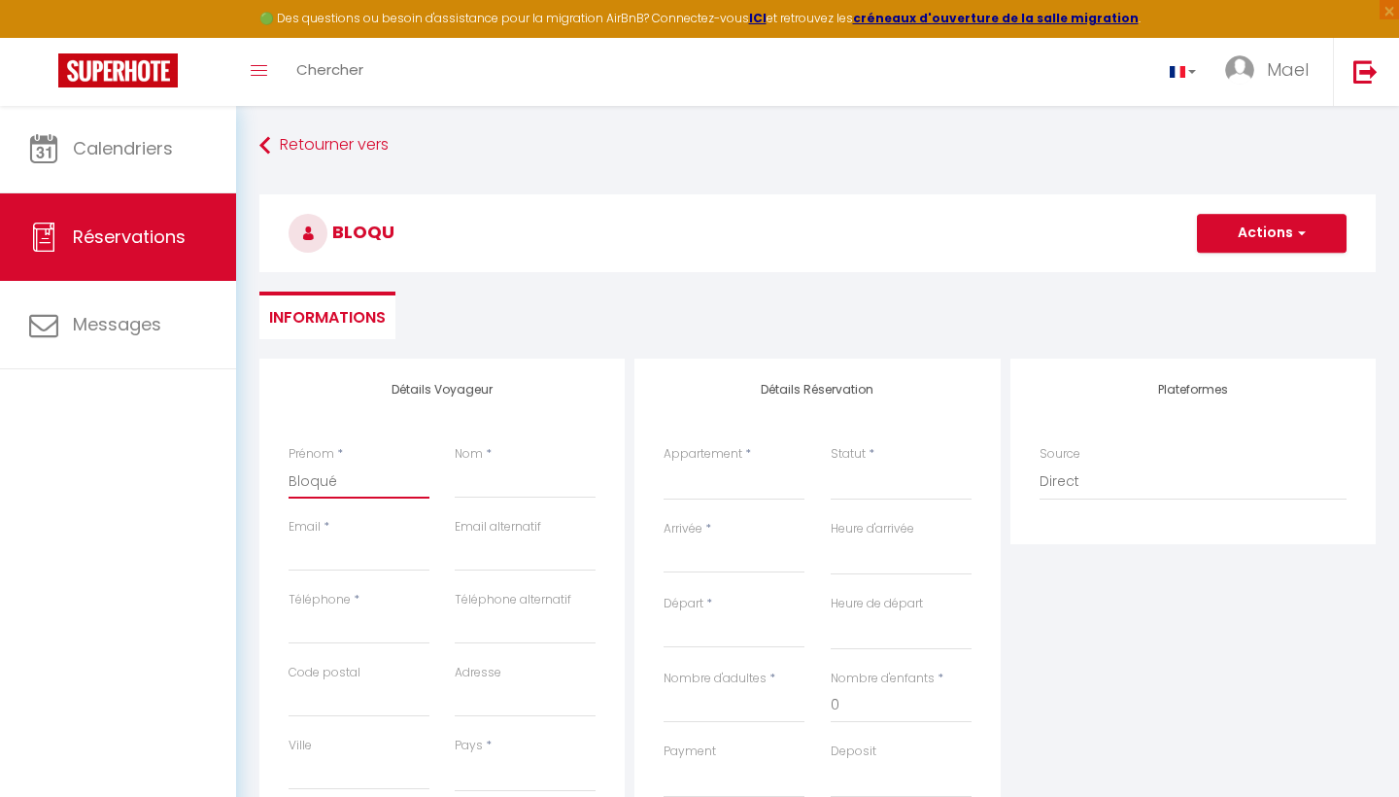
select select
checkbox input "false"
type input "Bloqué"
click at [501, 470] on input "Nom" at bounding box center [525, 480] width 141 height 35
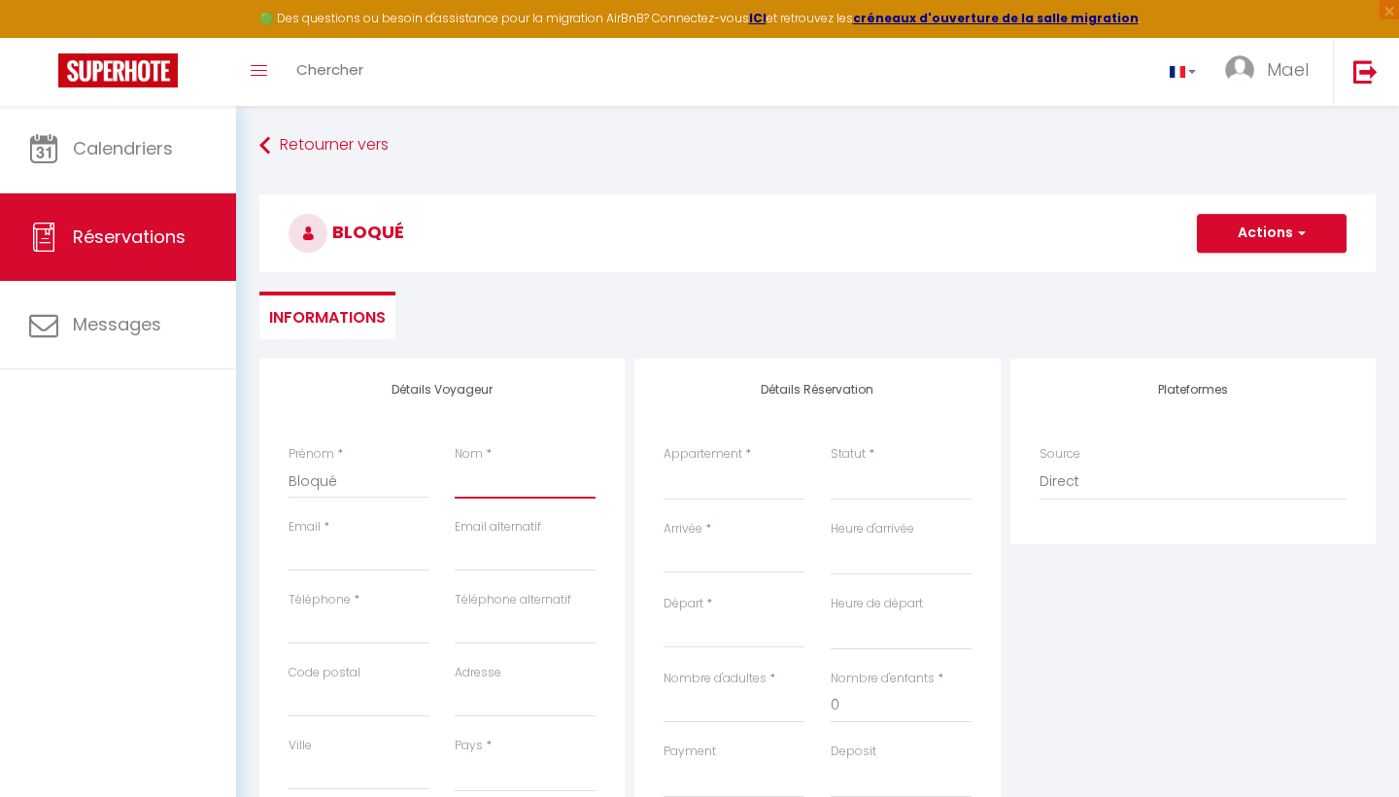
type input "M"
select select
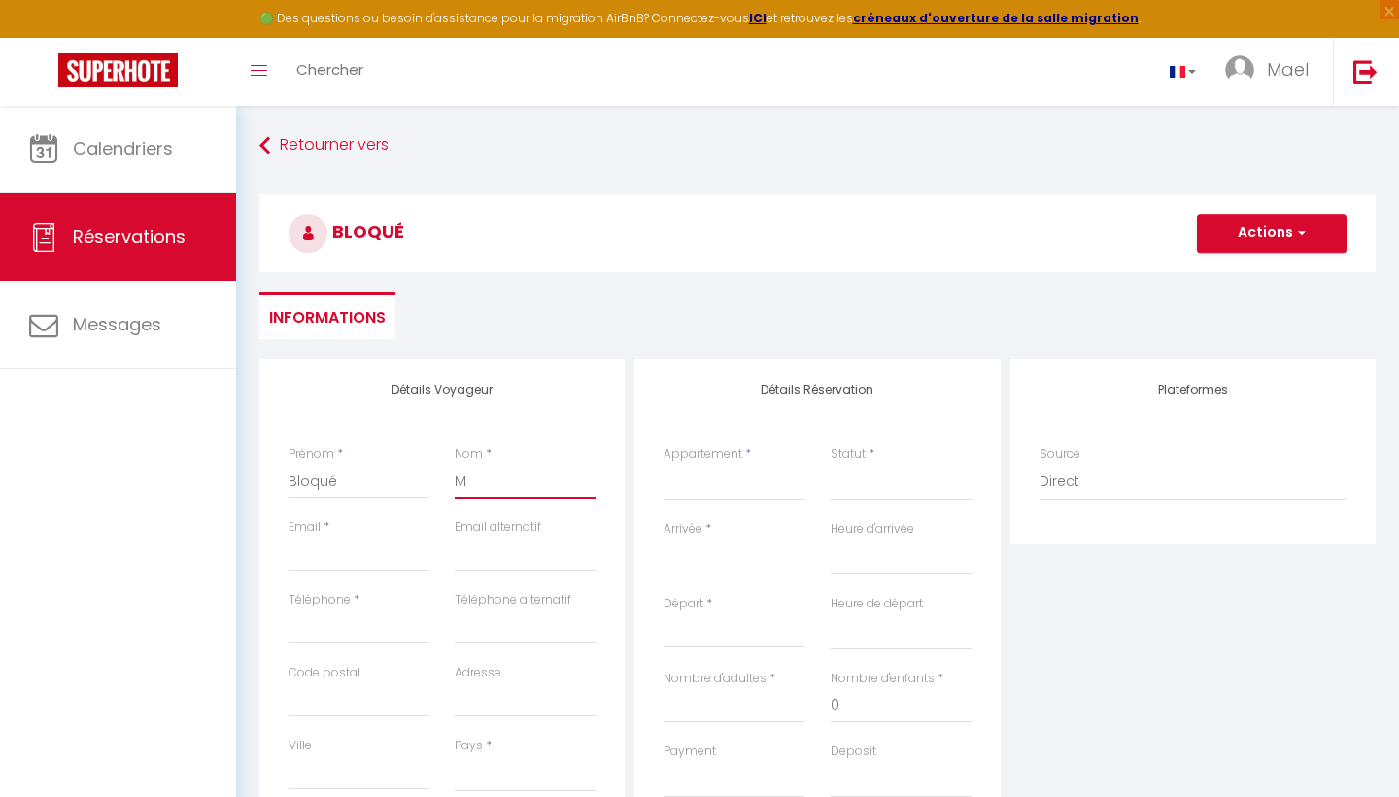
select select
checkbox input "false"
type input "M"
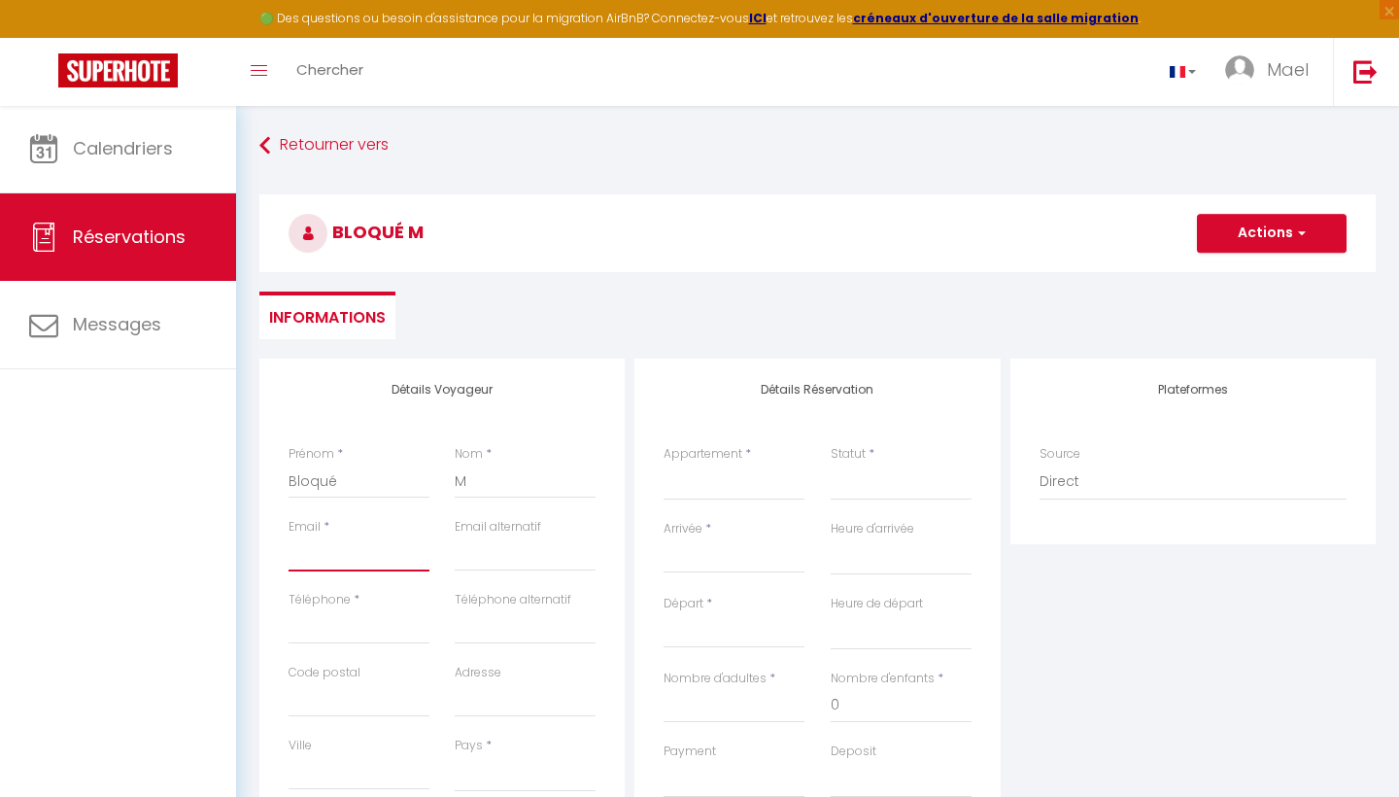
type input "M"
select select
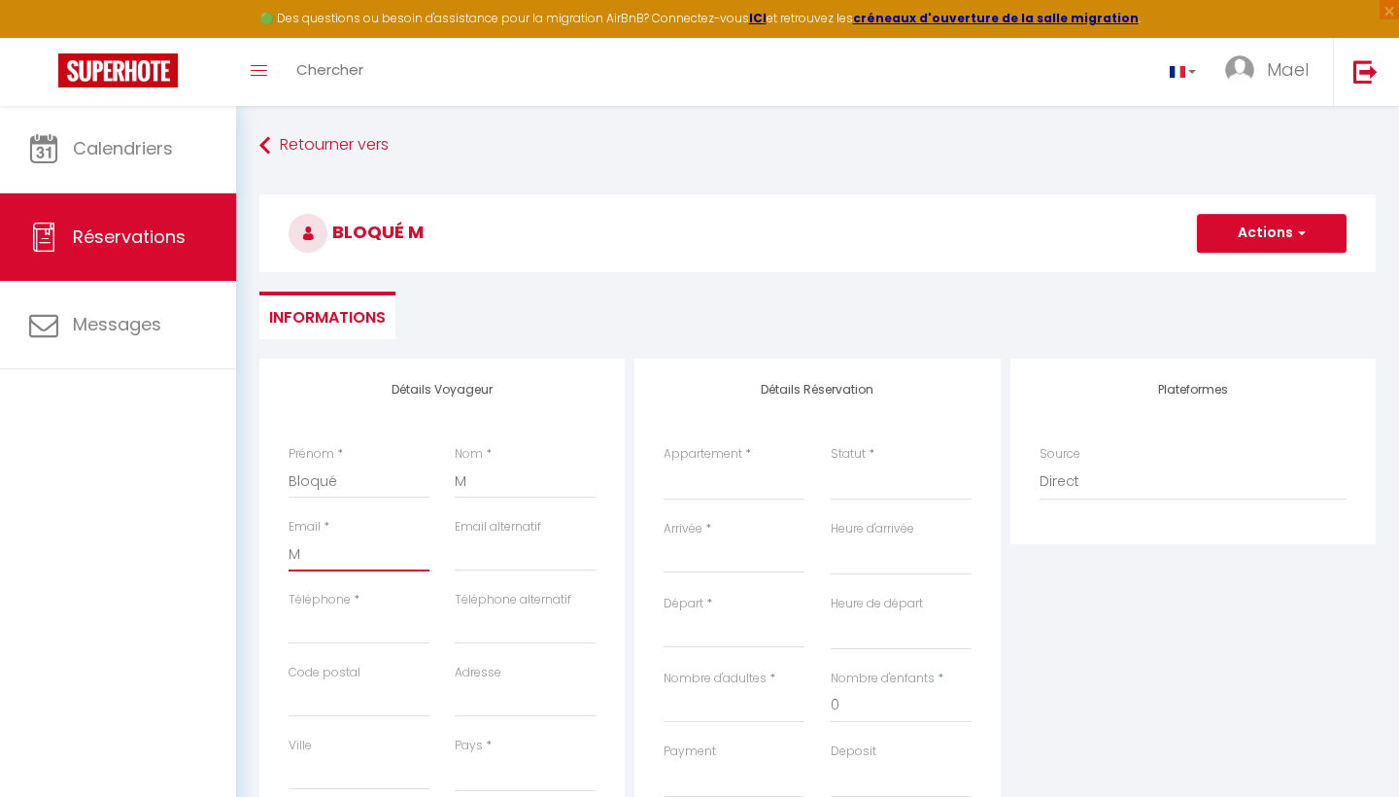
select select
checkbox input "false"
type input "MB"
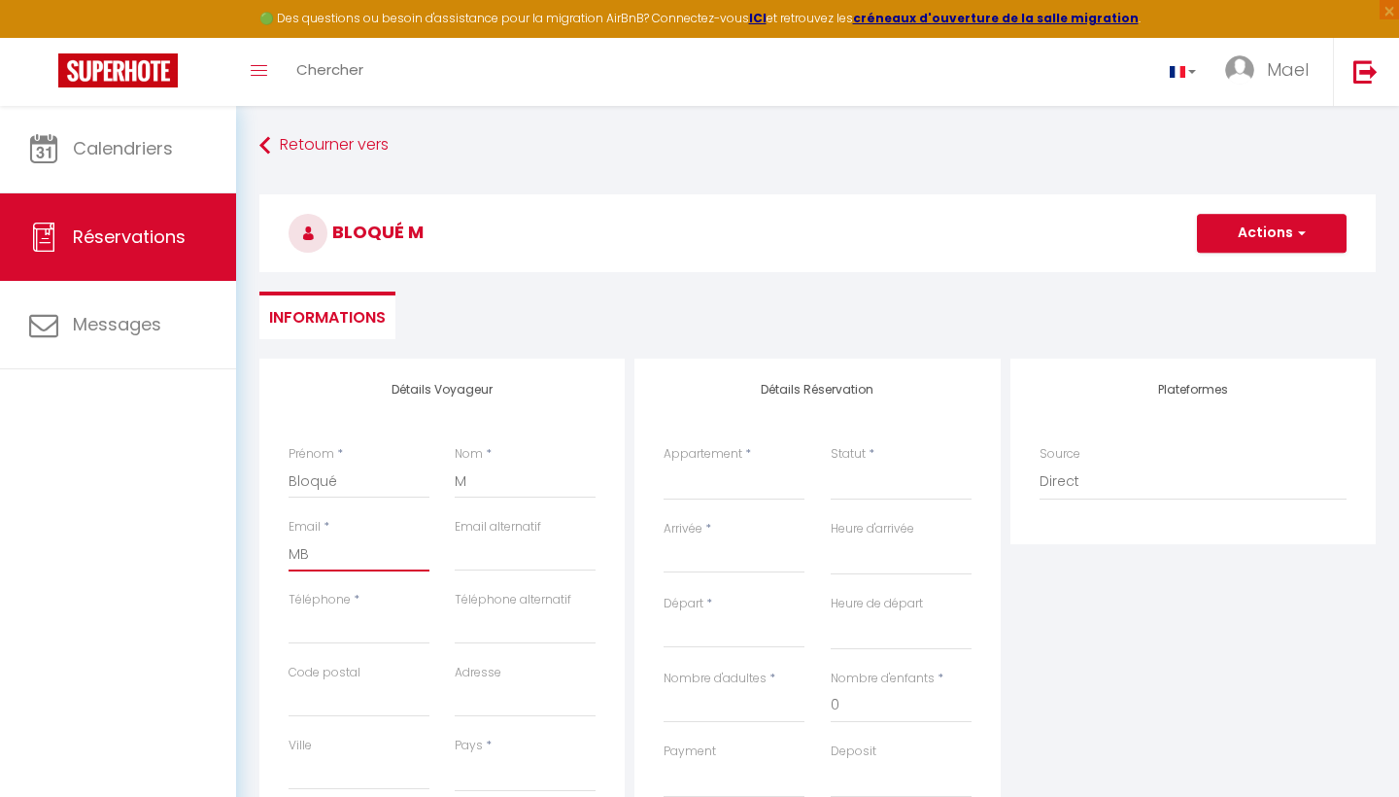
select select
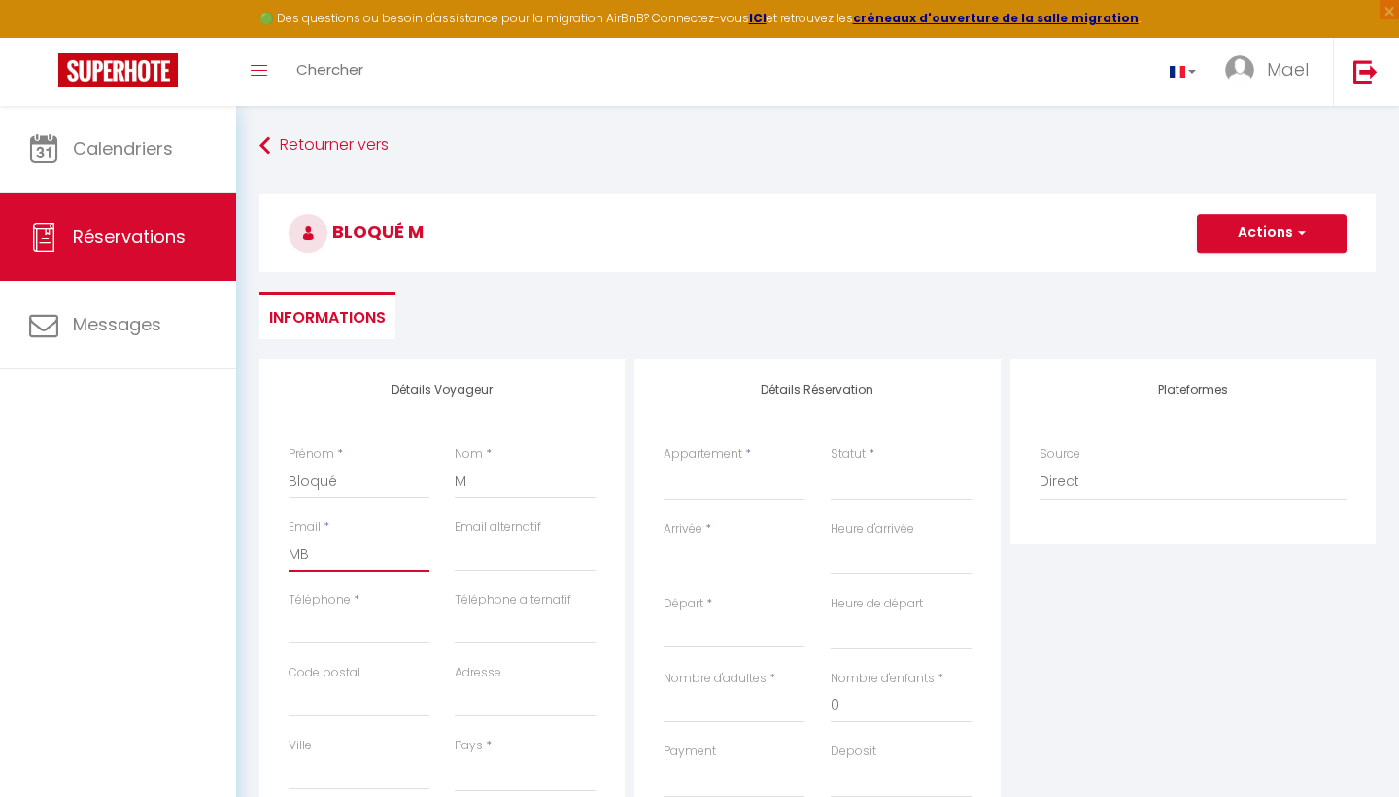
select select
checkbox input "false"
type input "MBl"
select select
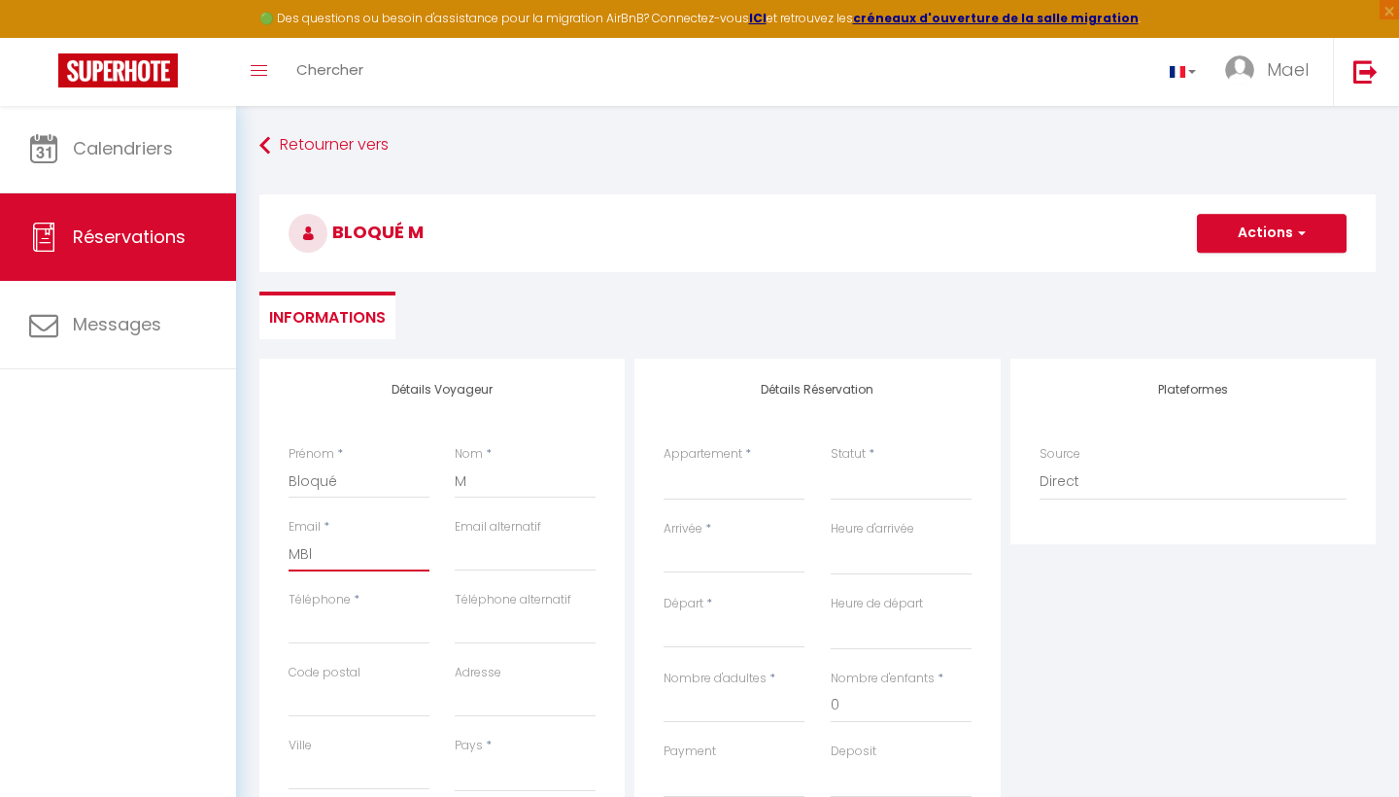
select select
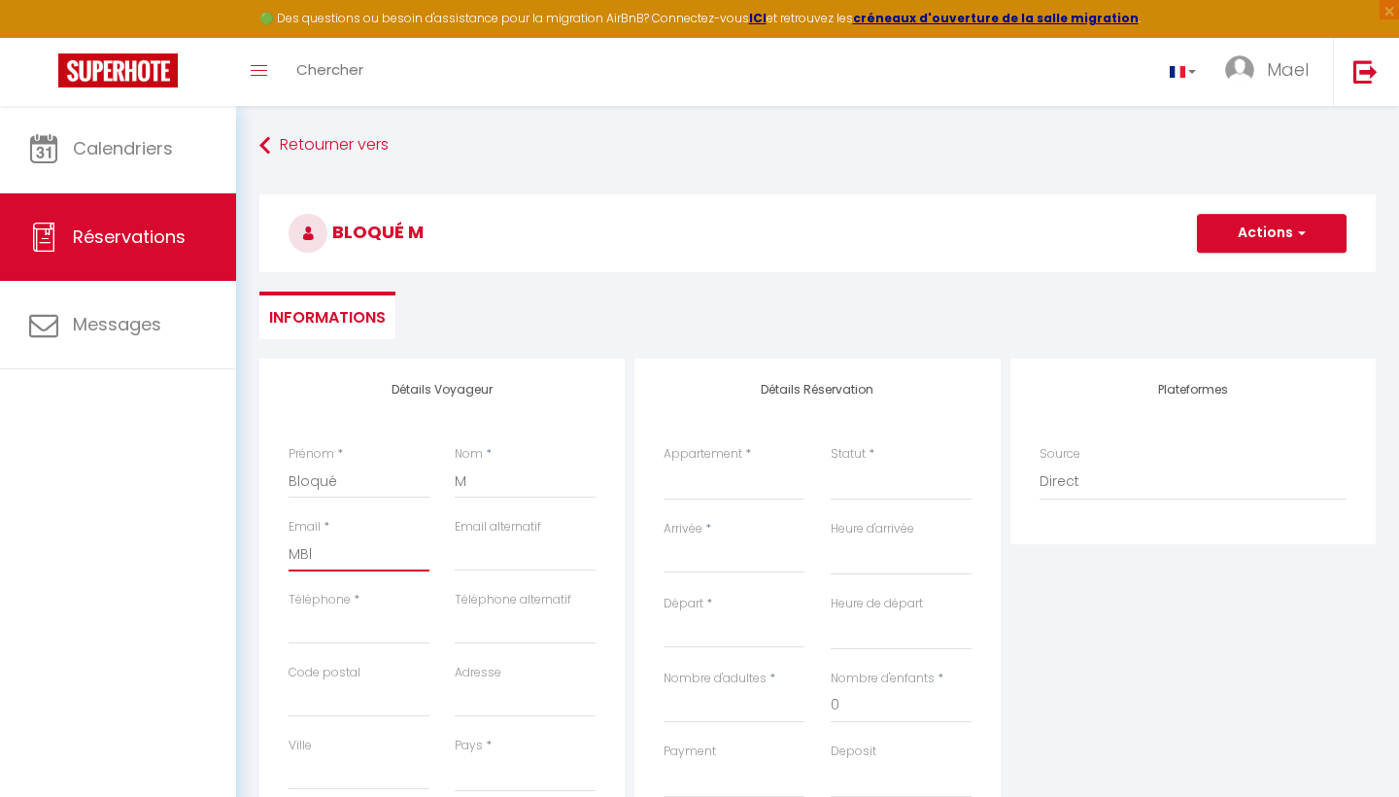
select select
checkbox input "false"
type input "MBlo"
select select
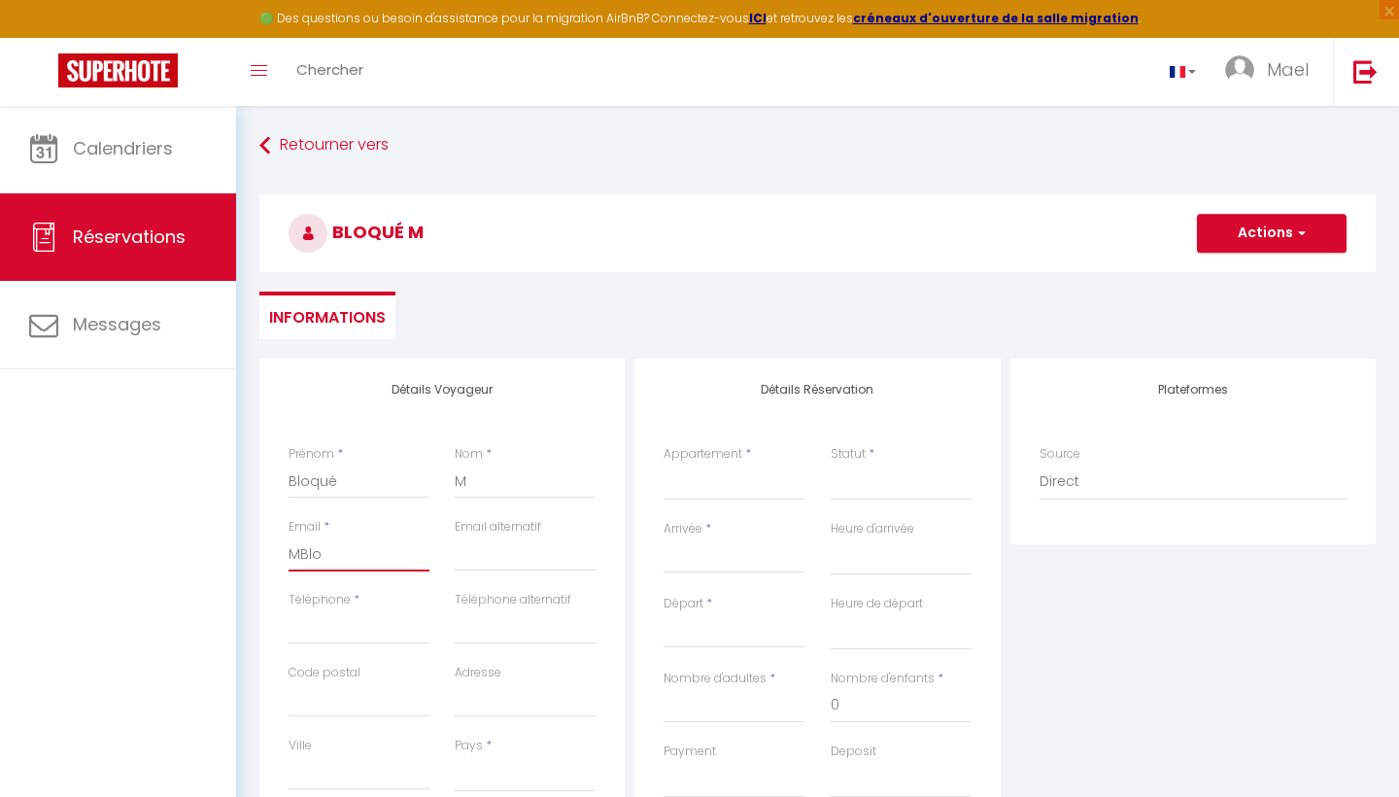
select select
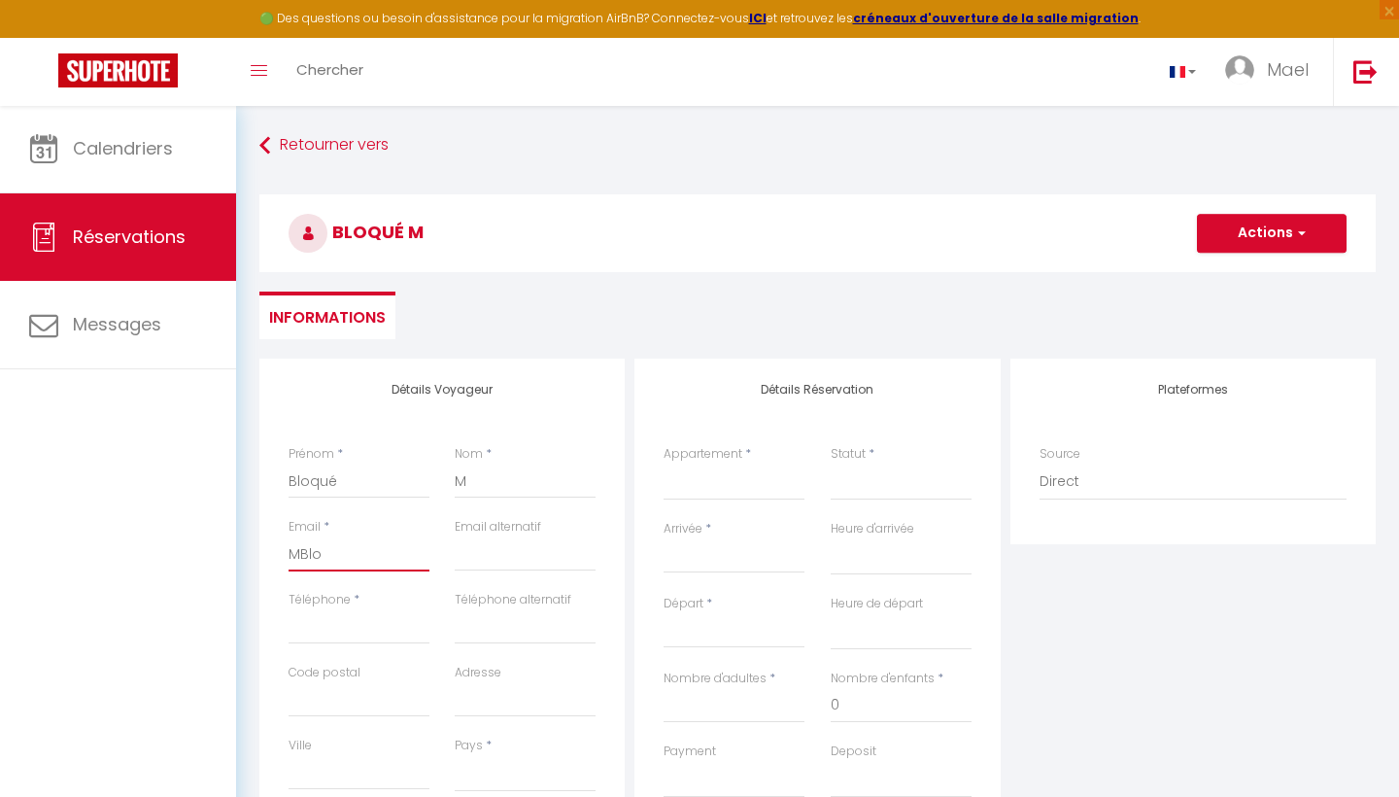
checkbox input "false"
type input "MBl"
select select
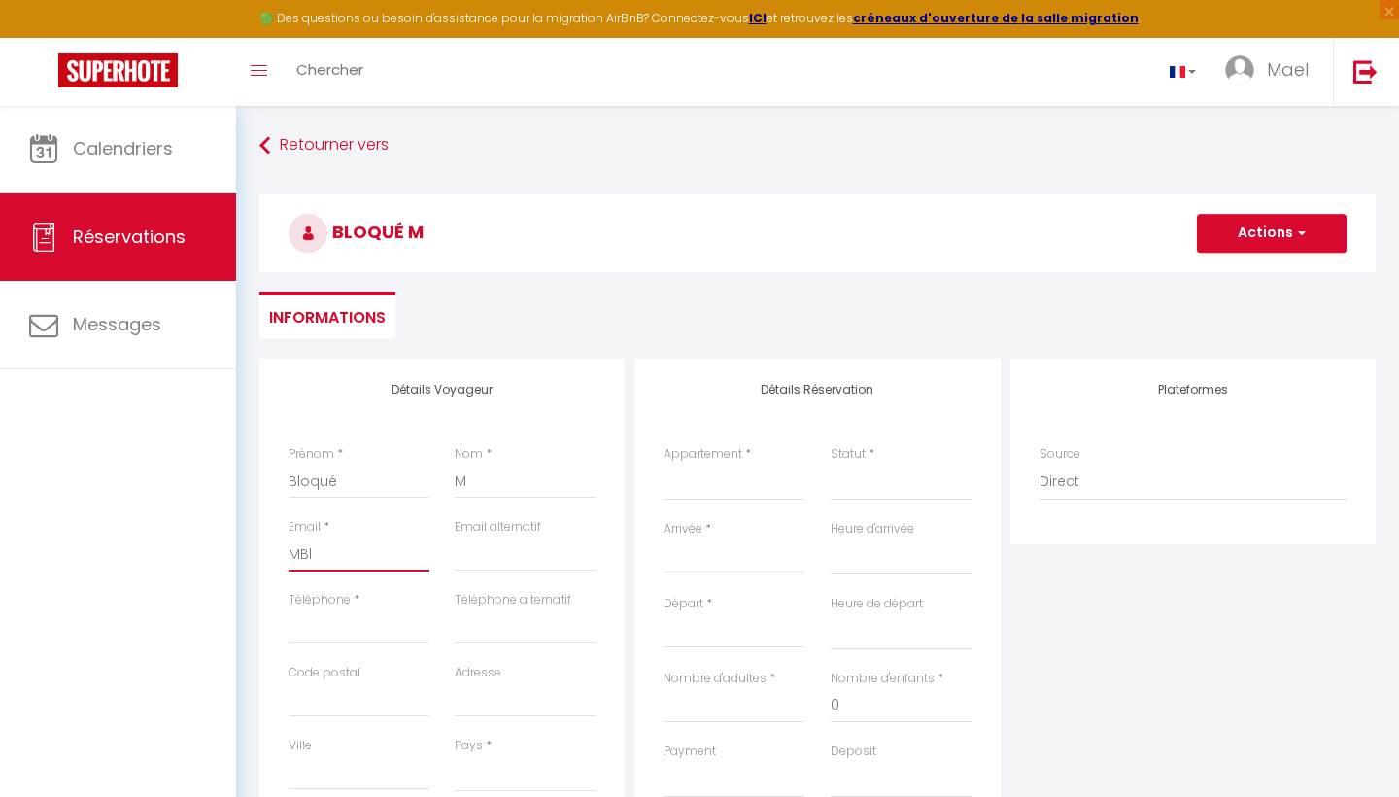
select select
checkbox input "false"
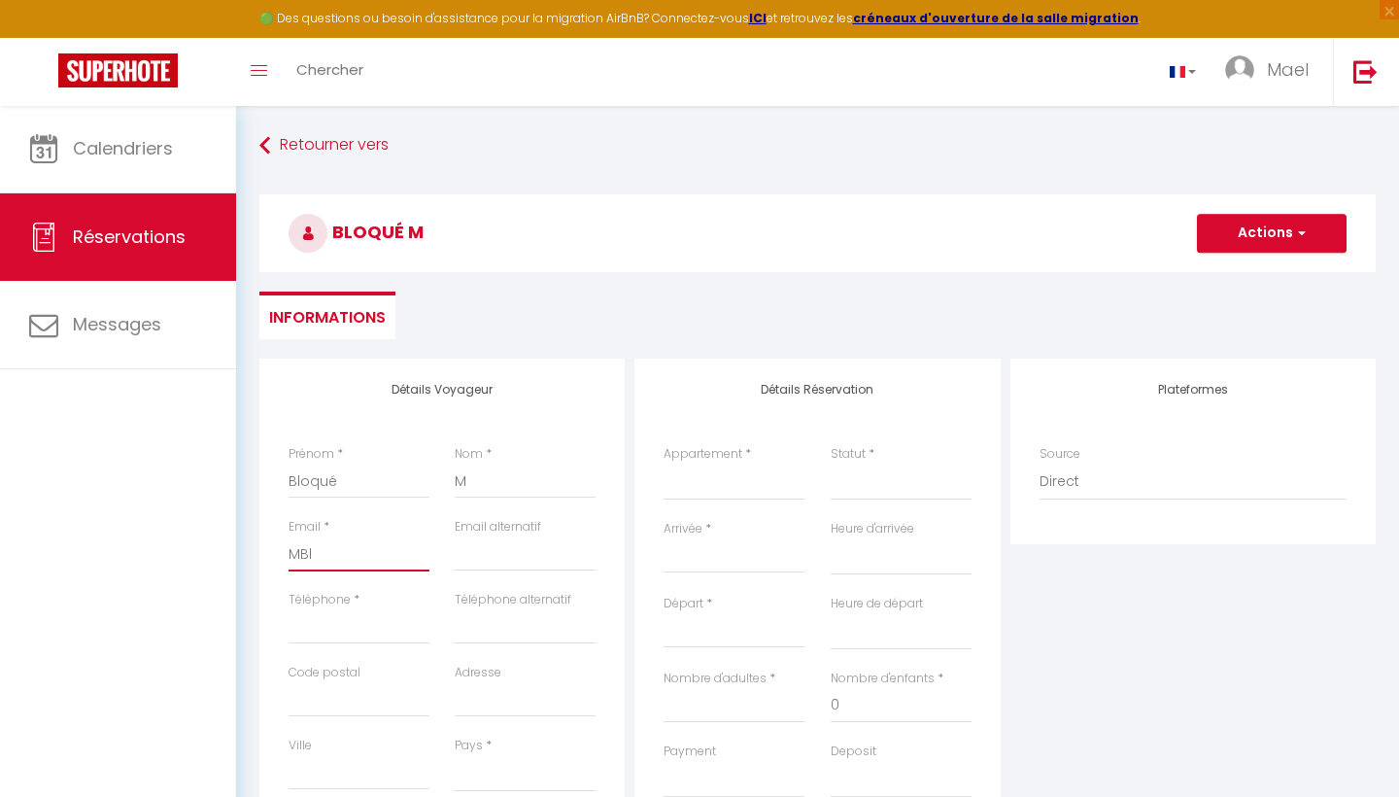
type input "MB"
select select
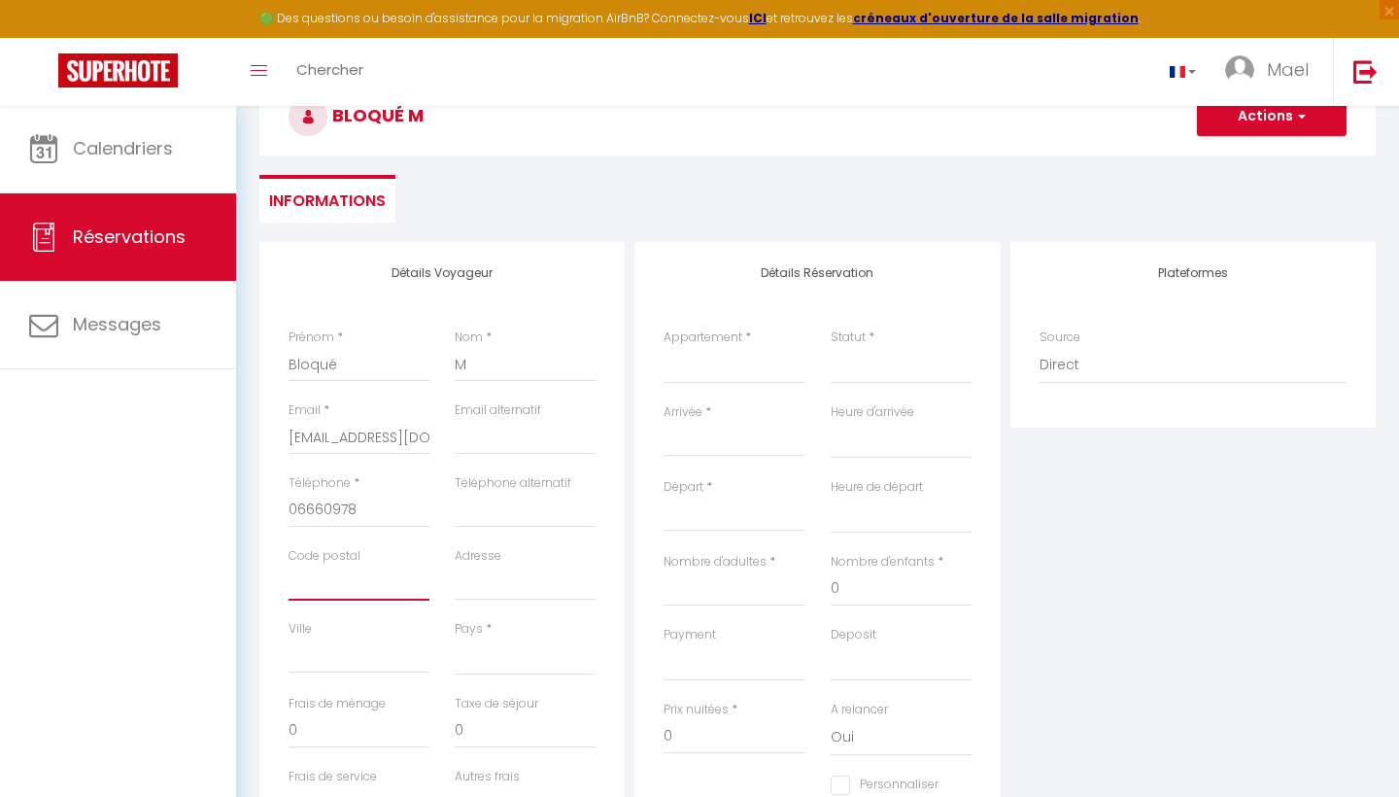
scroll to position [156, 0]
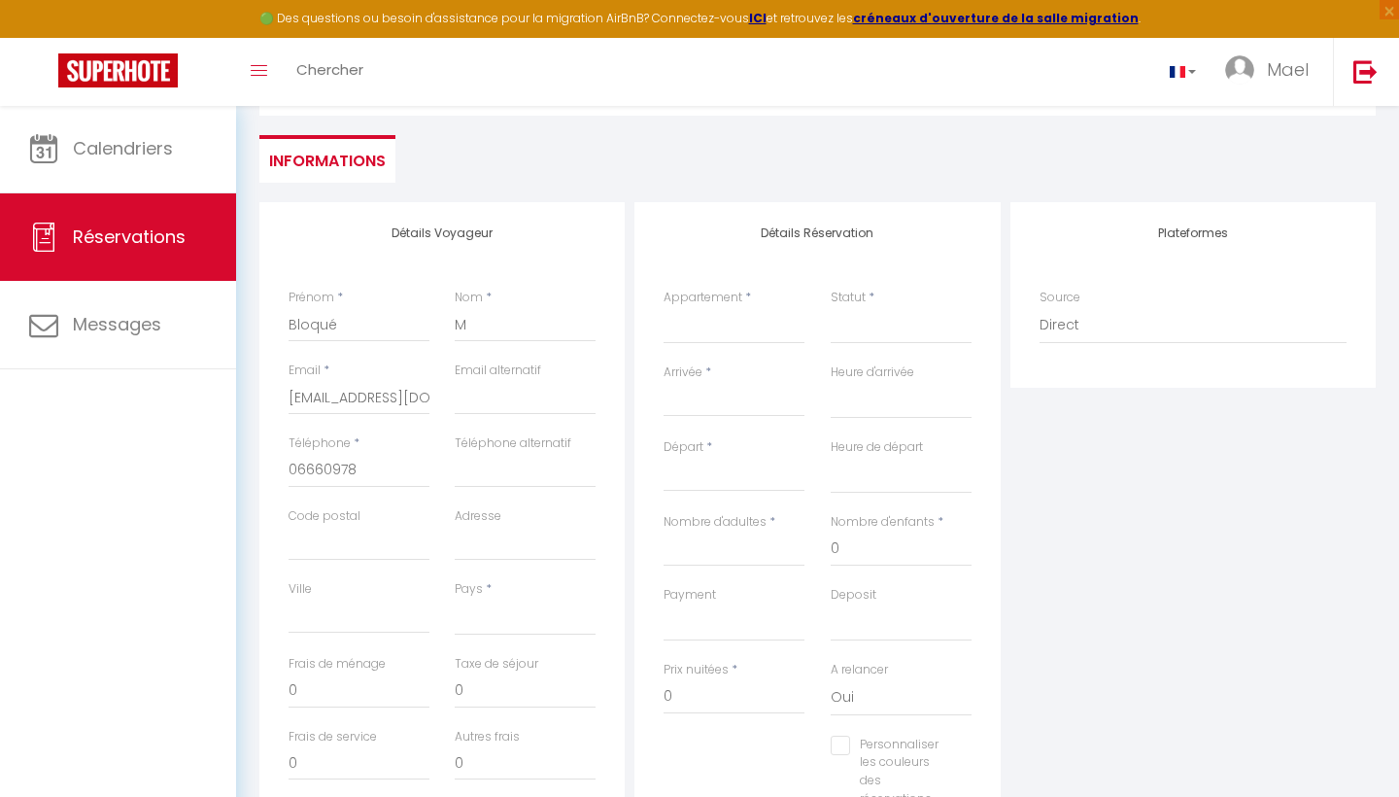
click at [510, 589] on div "Pays * France Portugal Afghanistan Albania Algeria American Samoa Andorra Angol…" at bounding box center [525, 607] width 141 height 55
click at [508, 589] on div "Pays * France Portugal Afghanistan Albania Algeria American Samoa Andorra Angol…" at bounding box center [525, 607] width 141 height 55
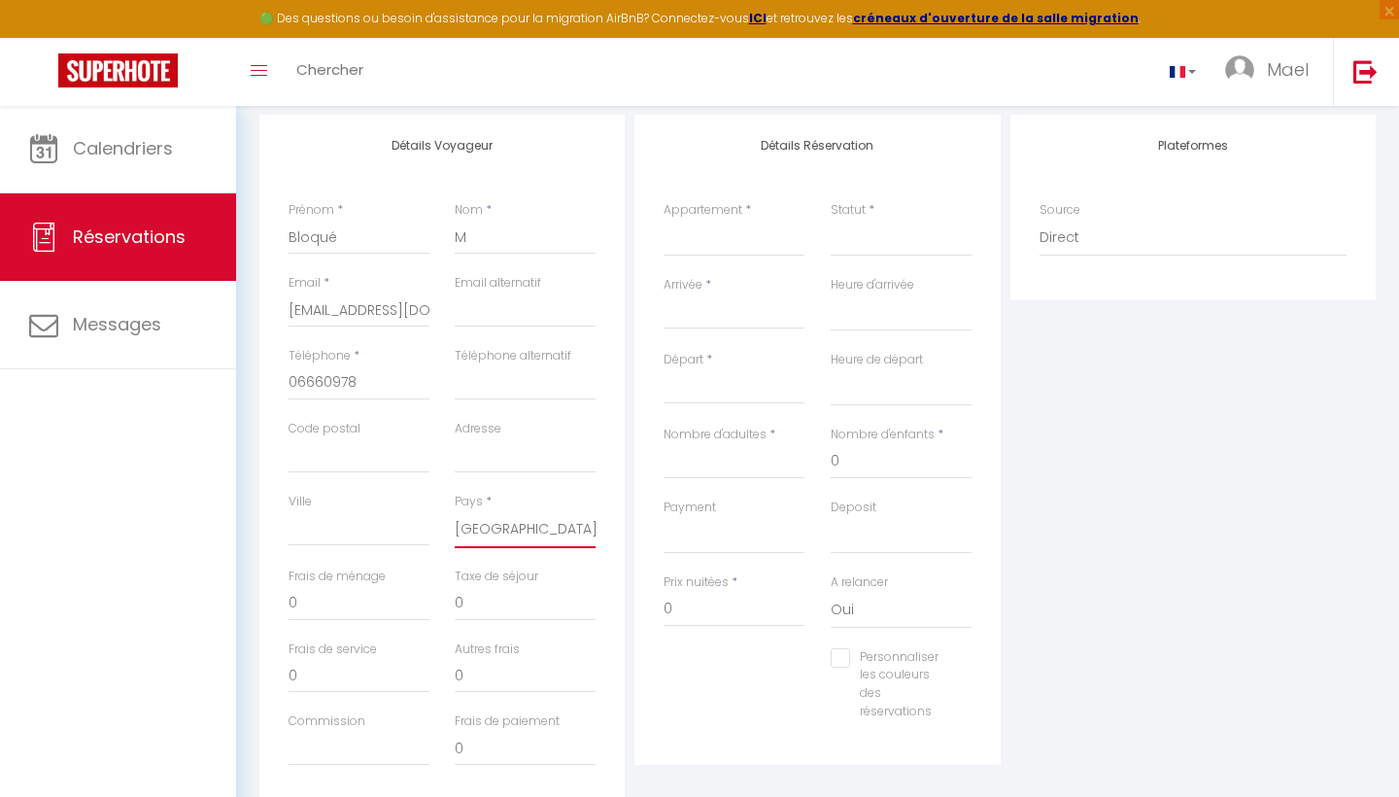
scroll to position [238, 0]
click at [894, 431] on label "Nombre d'enfants" at bounding box center [883, 440] width 104 height 18
click at [894, 450] on input "0" at bounding box center [901, 467] width 141 height 35
click at [677, 329] on input "Arrivée" at bounding box center [733, 319] width 141 height 25
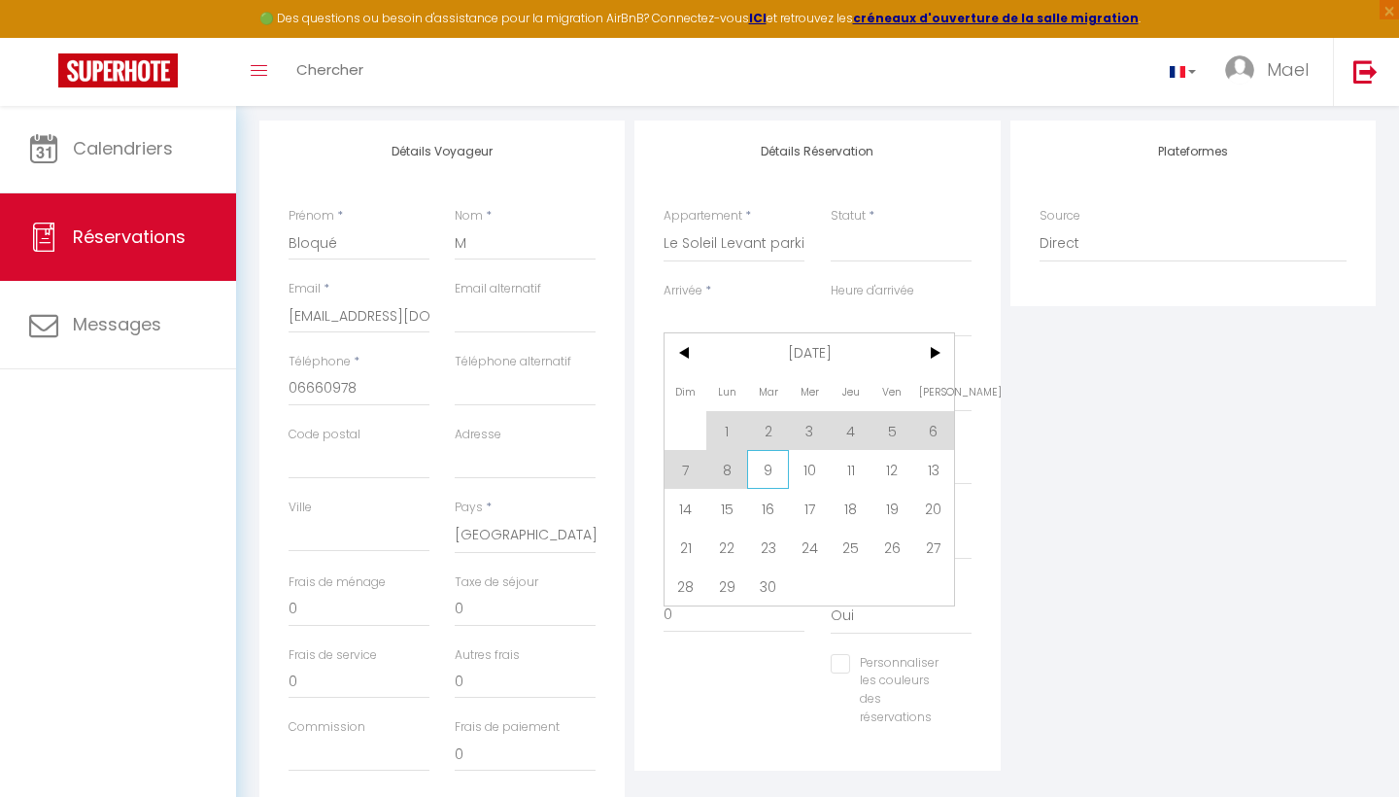
click at [767, 466] on span "9" at bounding box center [768, 469] width 42 height 39
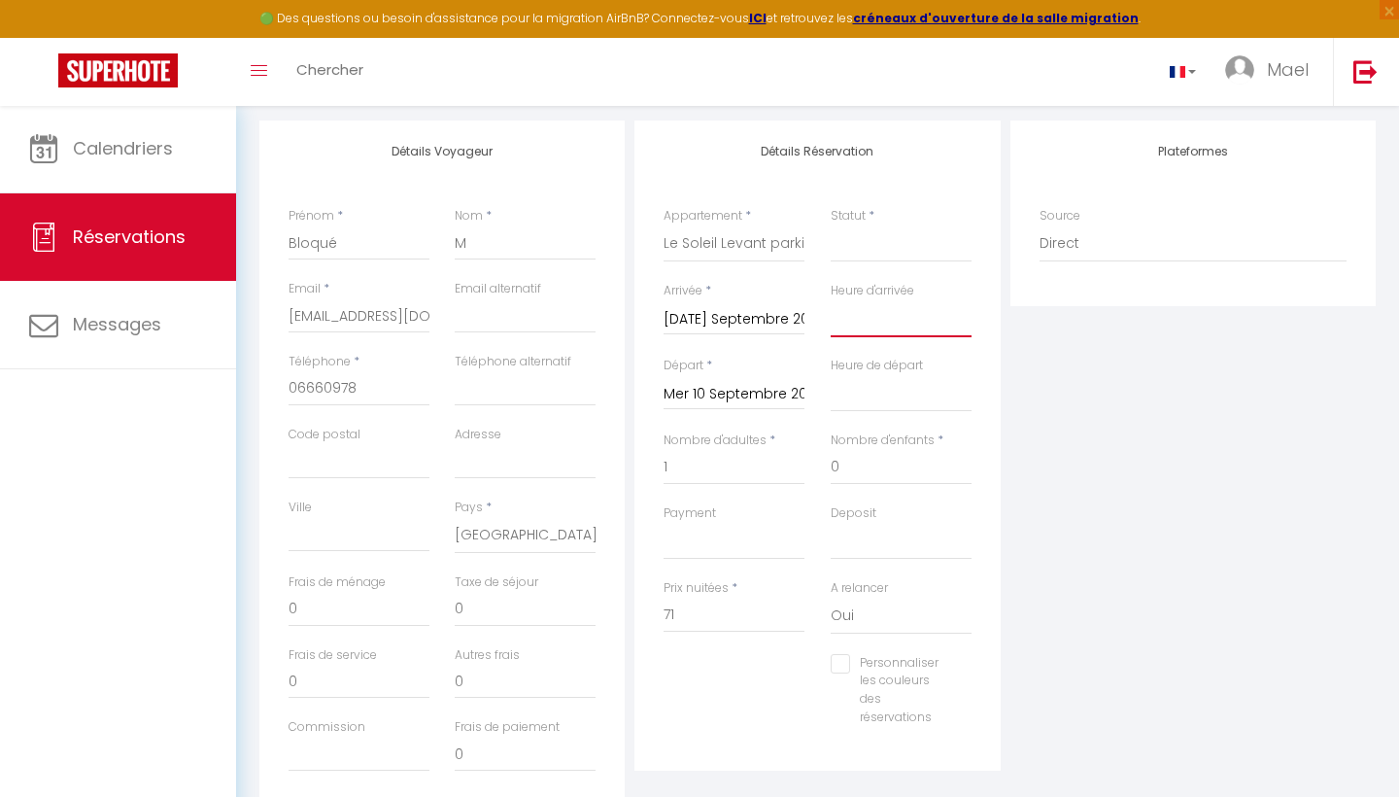
scroll to position [244, 0]
click at [763, 304] on input "[DATE]" at bounding box center [733, 313] width 141 height 25
click at [778, 277] on div "Arrivée * Mar 09 Septembre 2025 < Sep 2025 > Dim Lun Mar Mer Jeu Ven Sam 1 2 3 …" at bounding box center [733, 302] width 141 height 53
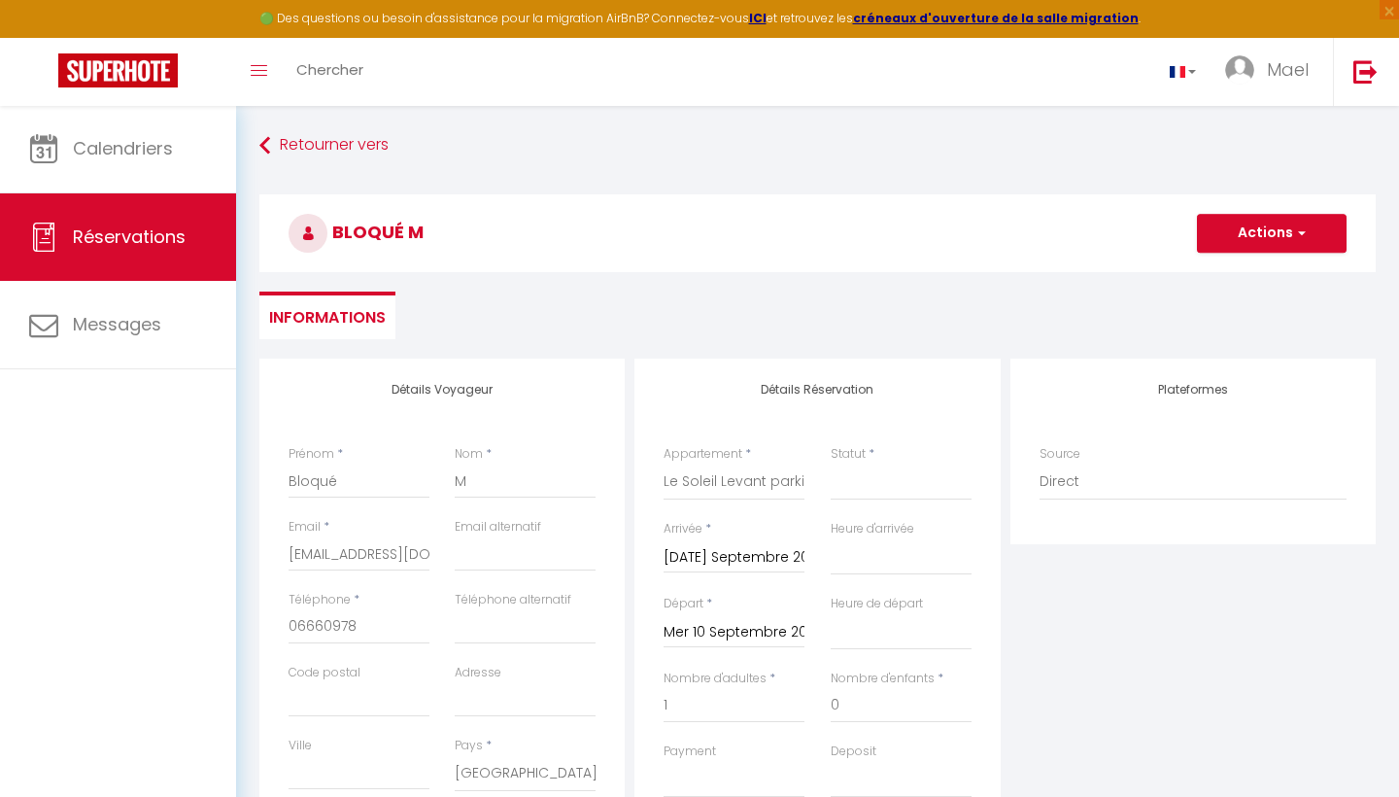
scroll to position [0, 0]
click at [1258, 227] on button "Actions" at bounding box center [1272, 233] width 150 height 39
click at [1236, 267] on link "Enregistrer" at bounding box center [1251, 275] width 153 height 25
click at [1235, 262] on h3 "Bloqué M 1 ma 09 Sep - me 10 Sep" at bounding box center [817, 233] width 1116 height 78
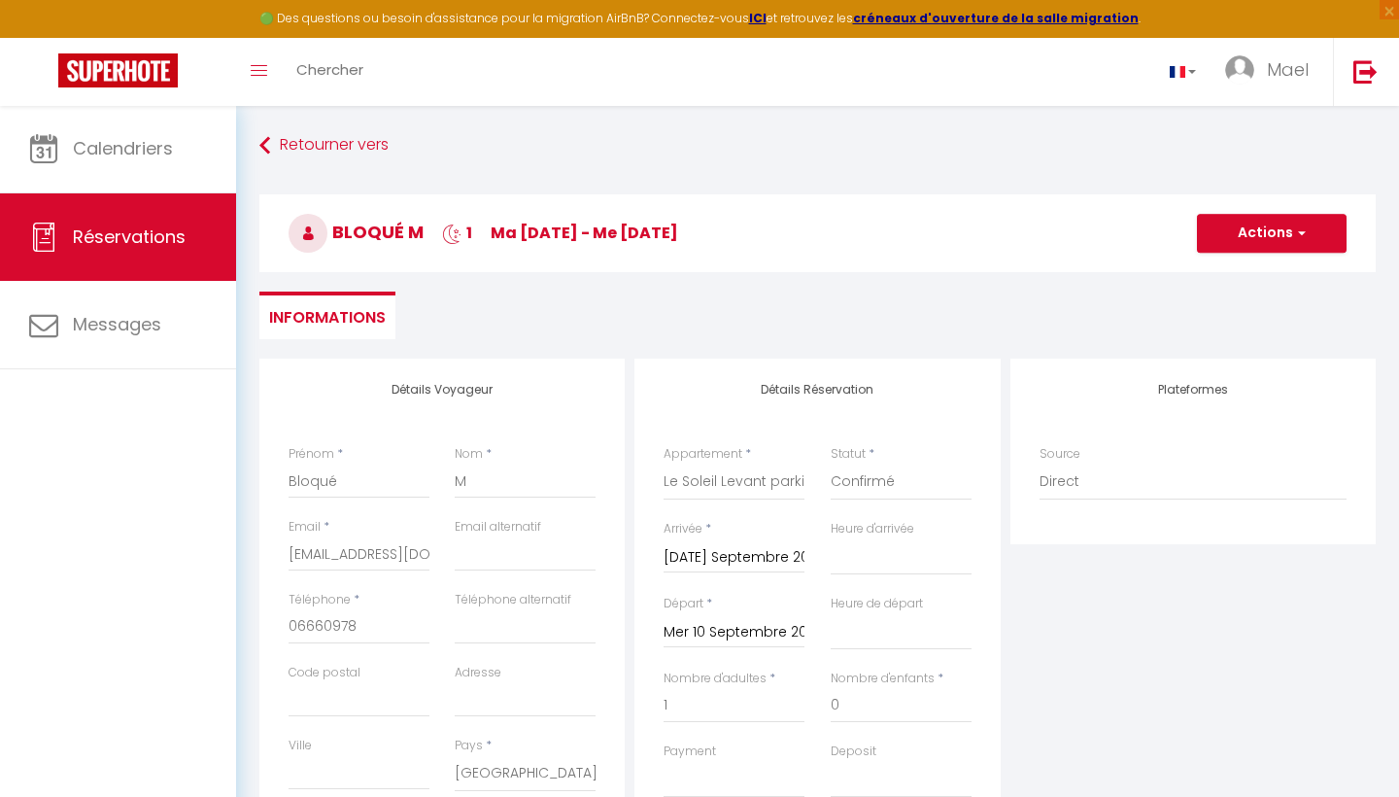
click at [1244, 250] on button "Actions" at bounding box center [1272, 233] width 150 height 39
click at [1233, 278] on link "Enregistrer" at bounding box center [1251, 275] width 153 height 25
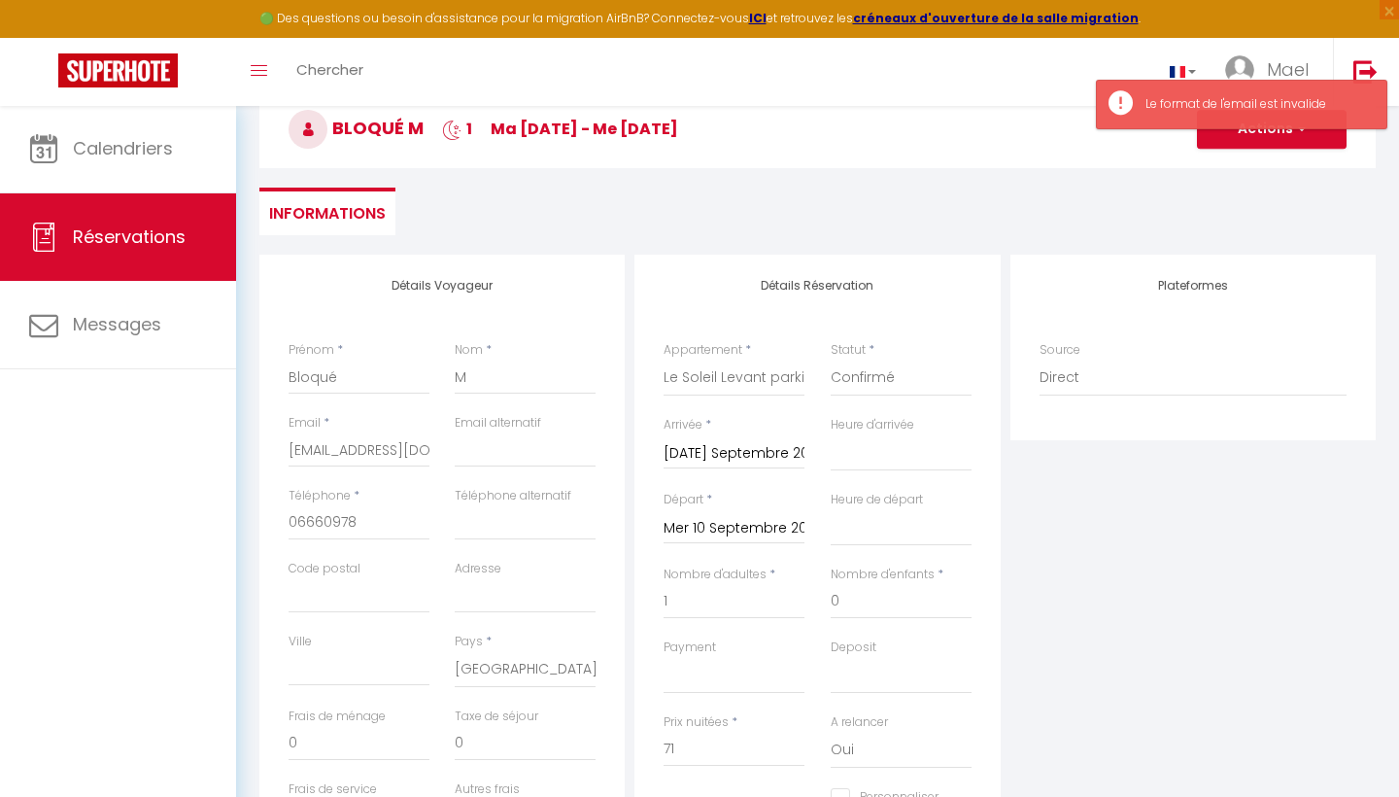
scroll to position [198, 0]
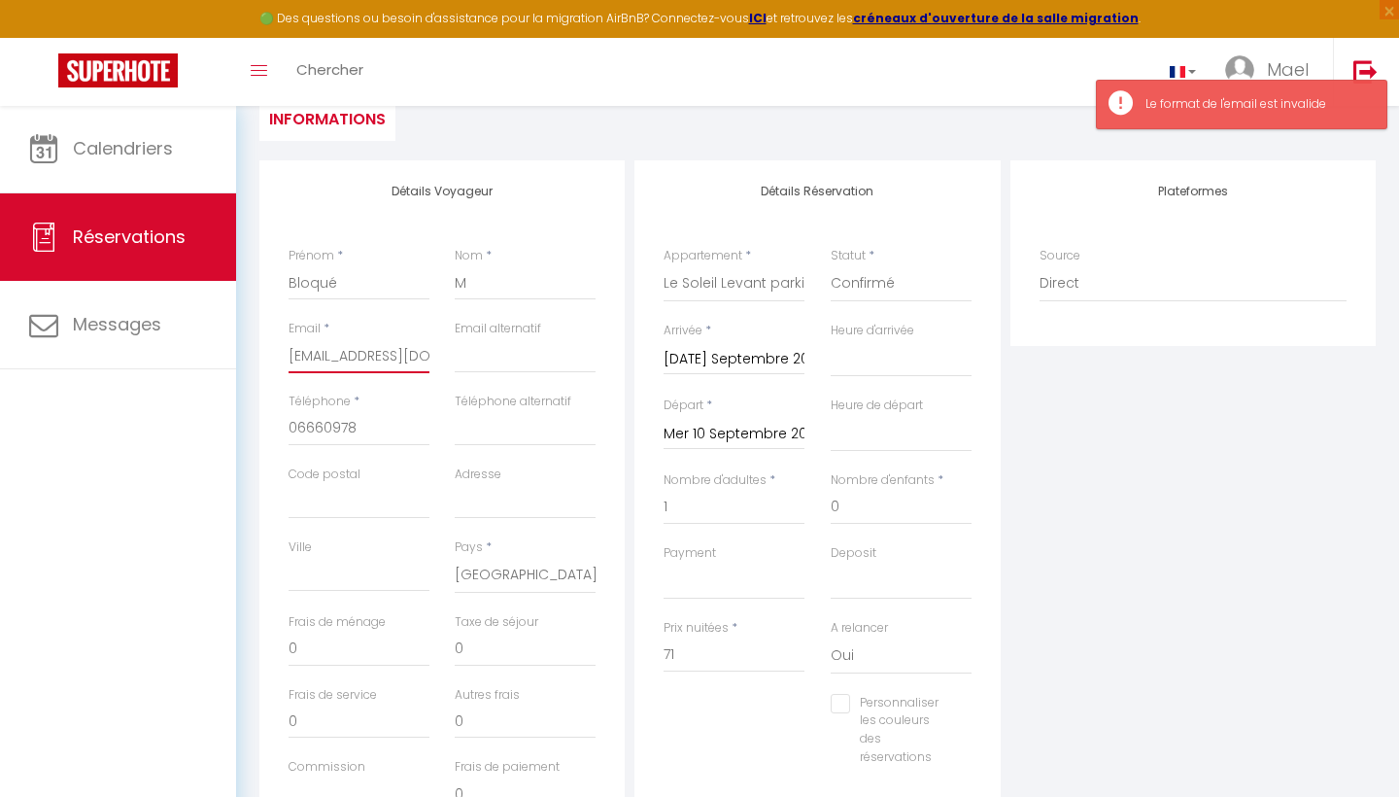
click at [329, 353] on input "bloqué@gmail.com" at bounding box center [359, 355] width 141 height 35
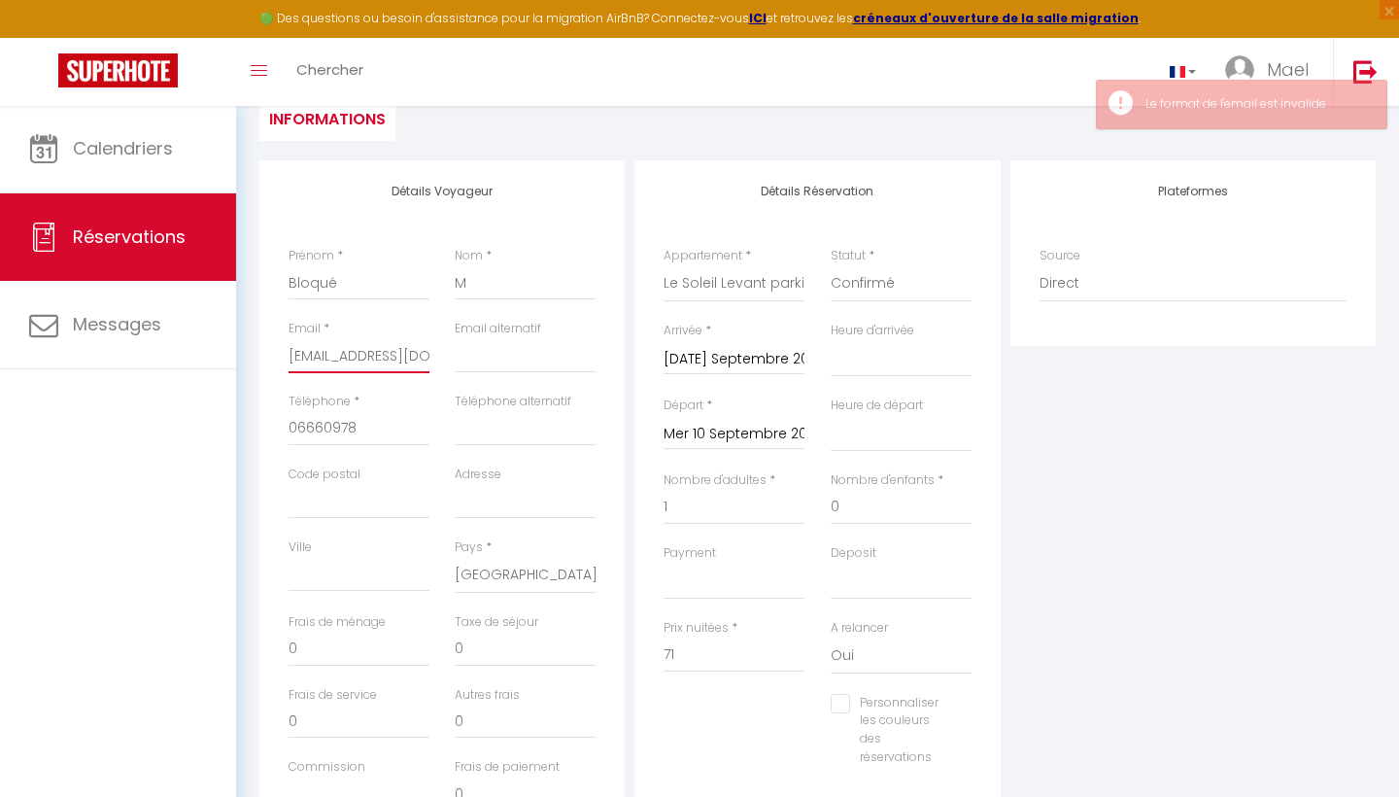
drag, startPoint x: 358, startPoint y: 348, endPoint x: 223, endPoint y: 379, distance: 138.6
click at [221, 379] on div "🟢 Des questions ou besoin d'assistance pour la migration AirBnB? Connectez-vous…" at bounding box center [699, 410] width 1399 height 1007
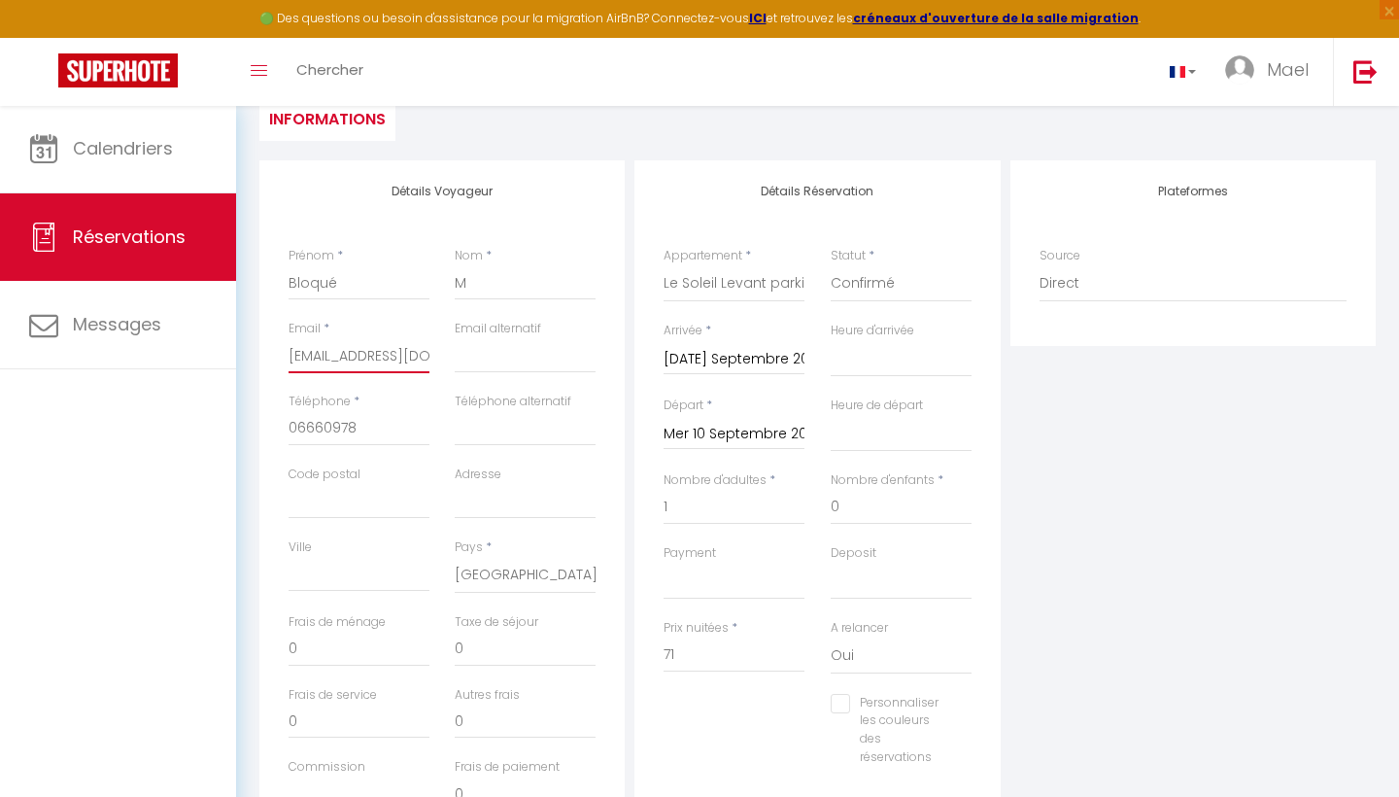
click at [324, 357] on input "bloqué@gmail.com" at bounding box center [359, 355] width 141 height 35
click at [332, 356] on input "bloqué@gmail.com" at bounding box center [359, 355] width 141 height 35
click at [412, 422] on input "06660978" at bounding box center [359, 428] width 141 height 35
click at [390, 358] on input "bloq@gmail.com" at bounding box center [359, 355] width 141 height 35
click at [464, 367] on input "email" at bounding box center [525, 355] width 141 height 35
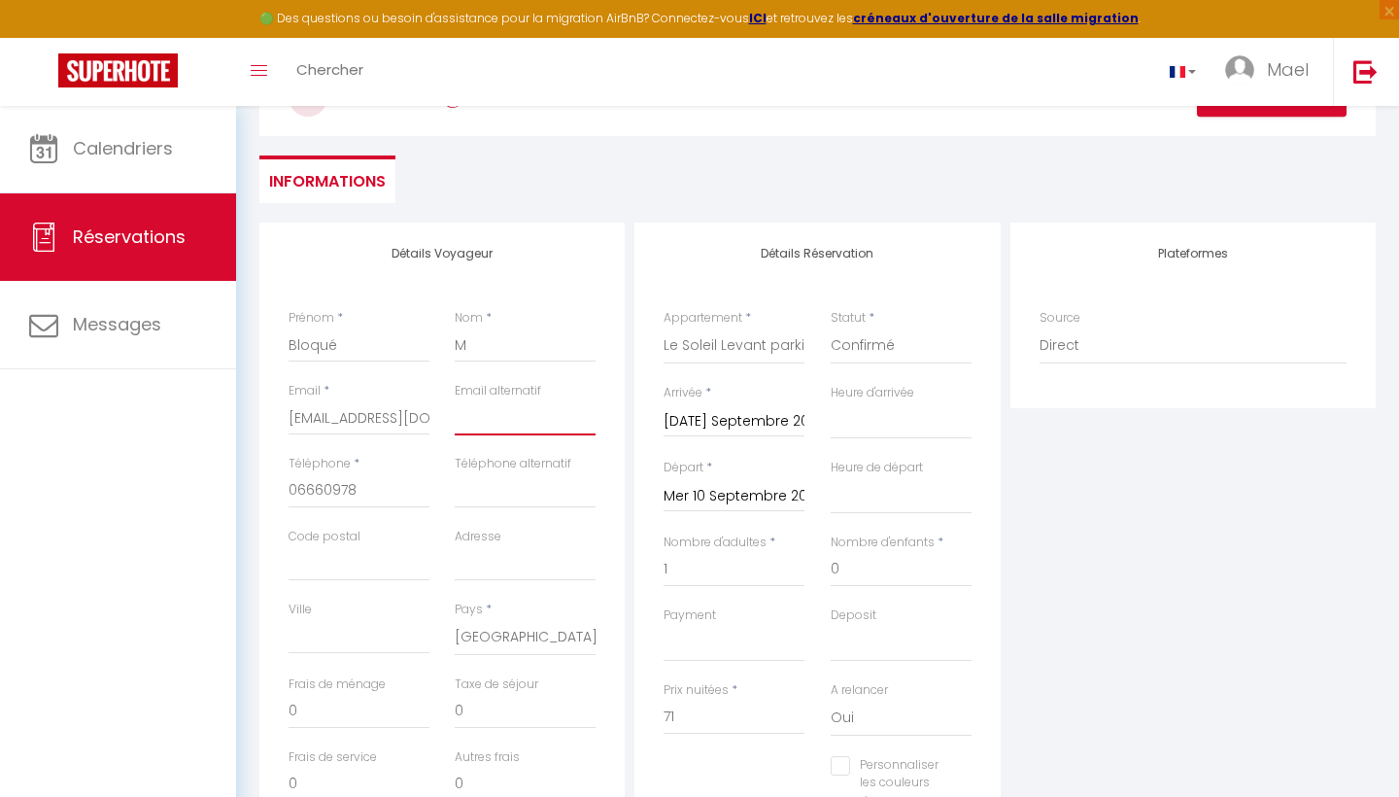
scroll to position [85, 0]
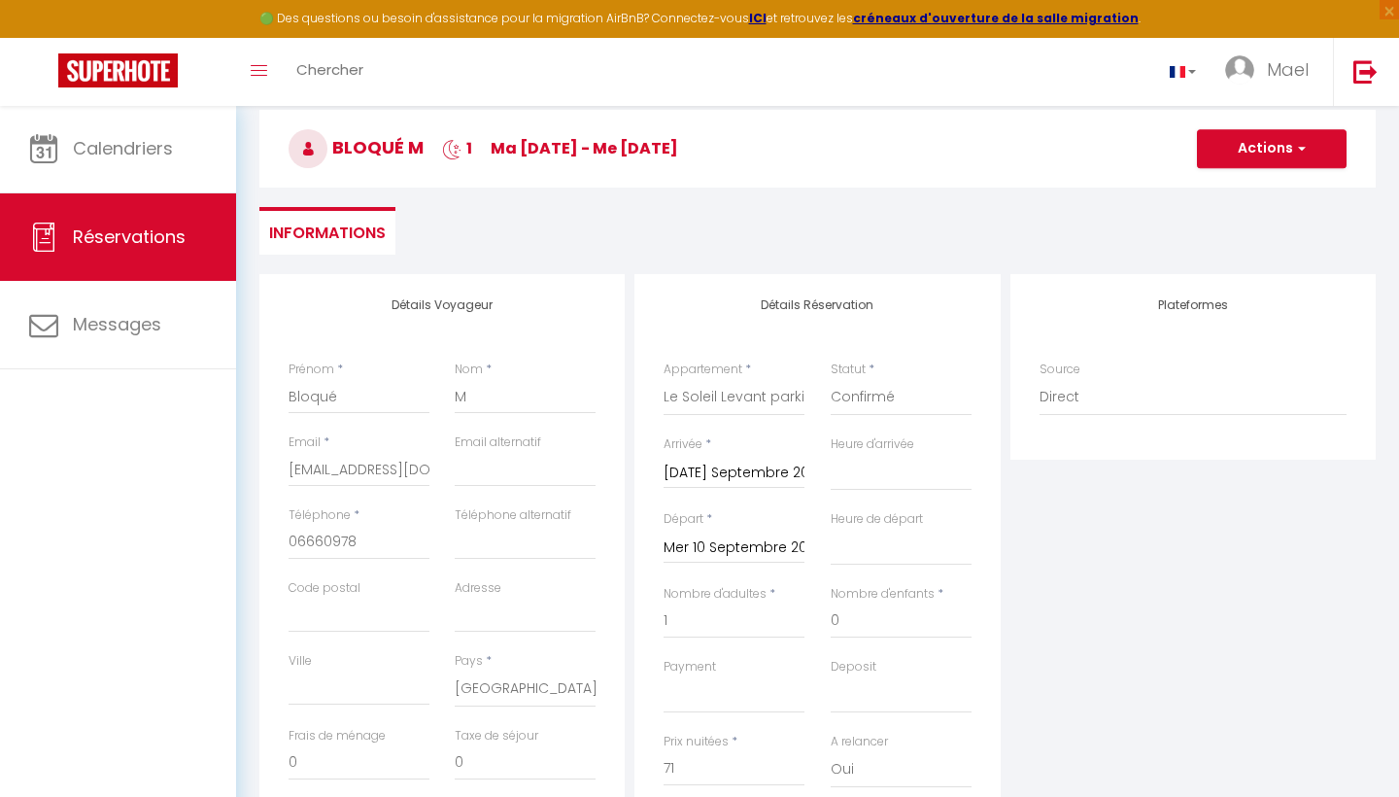
click at [1271, 158] on button "Actions" at bounding box center [1272, 148] width 150 height 39
click at [1241, 180] on link "Enregistrer" at bounding box center [1251, 191] width 153 height 25
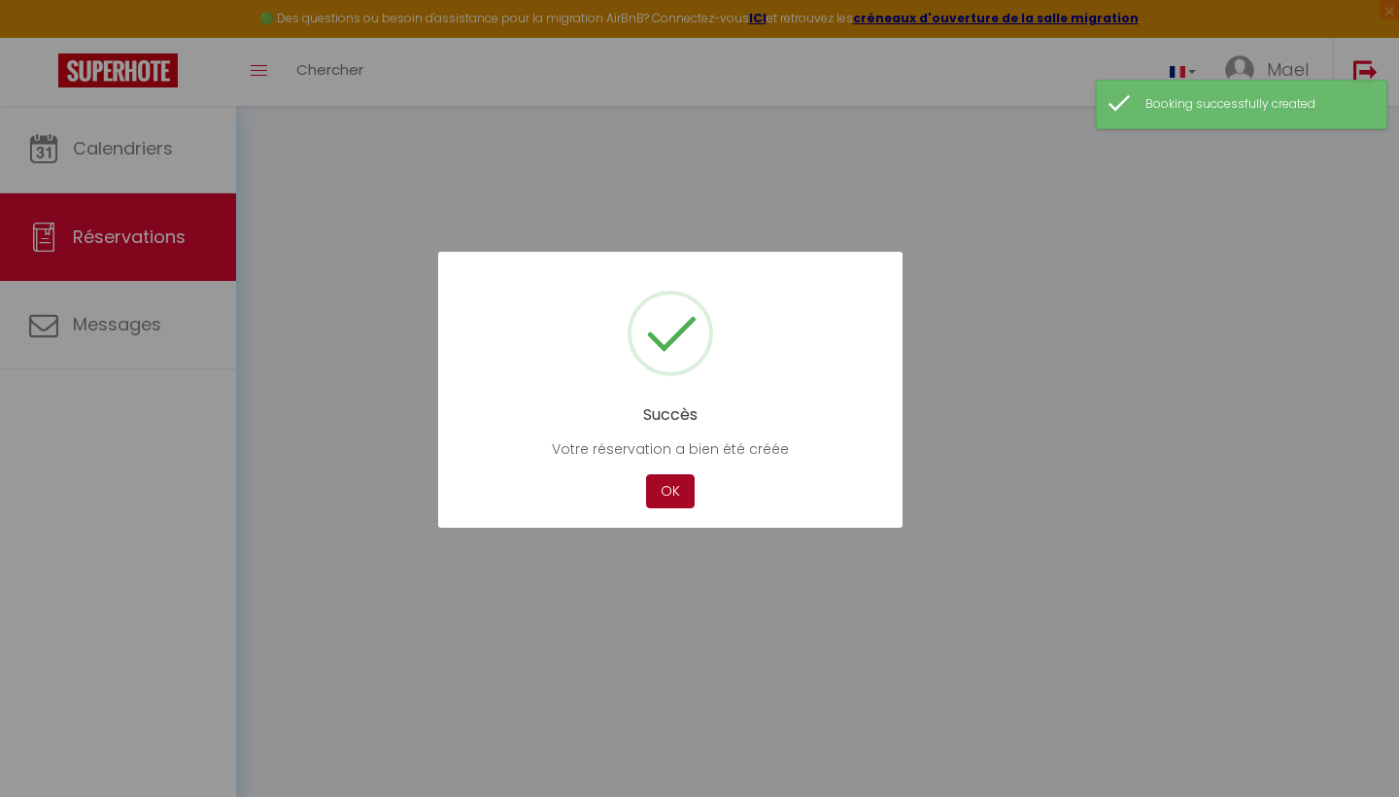
click at [693, 506] on button "OK" at bounding box center [670, 491] width 49 height 34
